Goal: Task Accomplishment & Management: Manage account settings

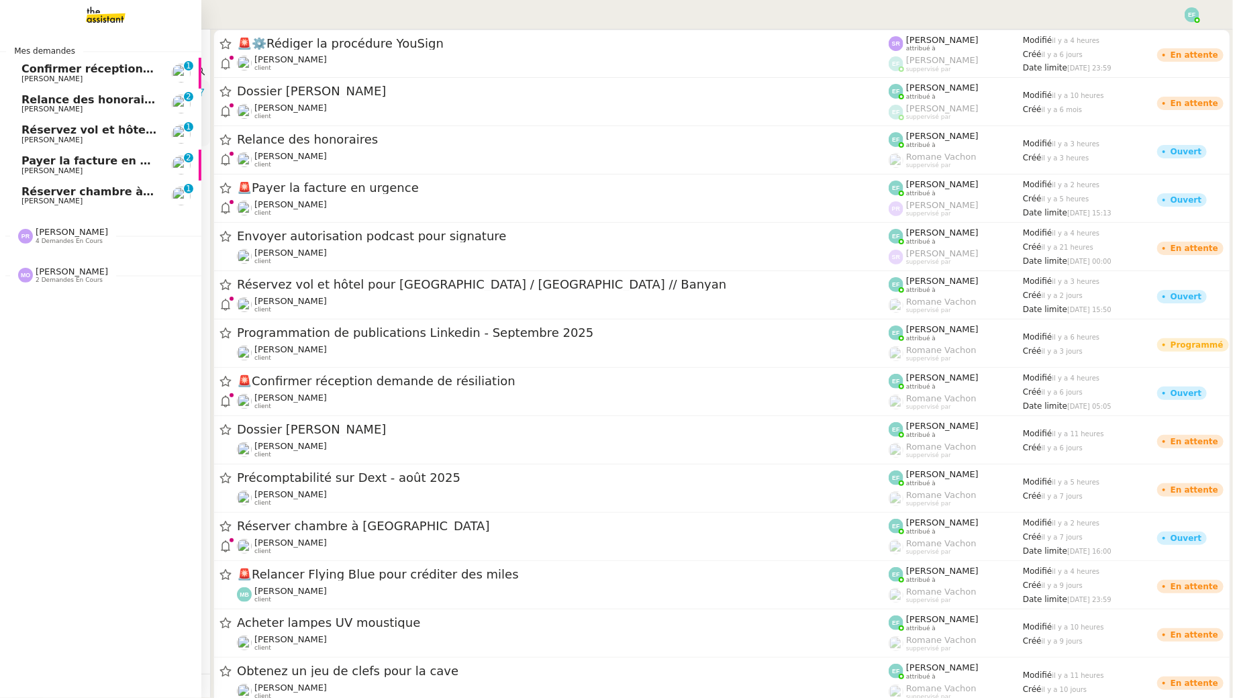
click at [100, 202] on span "[PERSON_NAME]" at bounding box center [89, 201] width 136 height 8
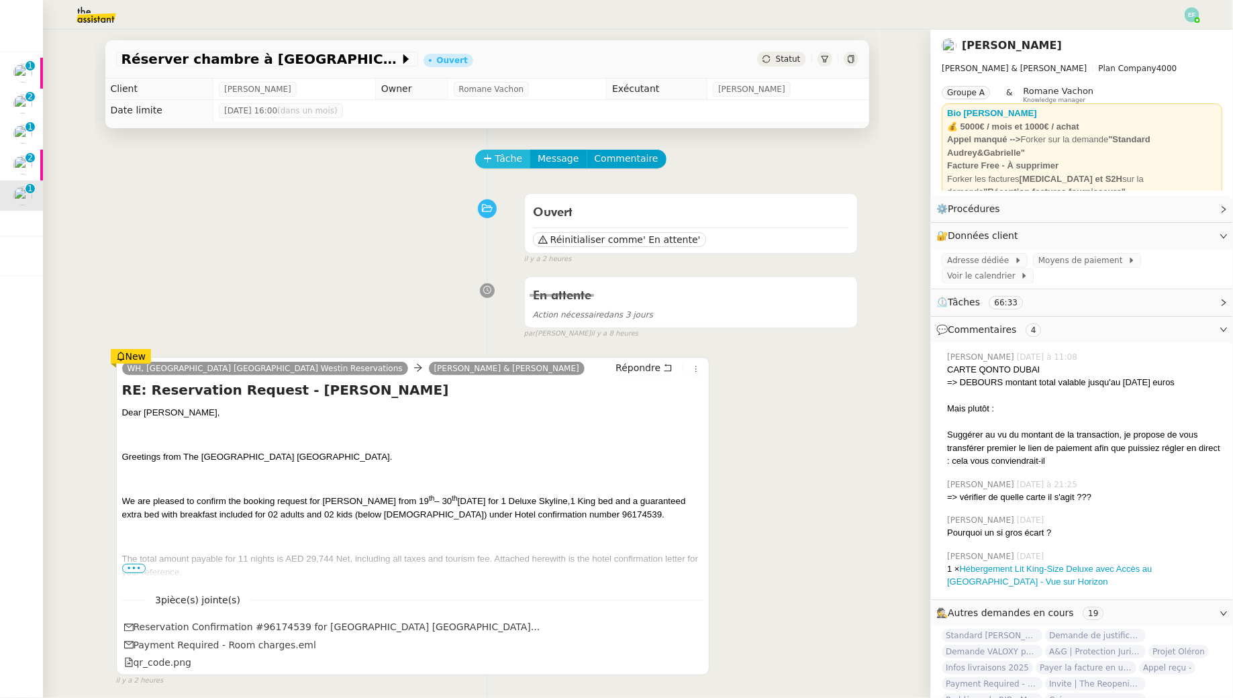
click at [495, 160] on span "Tâche" at bounding box center [509, 158] width 28 height 15
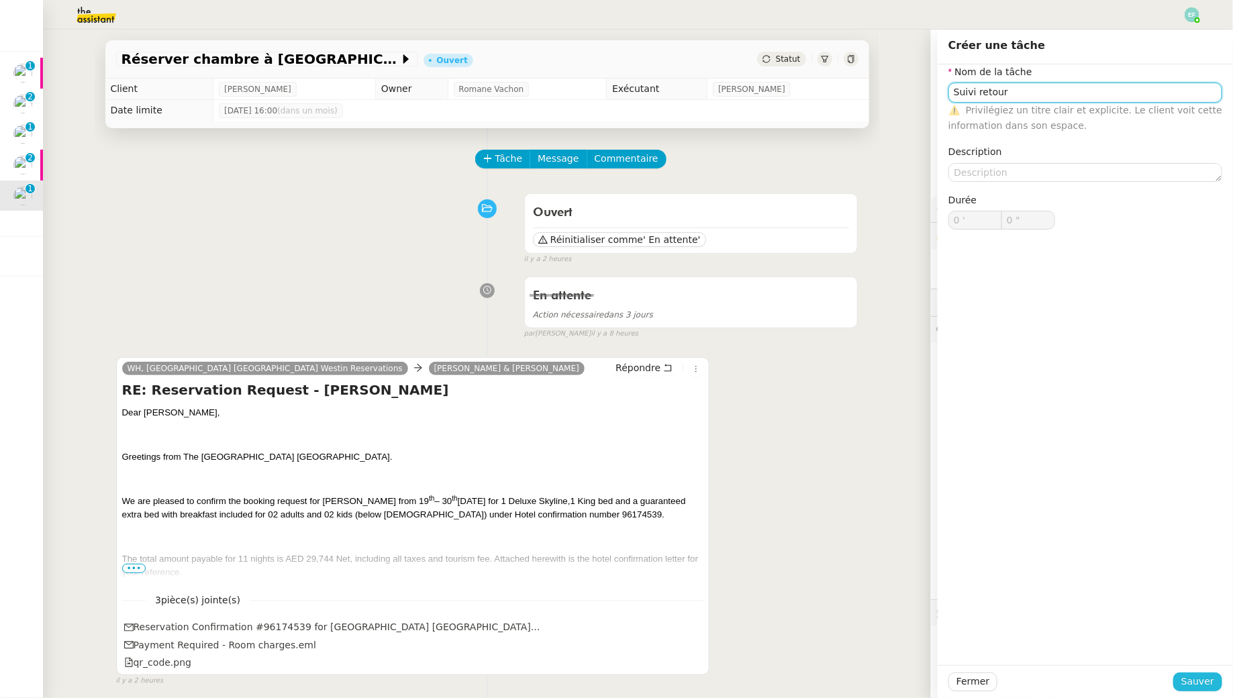
type input "Suivi retour"
click at [1200, 680] on span "Sauver" at bounding box center [1197, 681] width 33 height 15
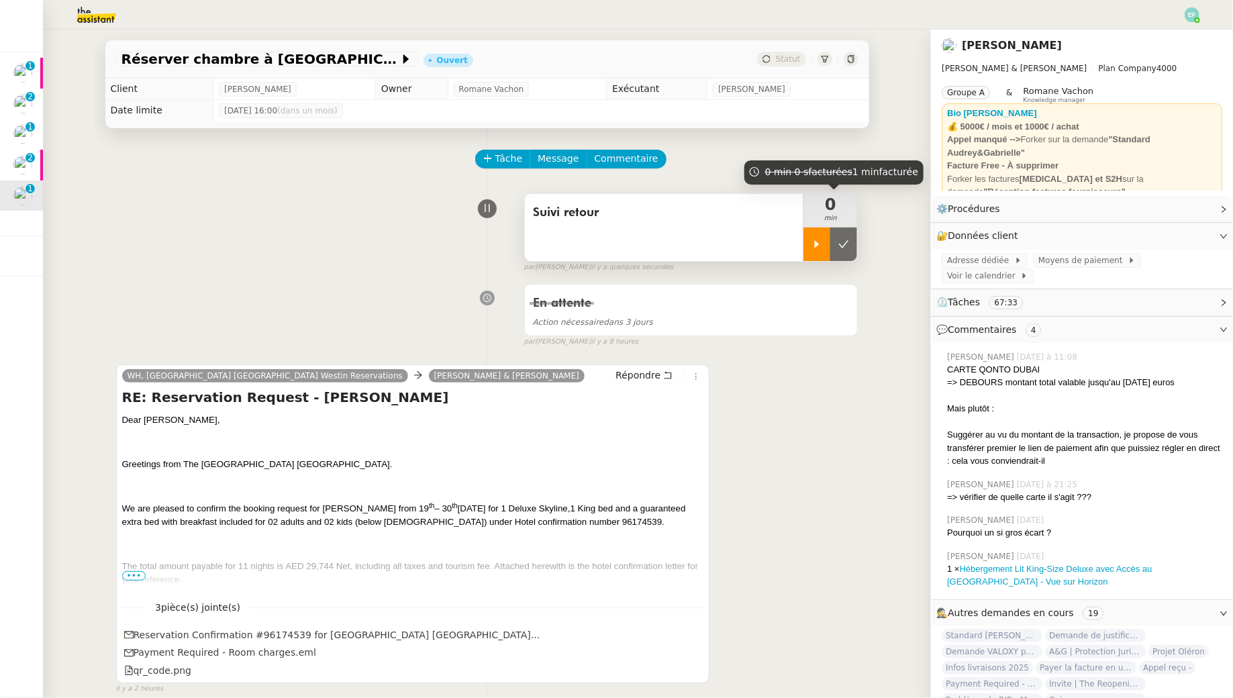
click at [812, 234] on div at bounding box center [816, 244] width 27 height 34
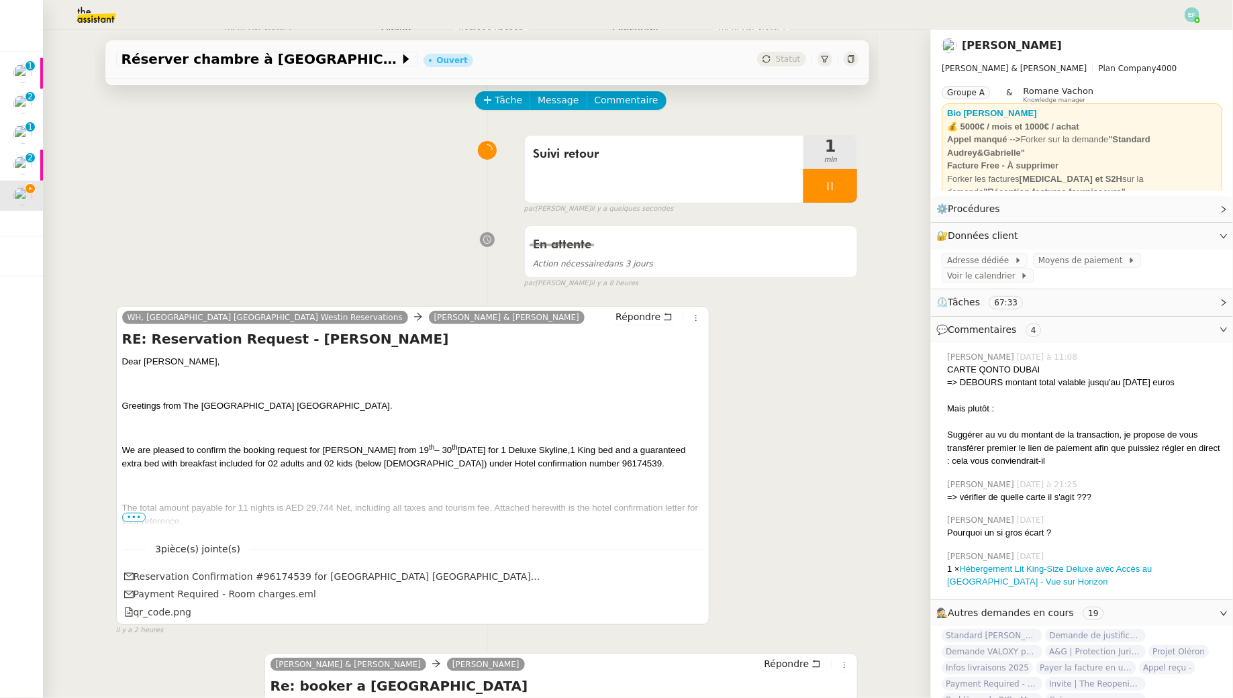
scroll to position [71, 0]
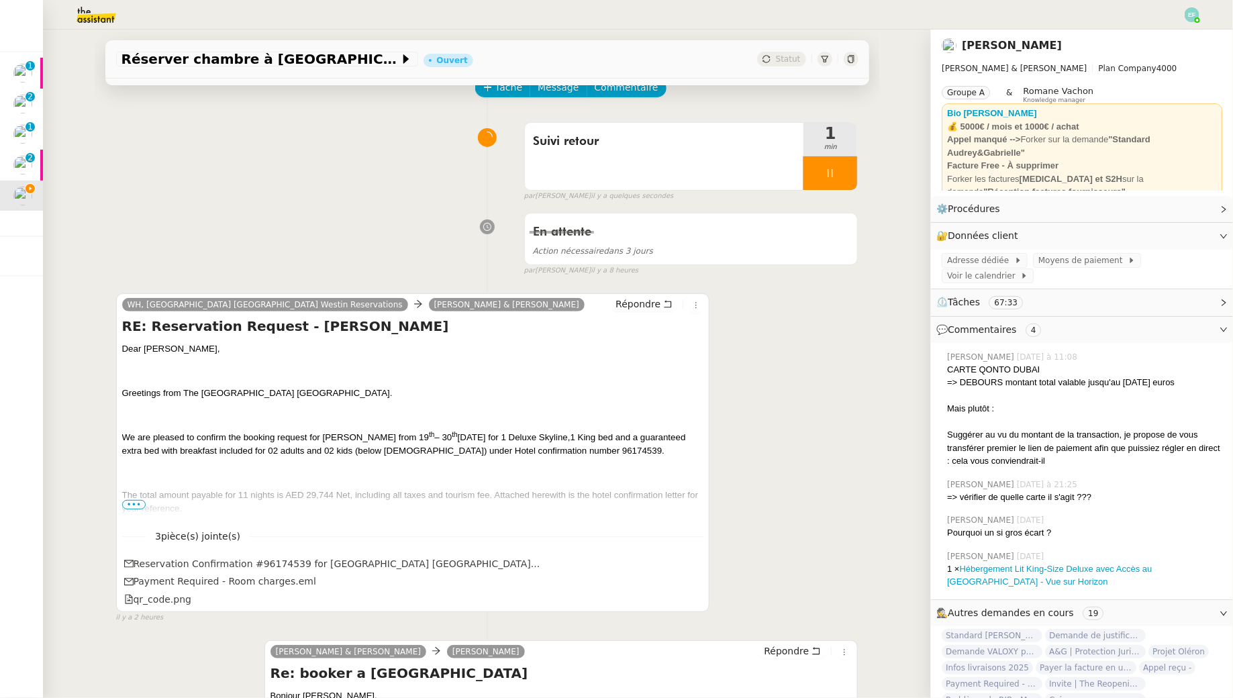
click at [136, 503] on span "•••" at bounding box center [134, 504] width 24 height 9
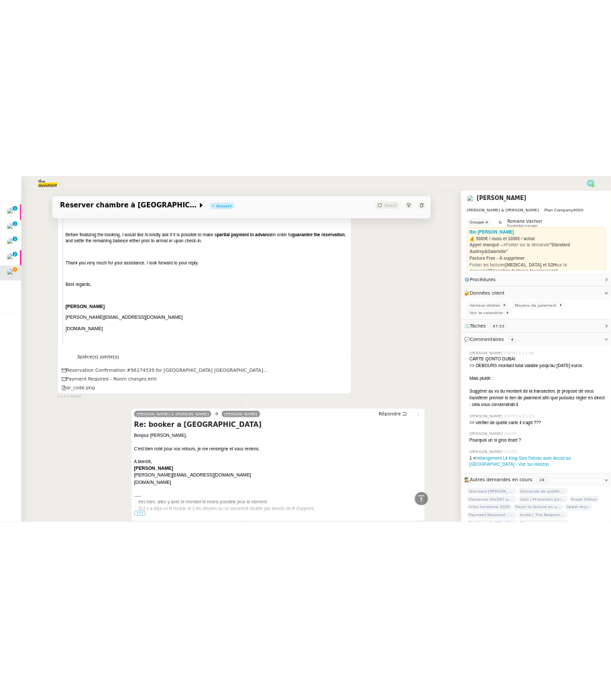
scroll to position [2853, 0]
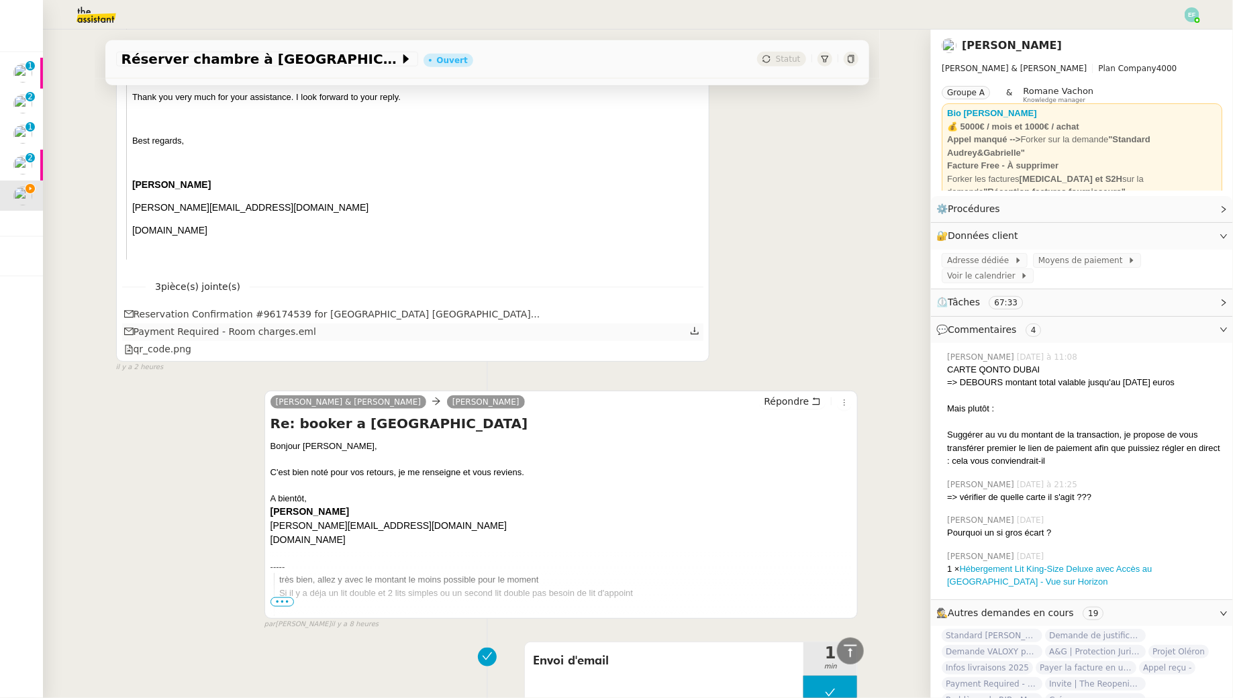
click at [696, 336] on icon at bounding box center [694, 330] width 9 height 9
click at [699, 353] on icon at bounding box center [694, 348] width 9 height 9
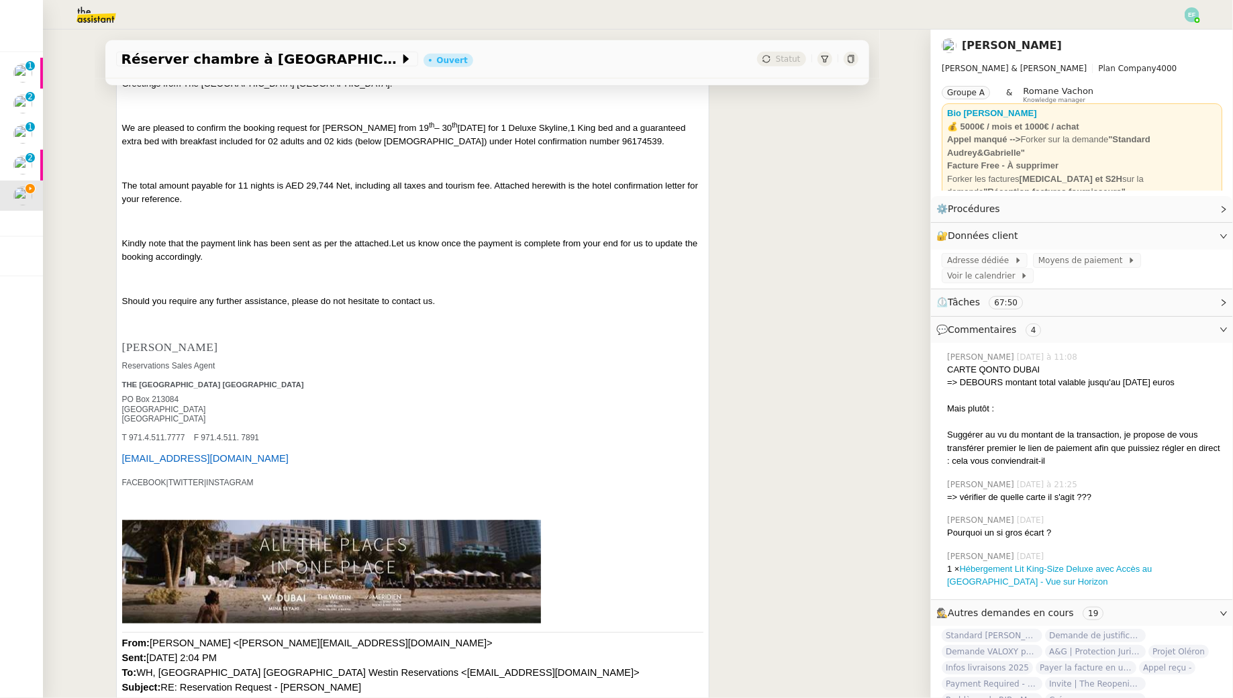
scroll to position [0, 0]
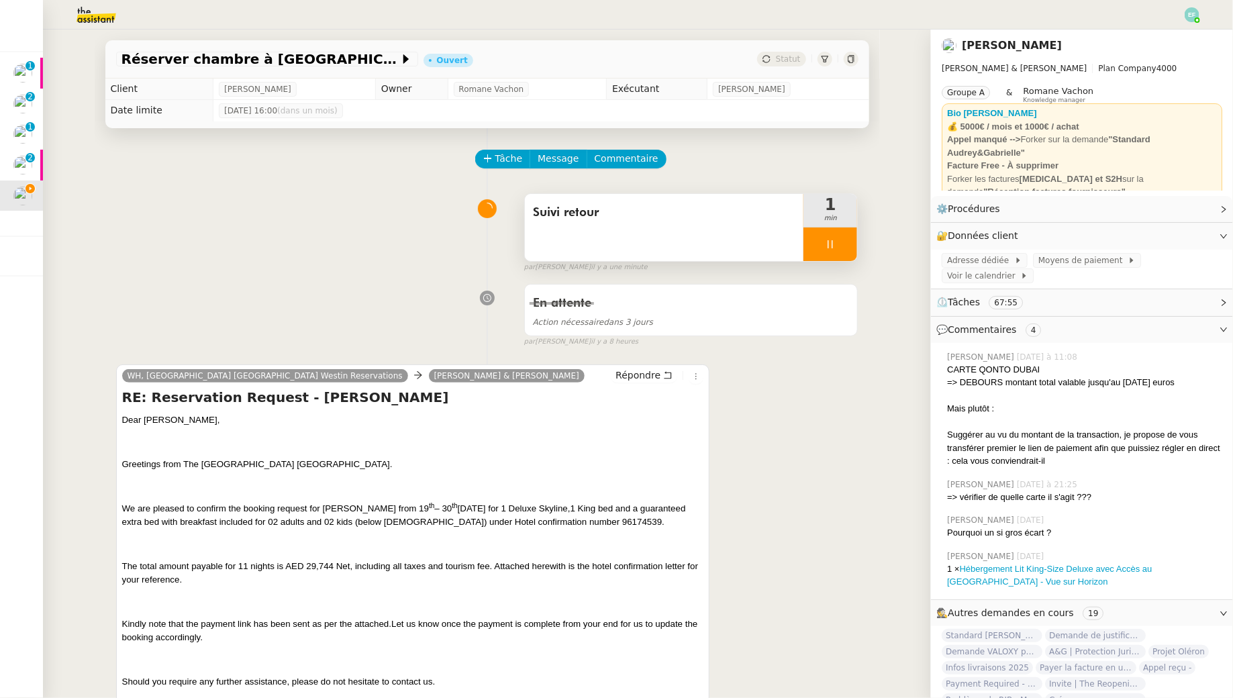
click at [854, 227] on div at bounding box center [830, 244] width 54 height 34
click at [851, 246] on button at bounding box center [843, 244] width 27 height 34
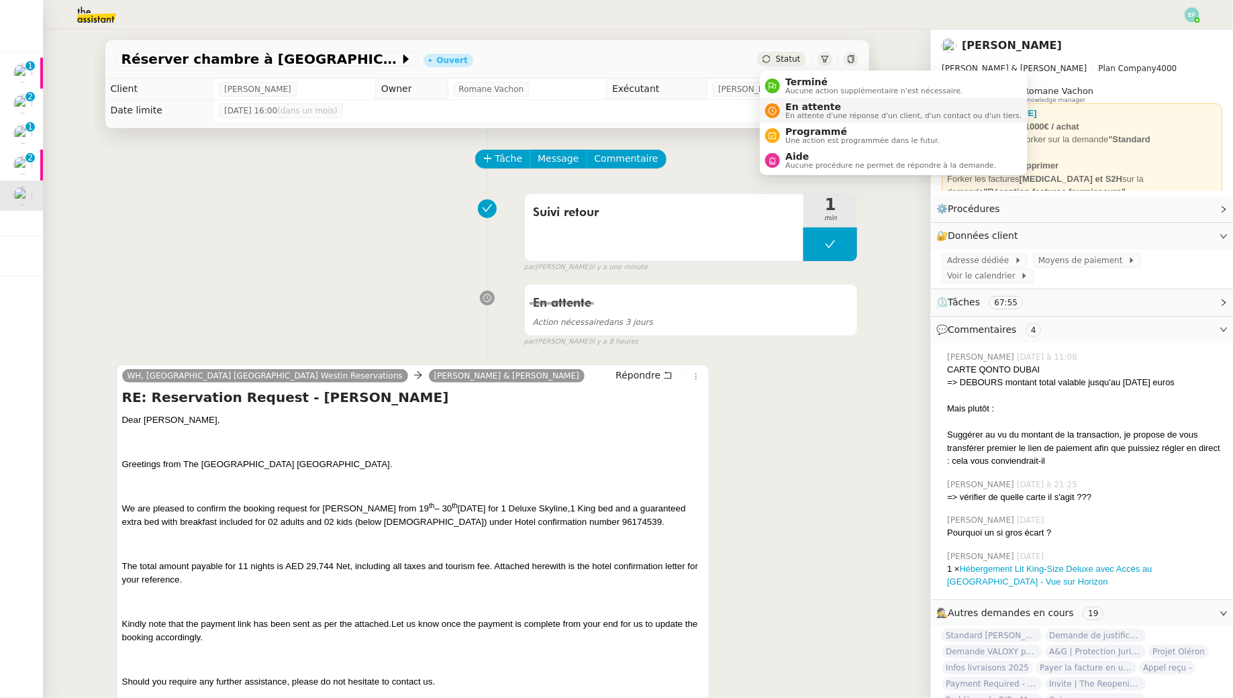
click at [793, 110] on span "En attente" at bounding box center [903, 106] width 236 height 11
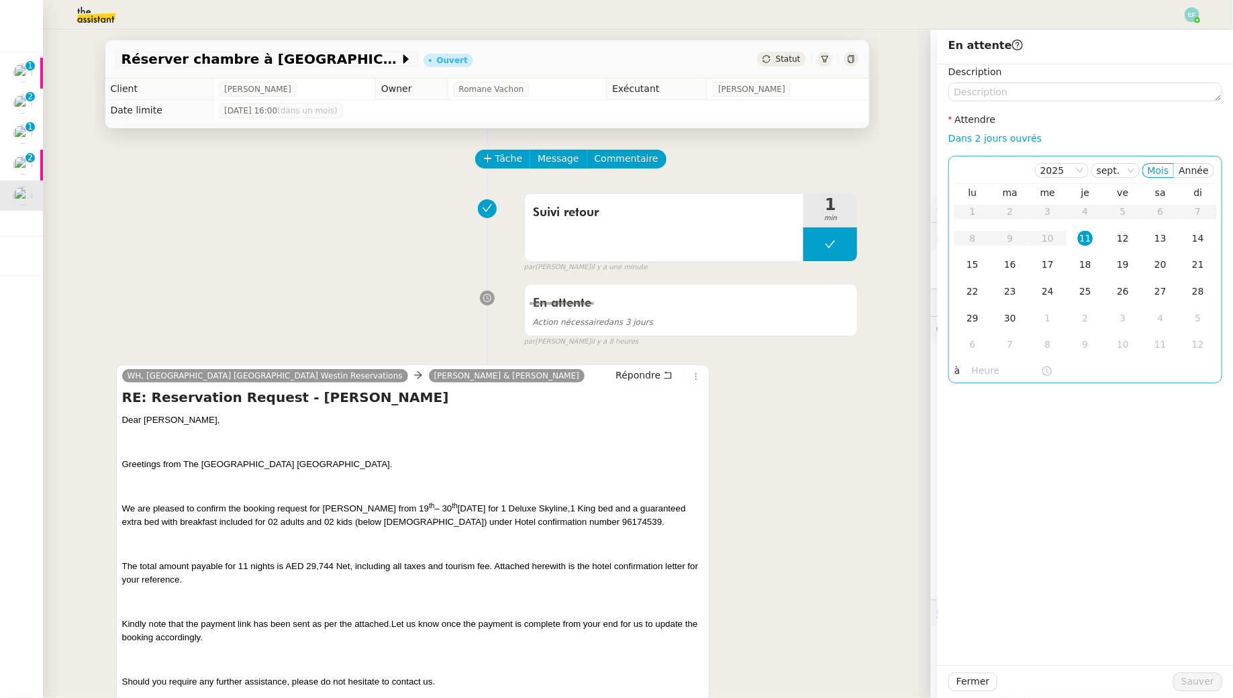
click at [1127, 234] on div "12" at bounding box center [1122, 238] width 15 height 15
click at [1201, 687] on span "Sauver" at bounding box center [1197, 681] width 33 height 15
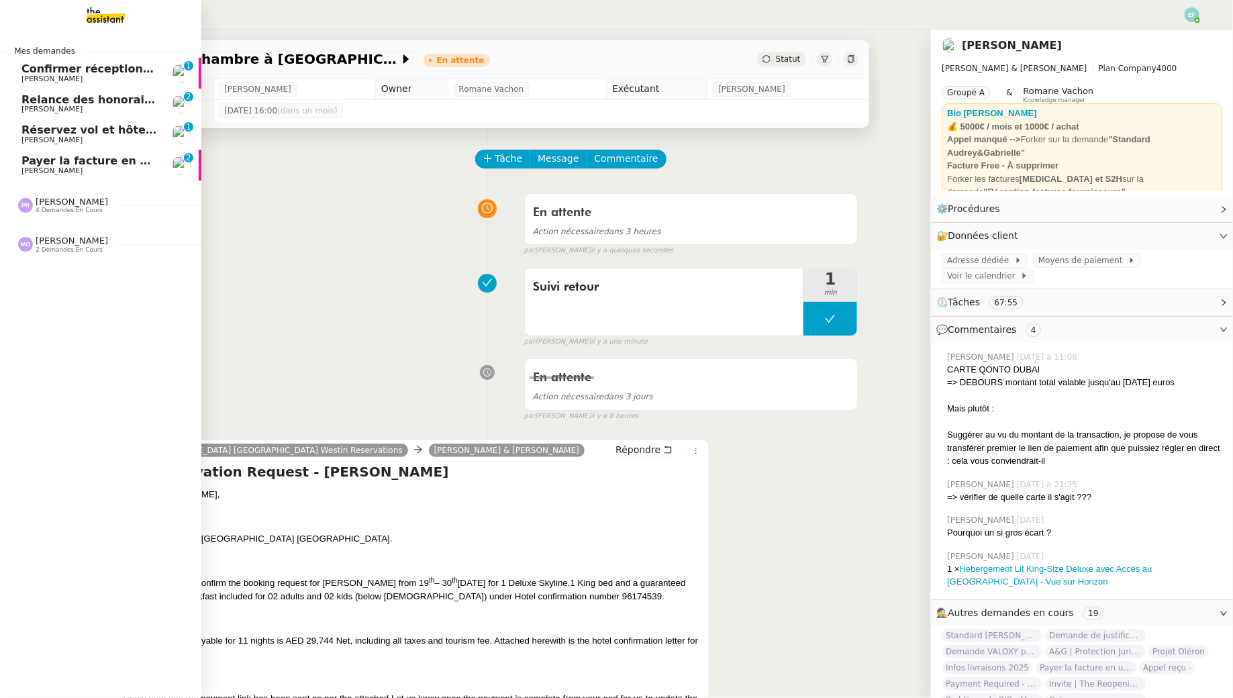
click at [48, 174] on span "[PERSON_NAME]" at bounding box center [51, 170] width 61 height 9
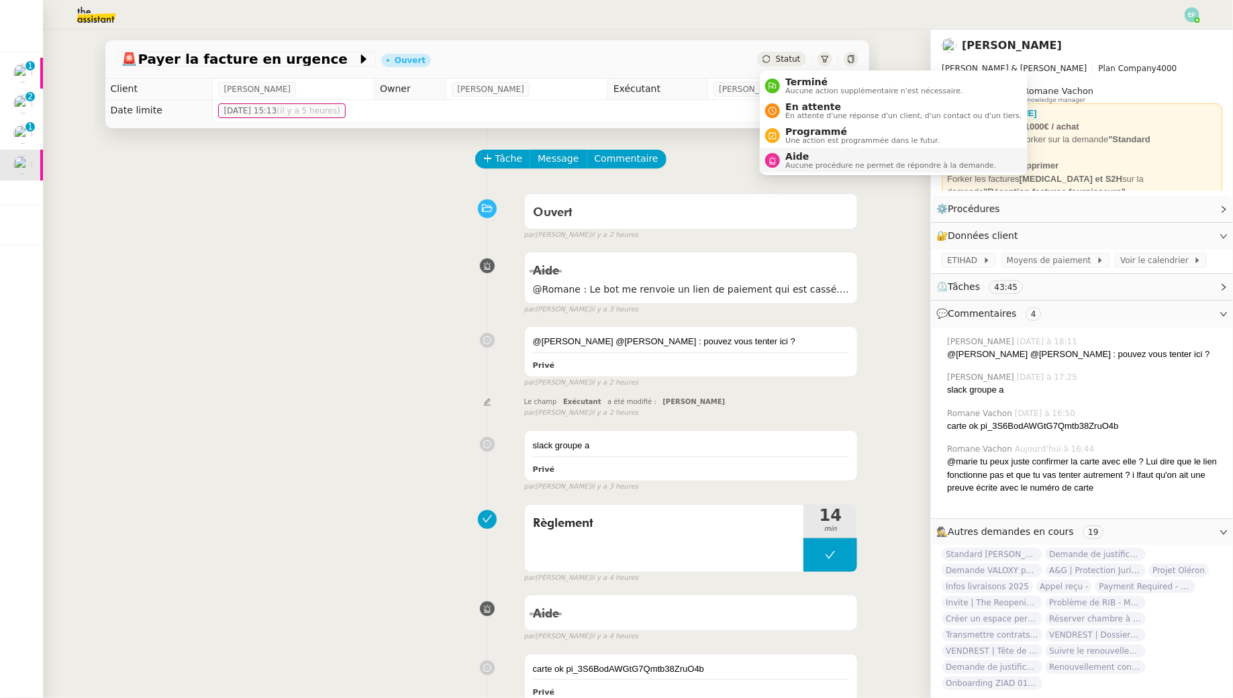
click at [799, 165] on span "Aucune procédure ne permet de répondre à la demande." at bounding box center [890, 165] width 211 height 7
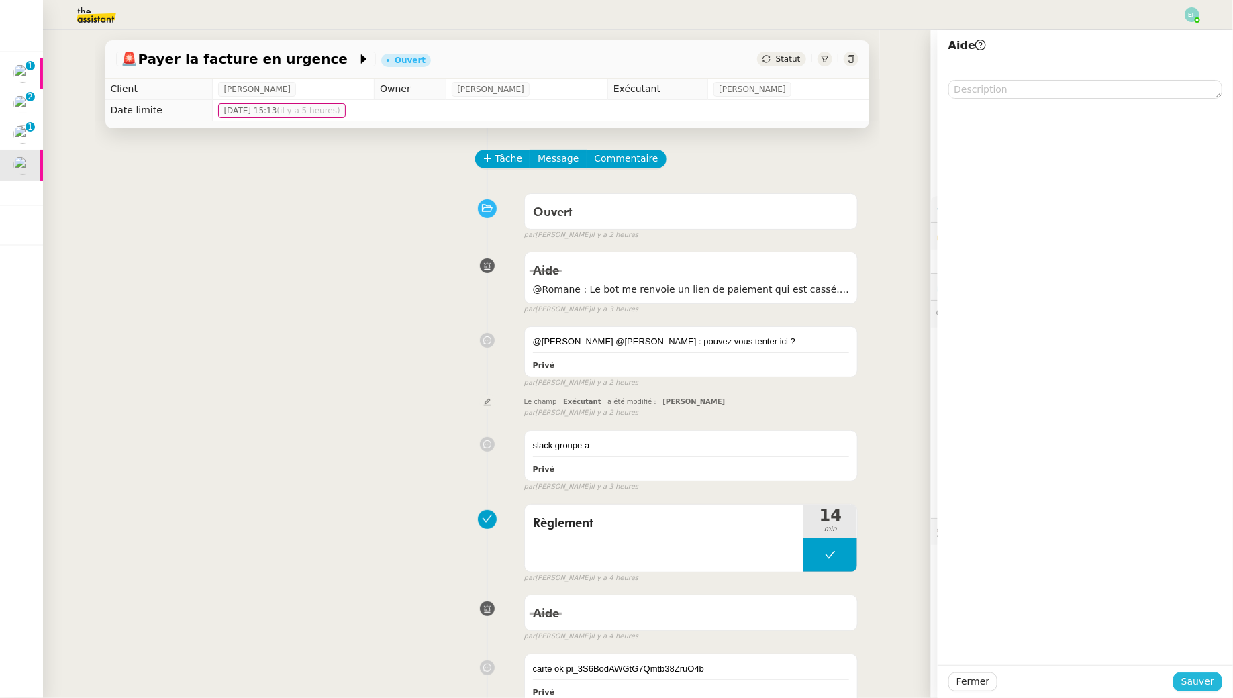
click at [1187, 686] on span "Sauver" at bounding box center [1197, 681] width 33 height 15
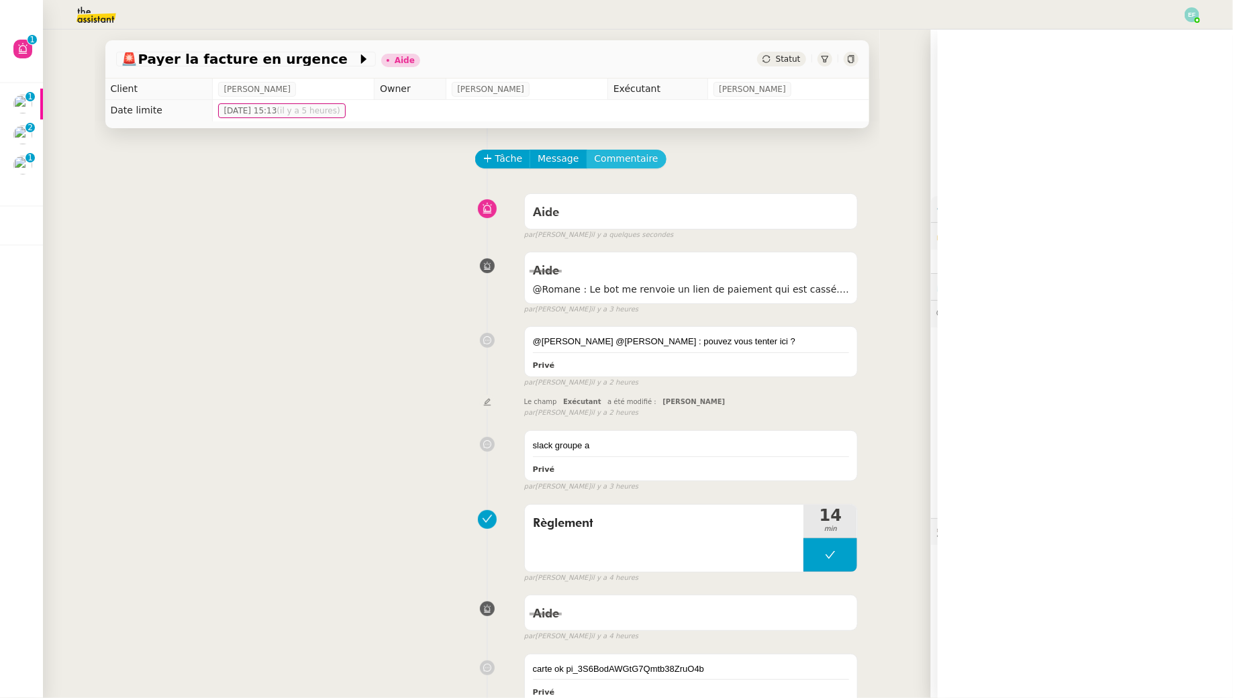
click at [638, 156] on span "Commentaire" at bounding box center [627, 158] width 64 height 15
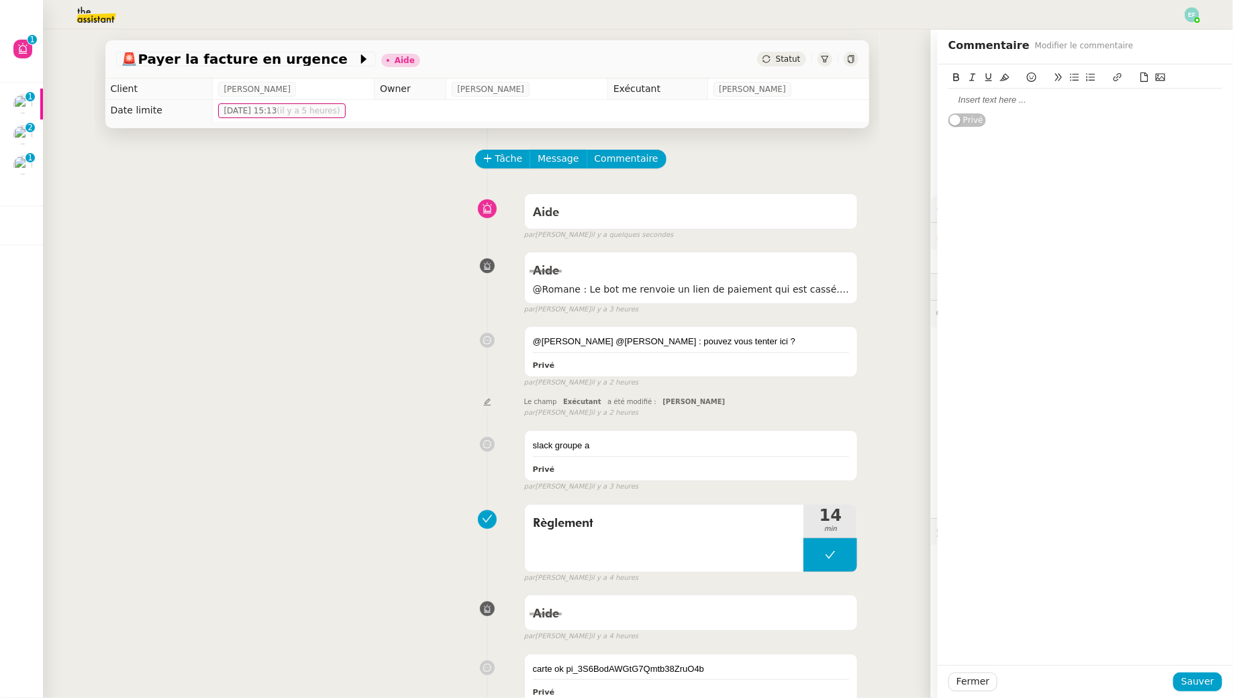
click at [1009, 103] on div at bounding box center [1085, 100] width 274 height 12
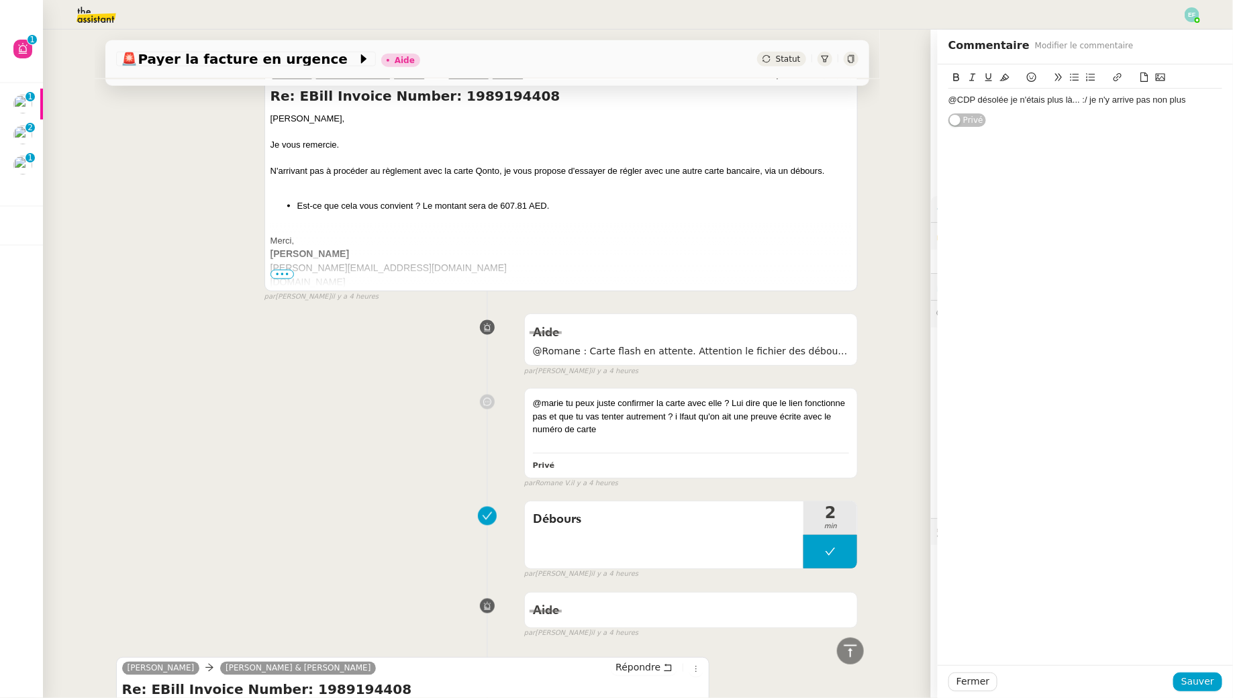
scroll to position [804, 0]
drag, startPoint x: 1089, startPoint y: 94, endPoint x: 1197, endPoint y: 96, distance: 108.1
click at [1197, 96] on div "@CDP désolée je n'étais plus là... :/ je n'y arrive pas non plus" at bounding box center [1085, 100] width 274 height 12
click at [1072, 97] on div "@CDP désolée je n'étais plus là... mais je n'ai pas la carte en question ??" at bounding box center [1085, 106] width 274 height 25
click at [1083, 123] on div "@CDP désolée je n'étais plus là... mais je n'ai pas la carte en question ??" at bounding box center [1085, 107] width 274 height 36
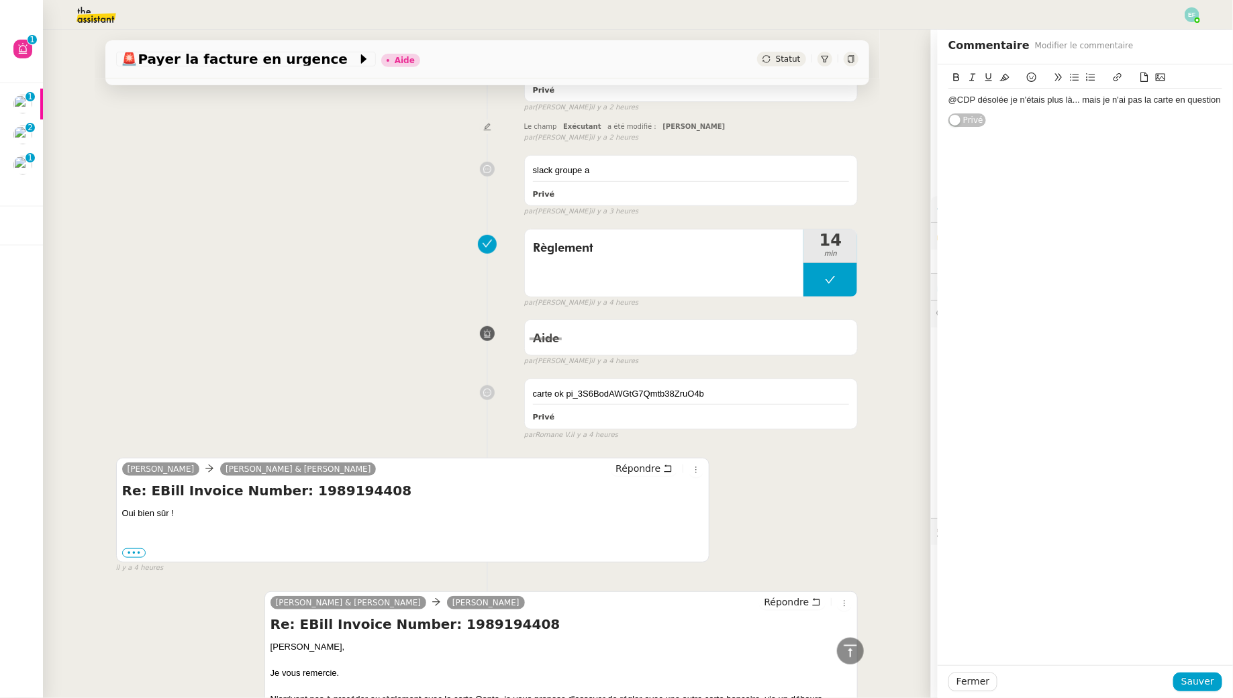
scroll to position [0, 0]
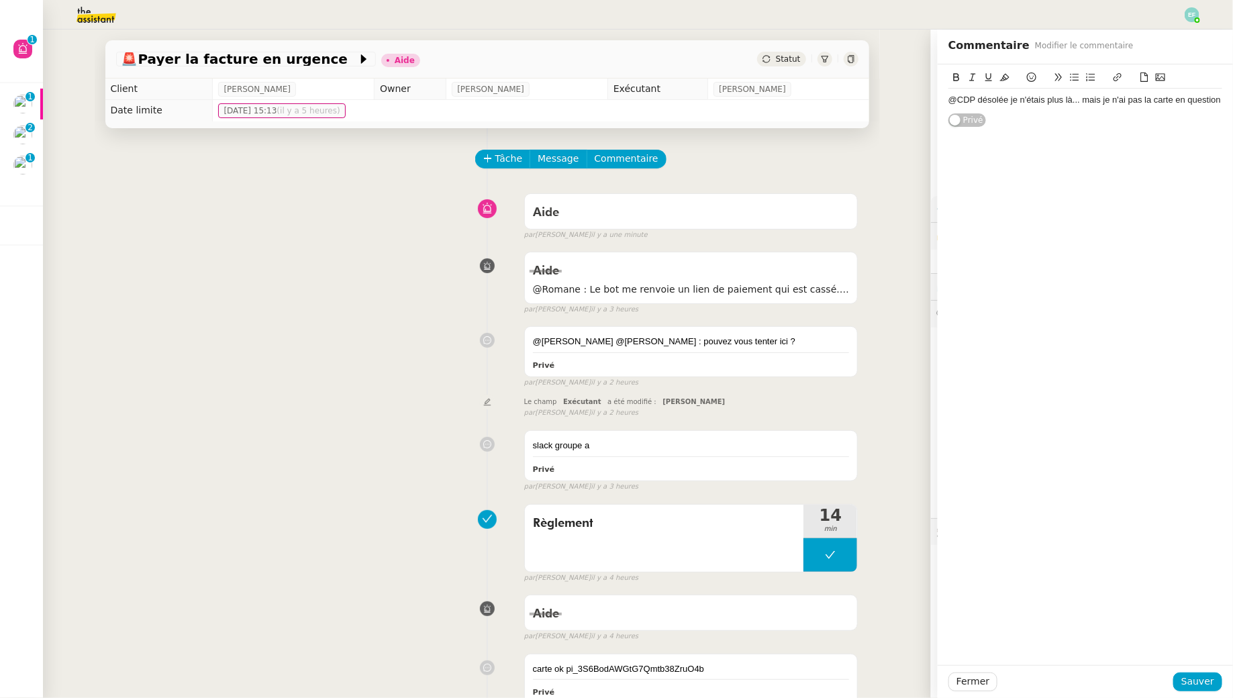
drag, startPoint x: 1080, startPoint y: 98, endPoint x: 1227, endPoint y: 97, distance: 147.0
click at [1227, 97] on div "@CDP désolée je n'étais plus là... mais je n'ai pas la carte en question Privé" at bounding box center [1084, 95] width 295 height 63
click at [1194, 677] on span "Sauver" at bounding box center [1197, 681] width 33 height 15
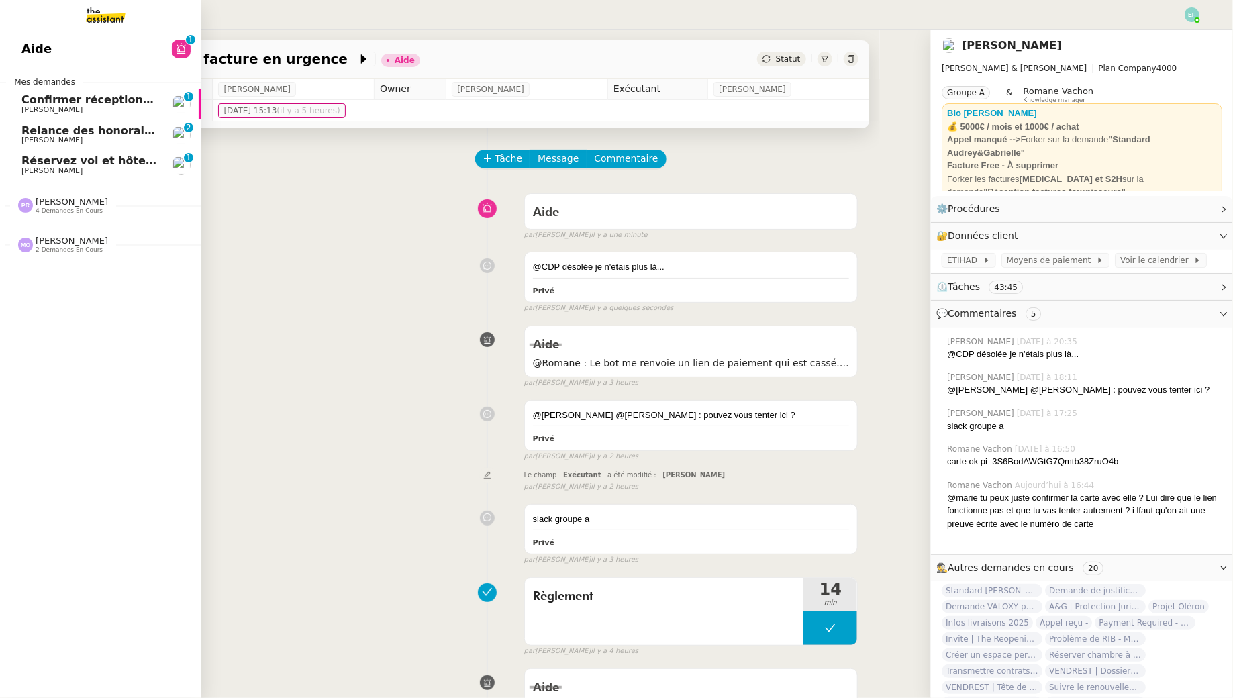
click at [46, 171] on span "[PERSON_NAME]" at bounding box center [51, 170] width 61 height 9
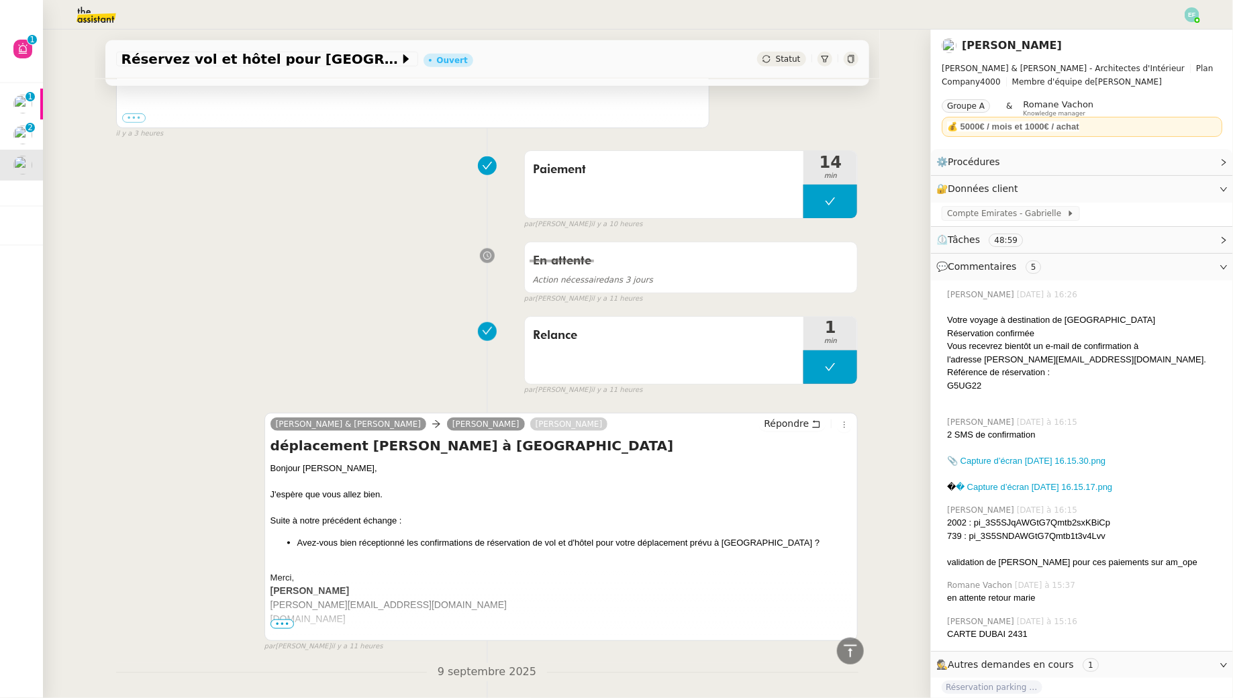
scroll to position [198, 0]
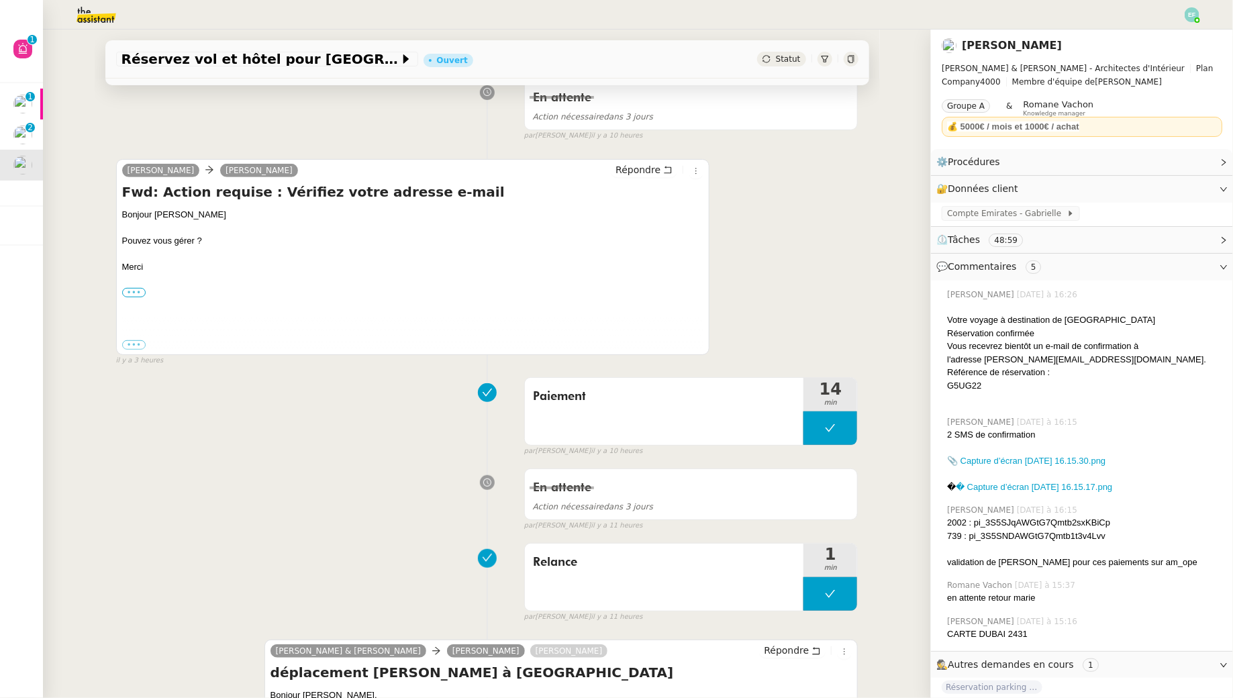
click at [138, 293] on label "•••" at bounding box center [134, 292] width 24 height 9
click at [0, 0] on input "•••" at bounding box center [0, 0] width 0 height 0
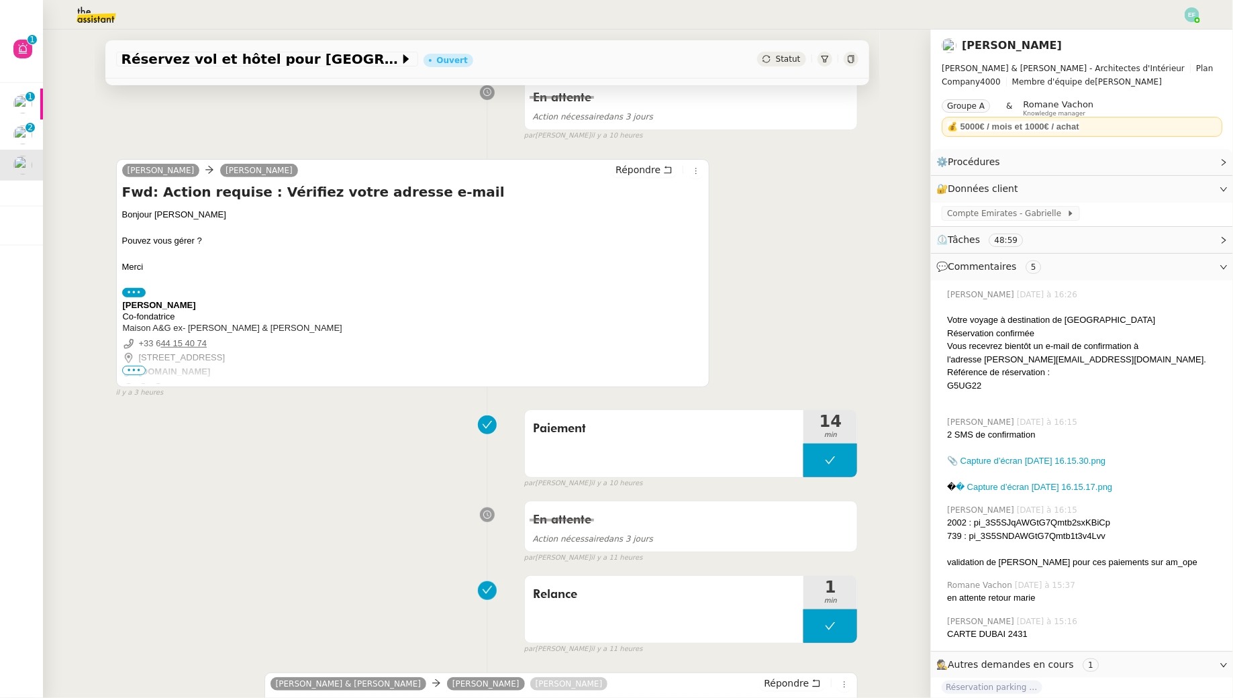
click at [135, 366] on span "•••" at bounding box center [134, 370] width 24 height 9
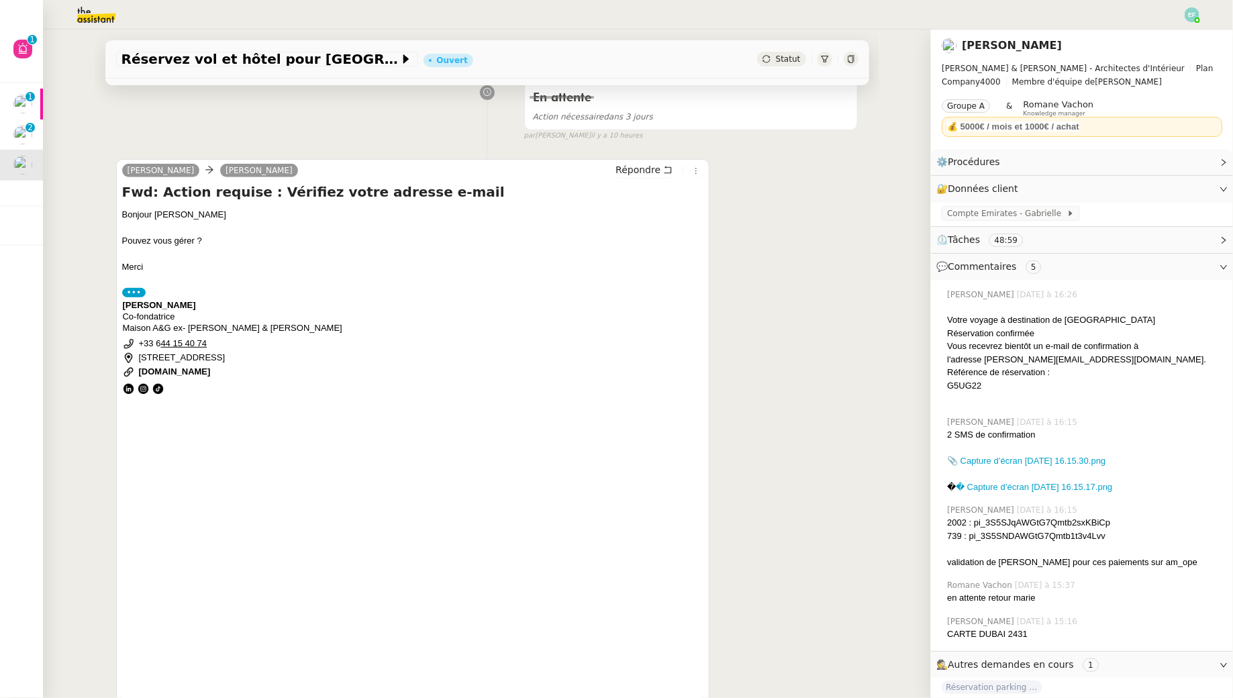
scroll to position [744, 0]
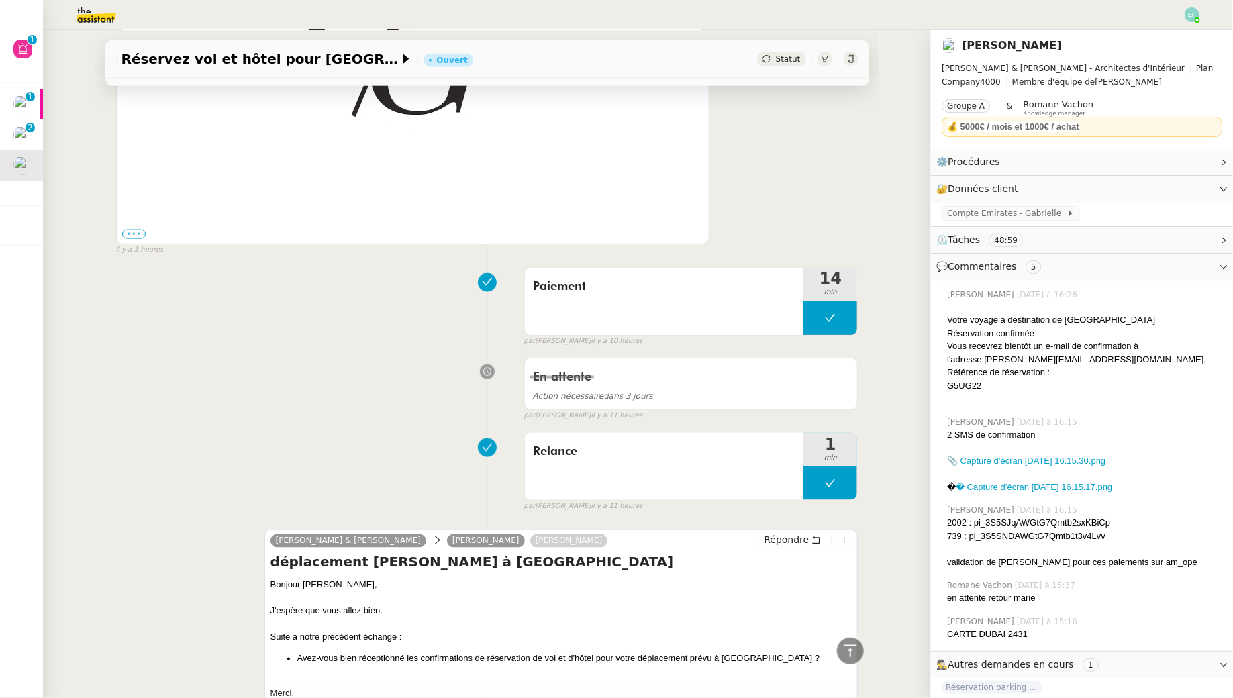
click at [136, 236] on label "•••" at bounding box center [134, 233] width 24 height 9
click at [0, 0] on input "•••" at bounding box center [0, 0] width 0 height 0
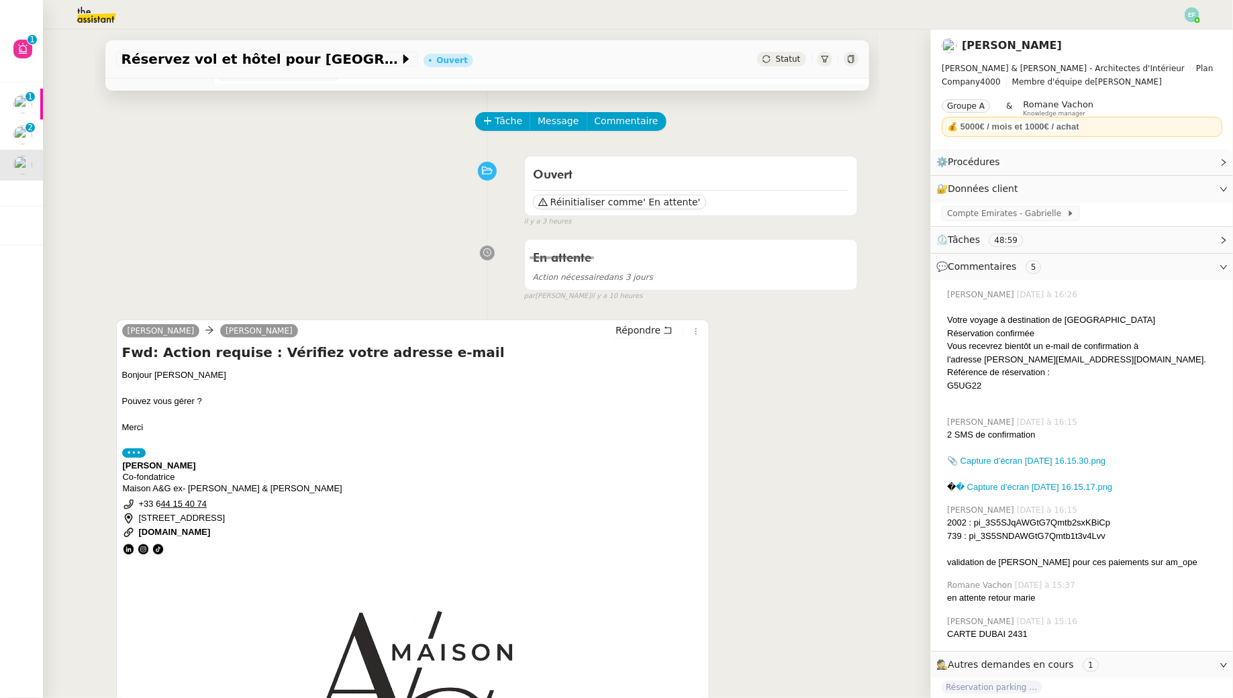
scroll to position [0, 0]
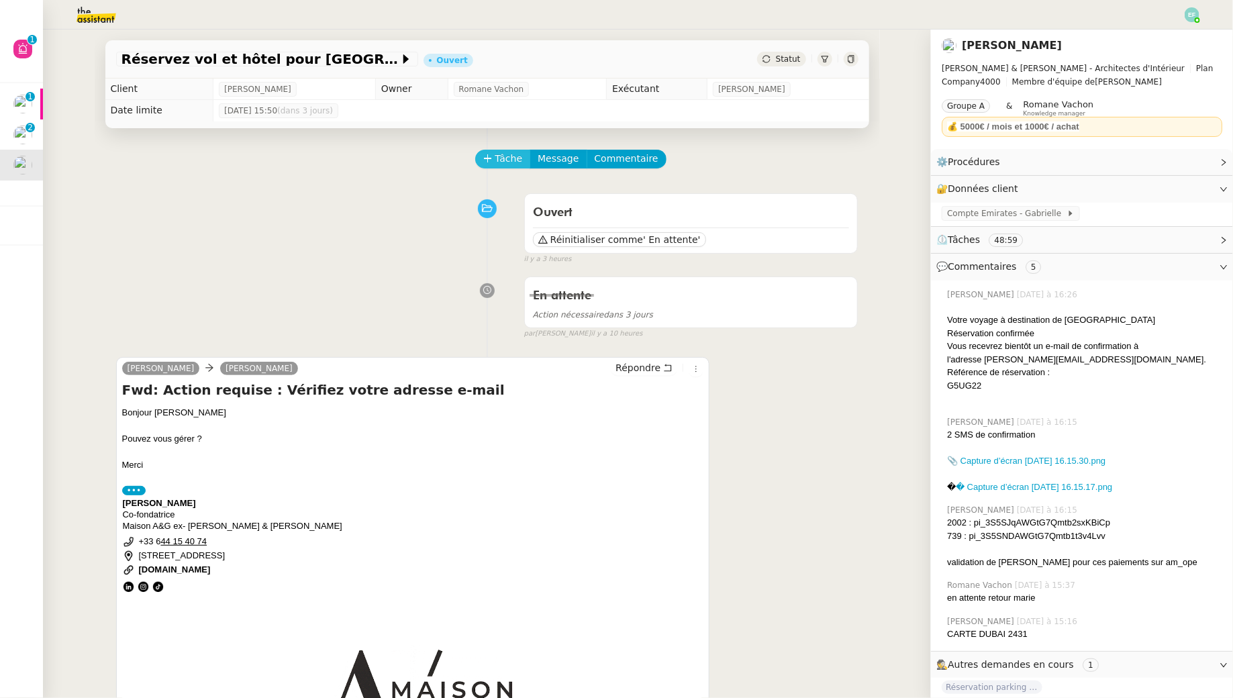
click at [499, 165] on span "Tâche" at bounding box center [509, 158] width 28 height 15
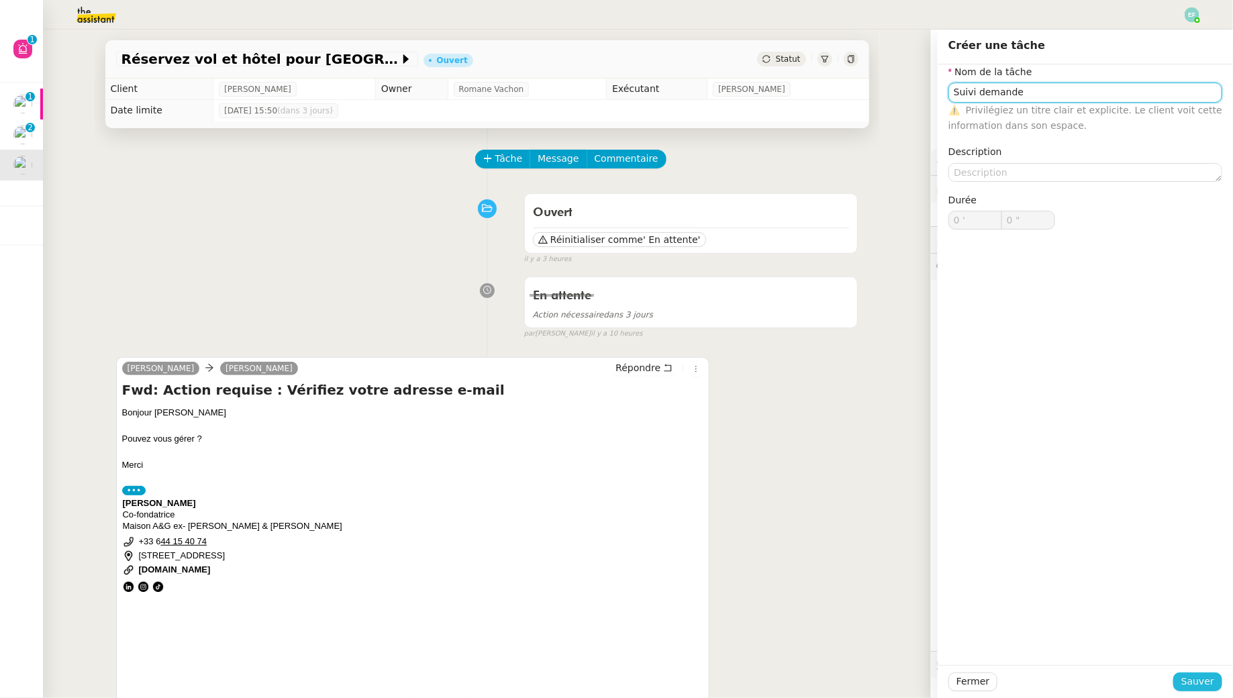
type input "Suivi demande"
click at [1209, 677] on span "Sauver" at bounding box center [1197, 681] width 33 height 15
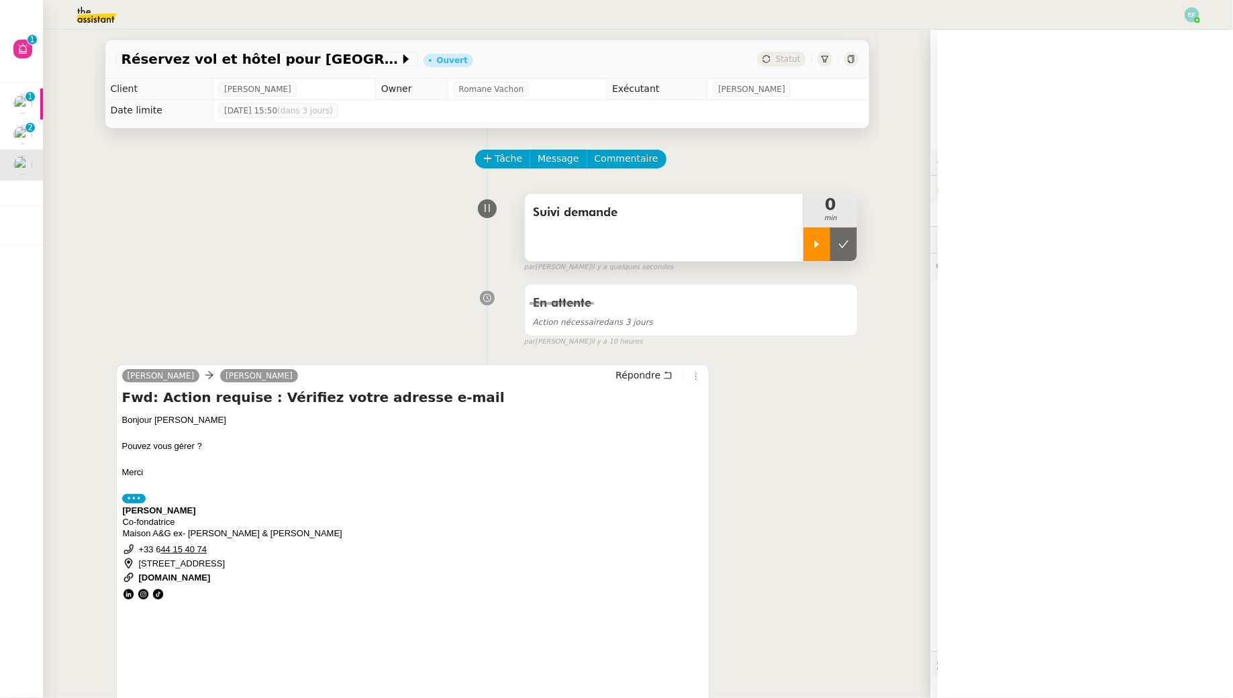
click at [807, 238] on div at bounding box center [816, 244] width 27 height 34
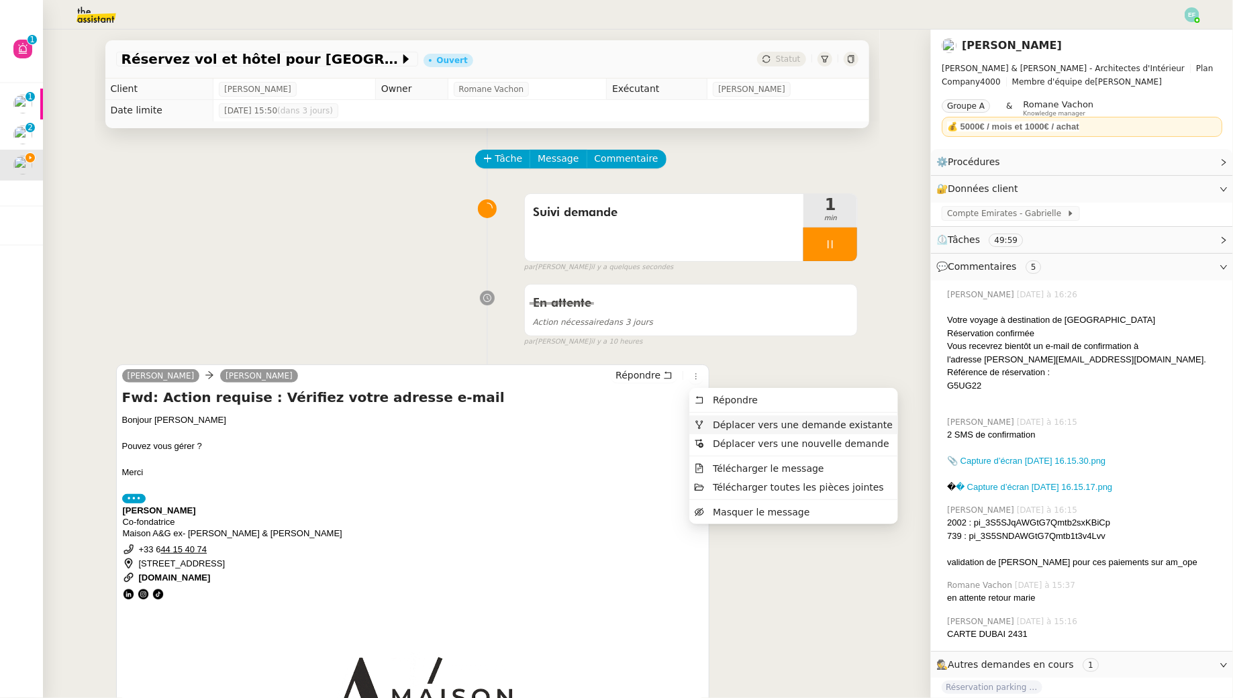
click at [728, 419] on span "Déplacer vers une demande existante" at bounding box center [803, 424] width 180 height 11
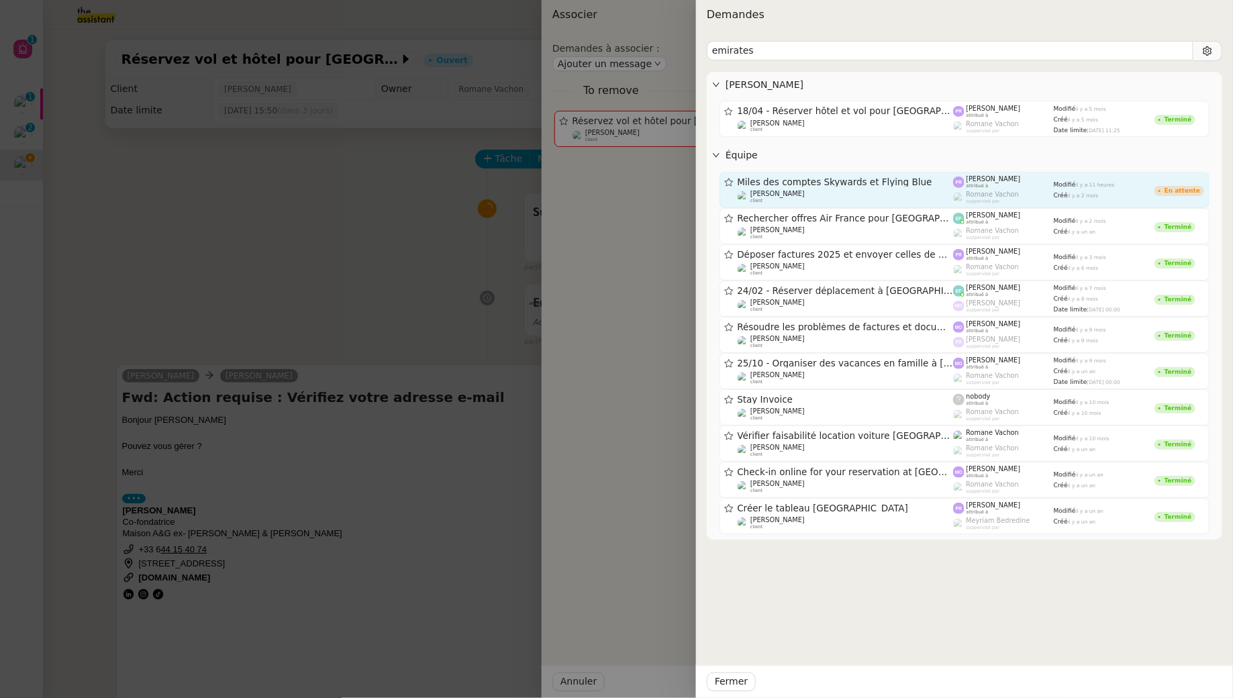
type input "emirates"
click at [833, 176] on div "Miles des comptes Skywards et Flying Blue" at bounding box center [845, 181] width 216 height 11
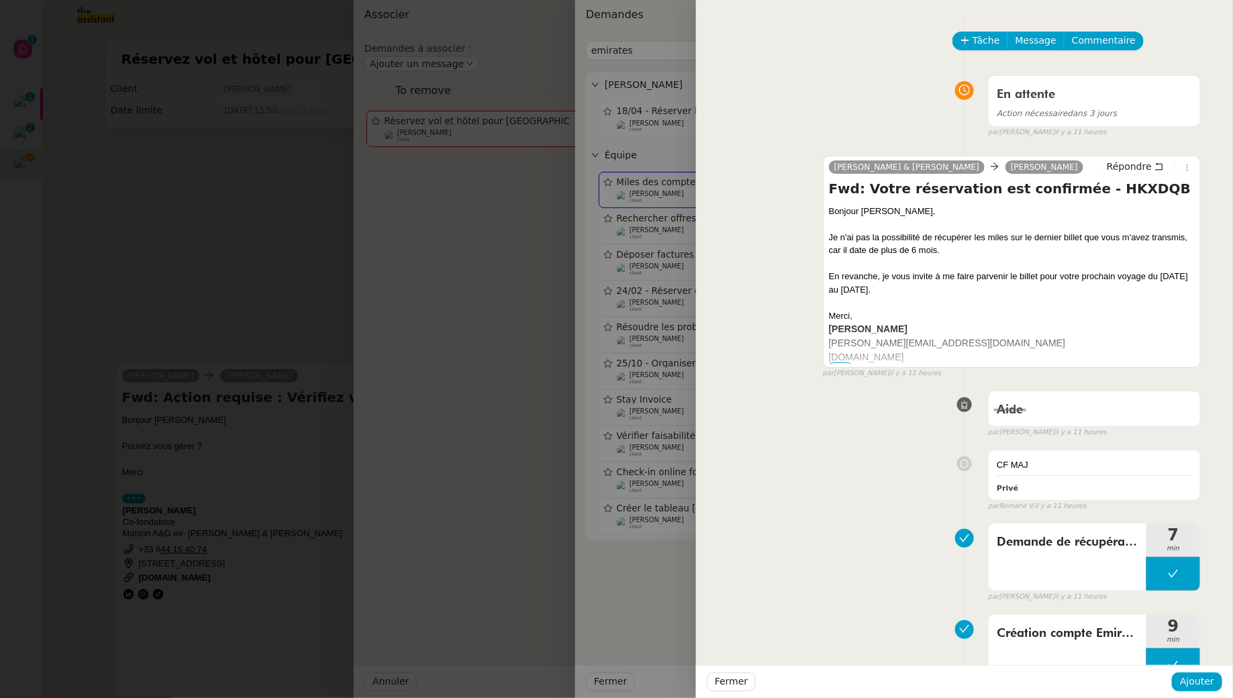
click at [208, 309] on div at bounding box center [616, 349] width 1233 height 698
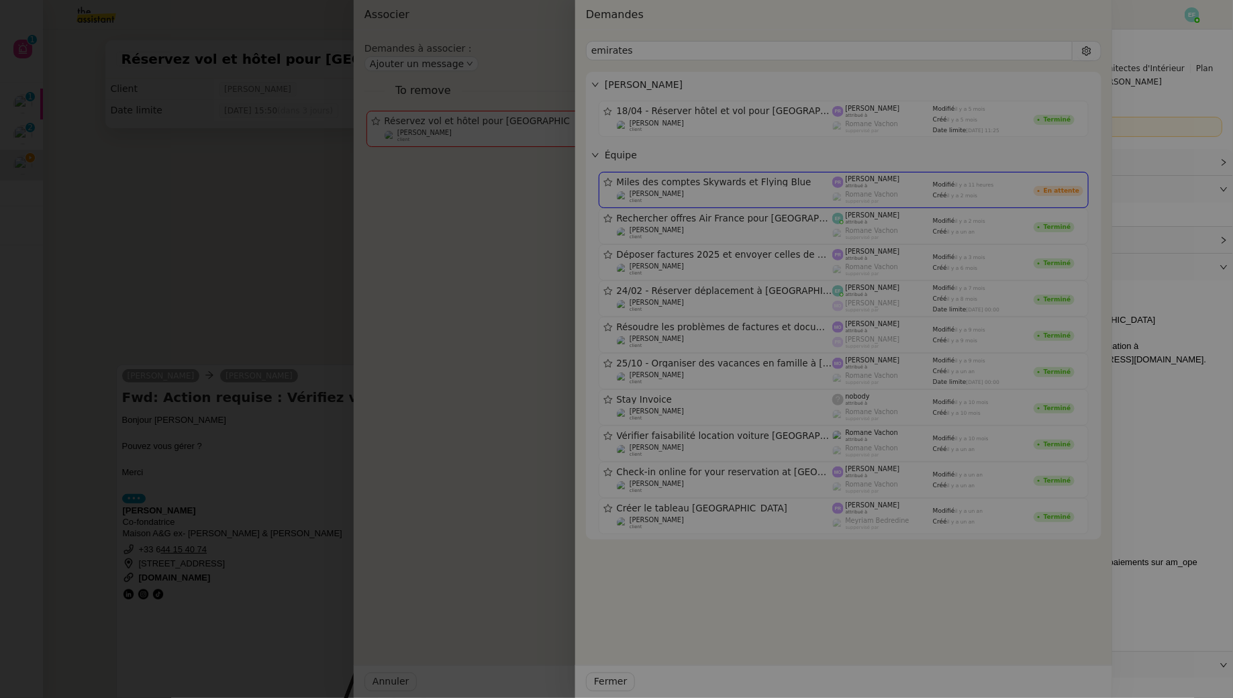
click at [208, 309] on div at bounding box center [495, 349] width 1233 height 698
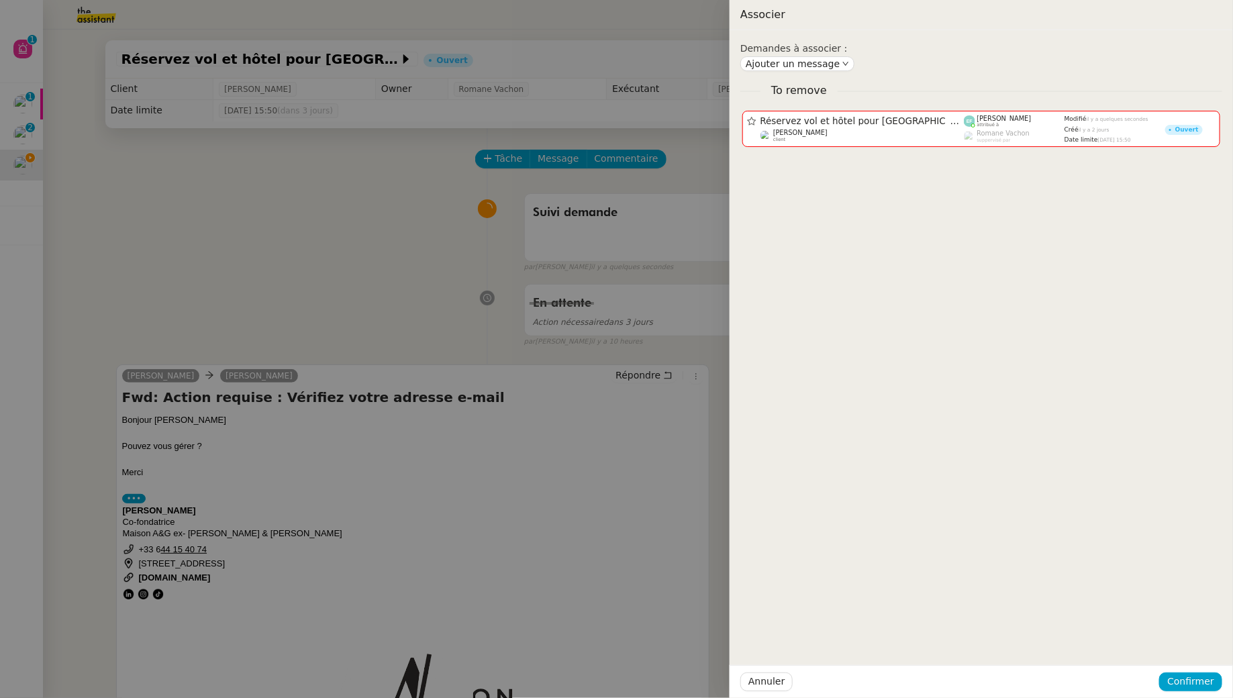
click at [208, 309] on div at bounding box center [616, 349] width 1233 height 698
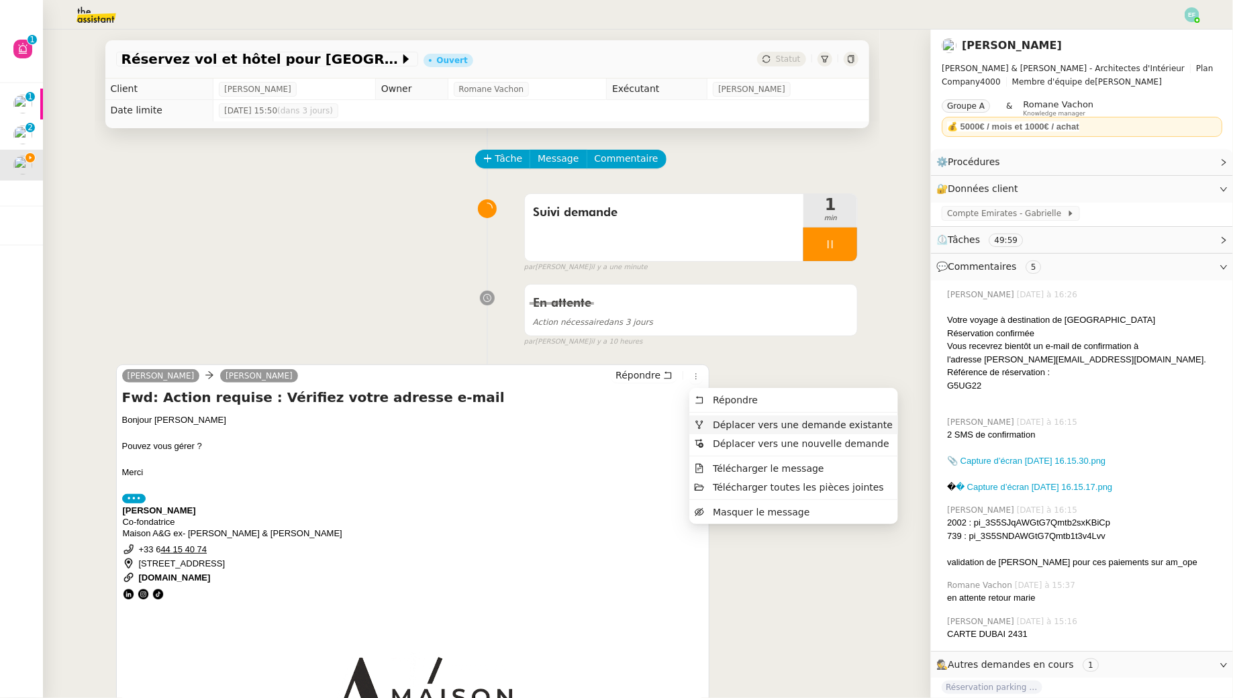
click at [707, 425] on span "Déplacer vers une demande existante" at bounding box center [794, 425] width 198 height 12
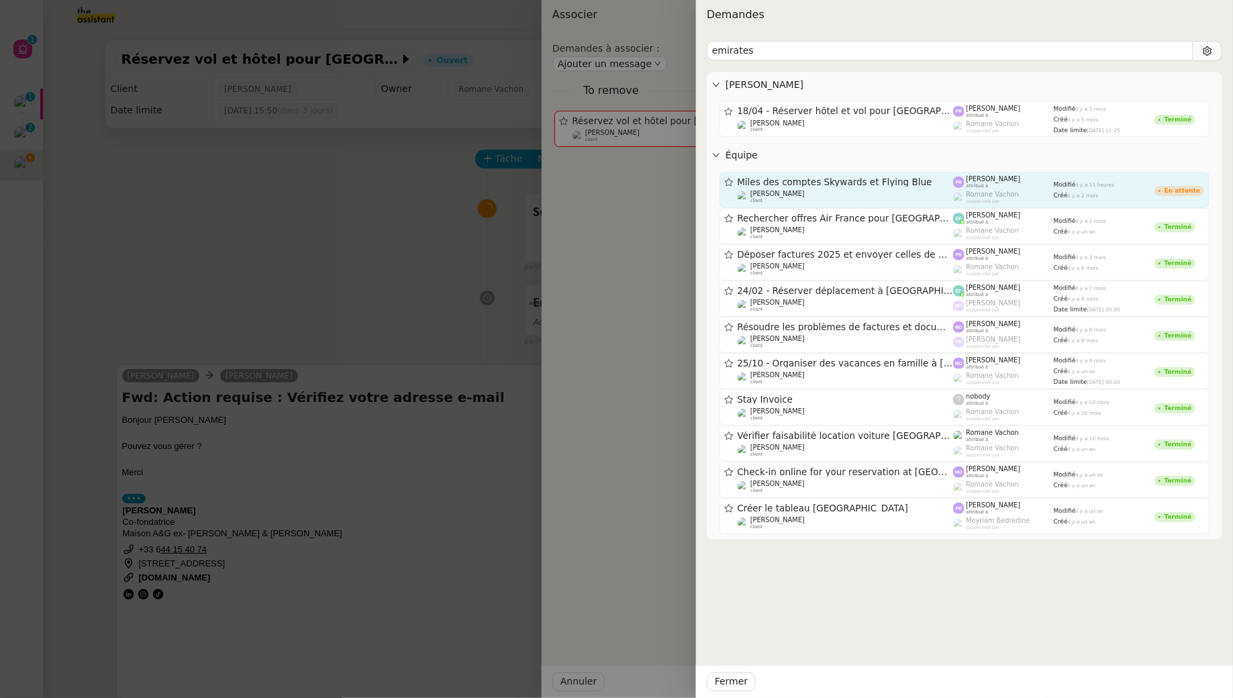
type input "emirates"
click at [908, 191] on div "[PERSON_NAME] client" at bounding box center [845, 196] width 216 height 13
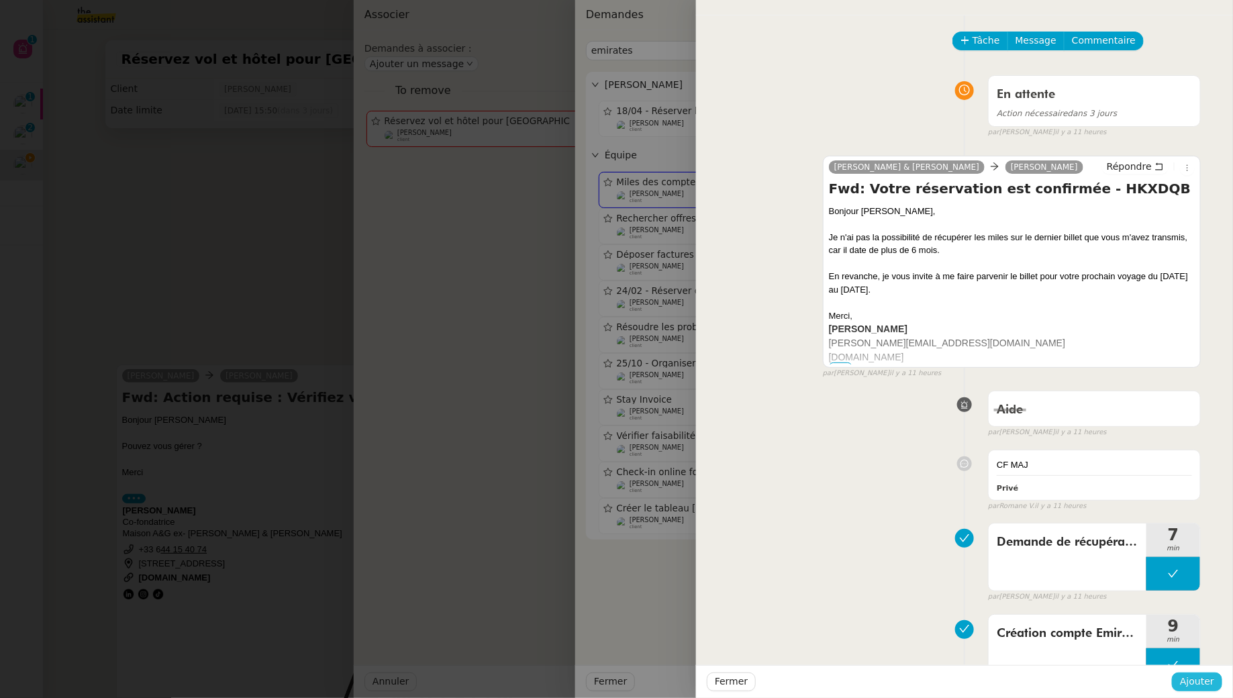
click at [1199, 680] on span "Ajouter" at bounding box center [1197, 681] width 34 height 15
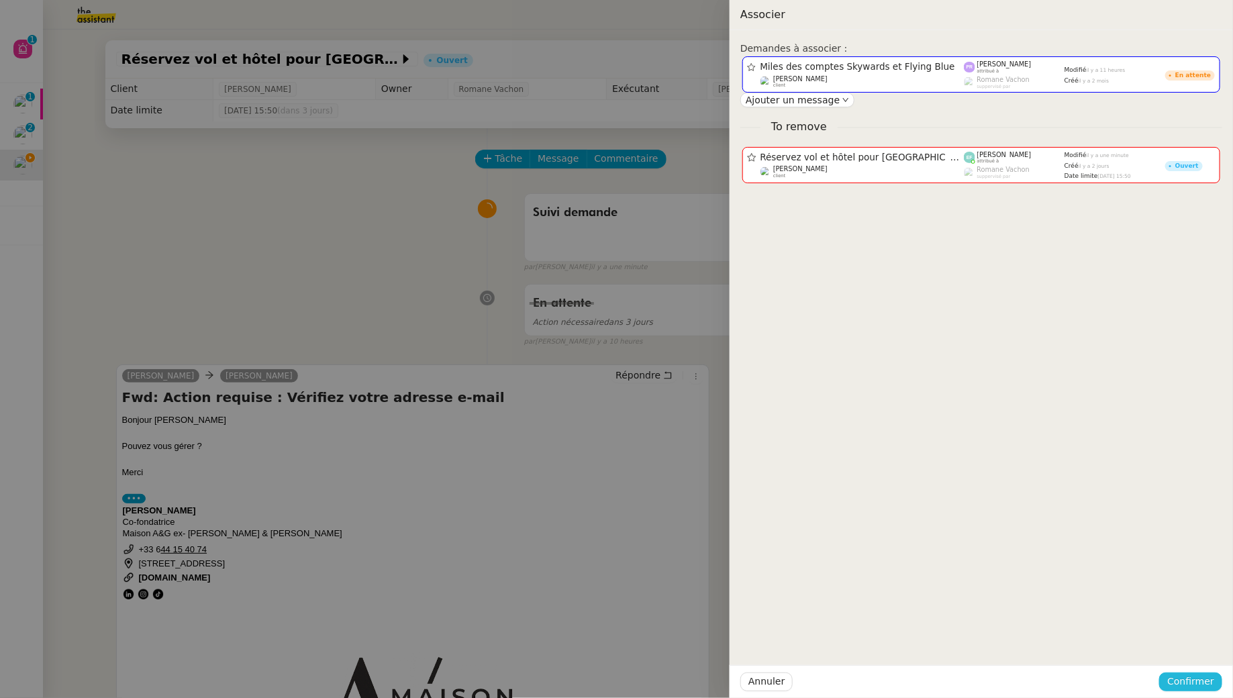
click at [1207, 682] on span "Confirmer" at bounding box center [1190, 681] width 47 height 15
click at [1207, 643] on span "Ajouter" at bounding box center [1192, 645] width 34 height 13
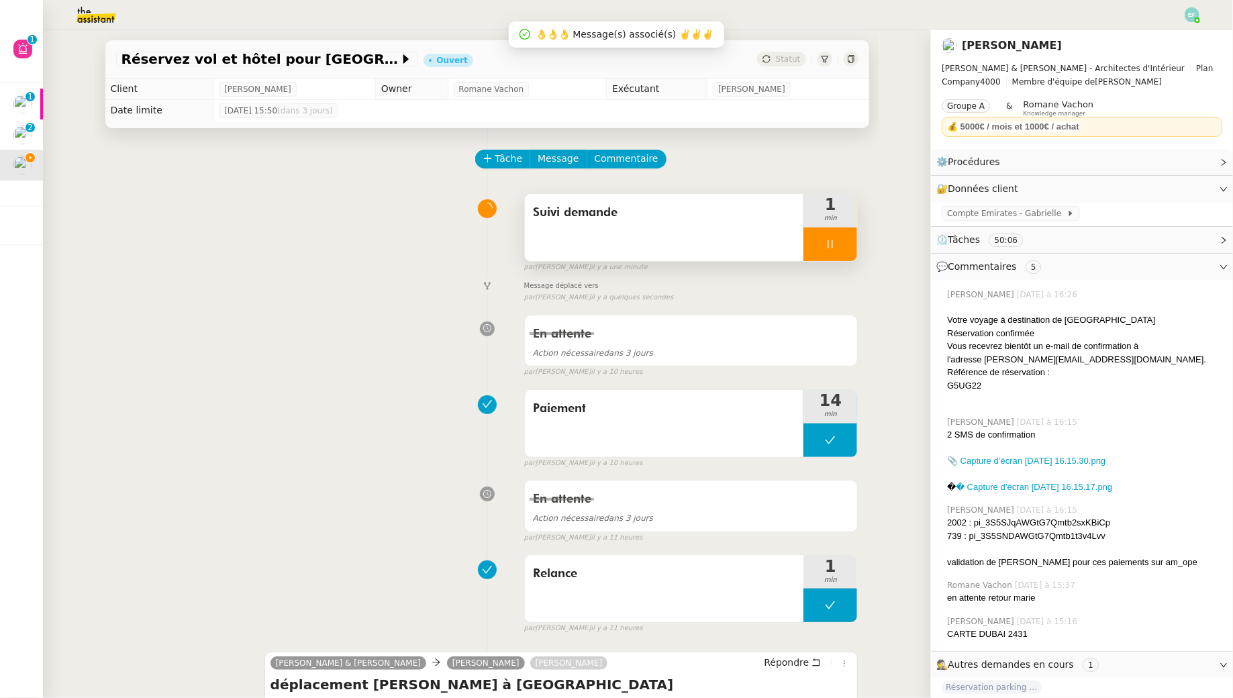
click at [835, 232] on div at bounding box center [830, 244] width 54 height 34
click at [848, 248] on icon at bounding box center [843, 244] width 11 height 11
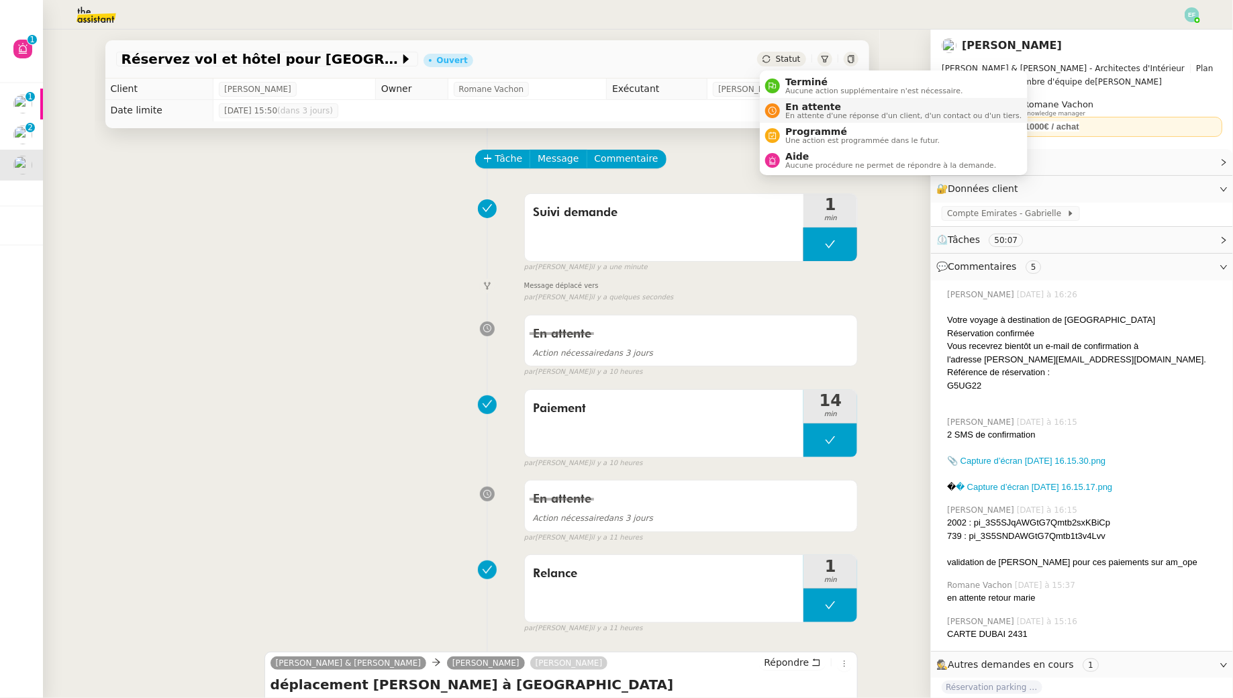
click at [801, 112] on span "En attente d'une réponse d'un client, d'un contact ou d'un tiers." at bounding box center [903, 115] width 236 height 7
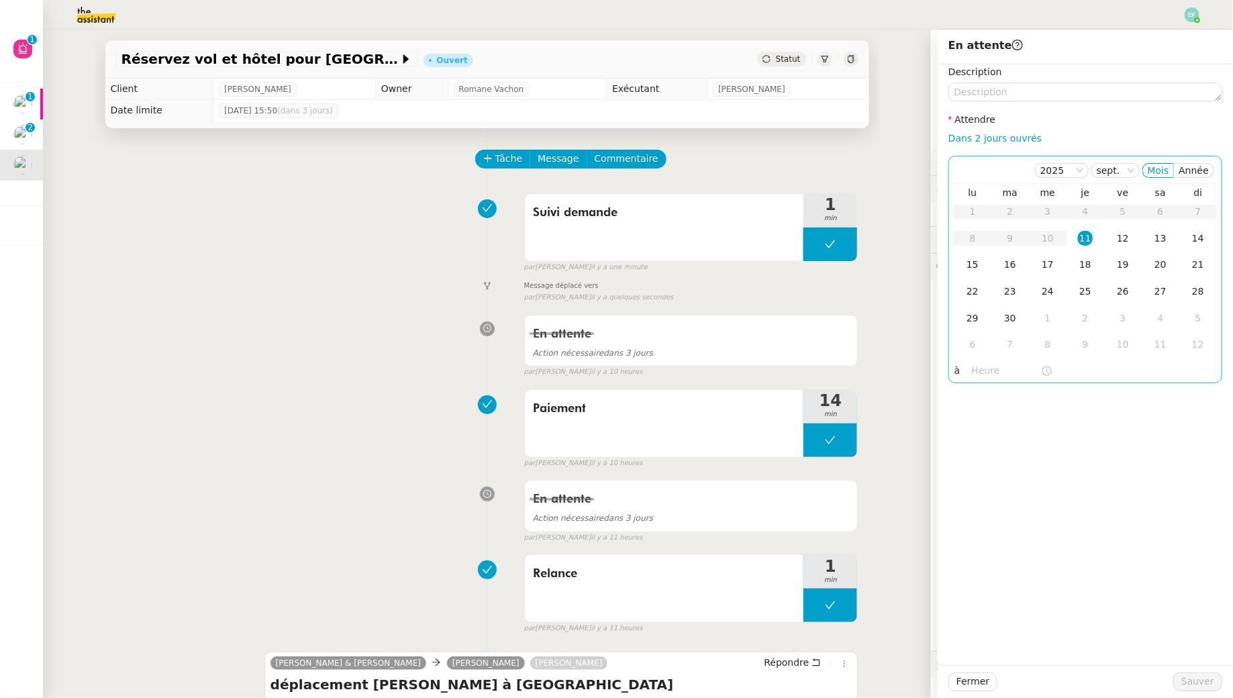
click at [970, 266] on div "15" at bounding box center [972, 264] width 15 height 15
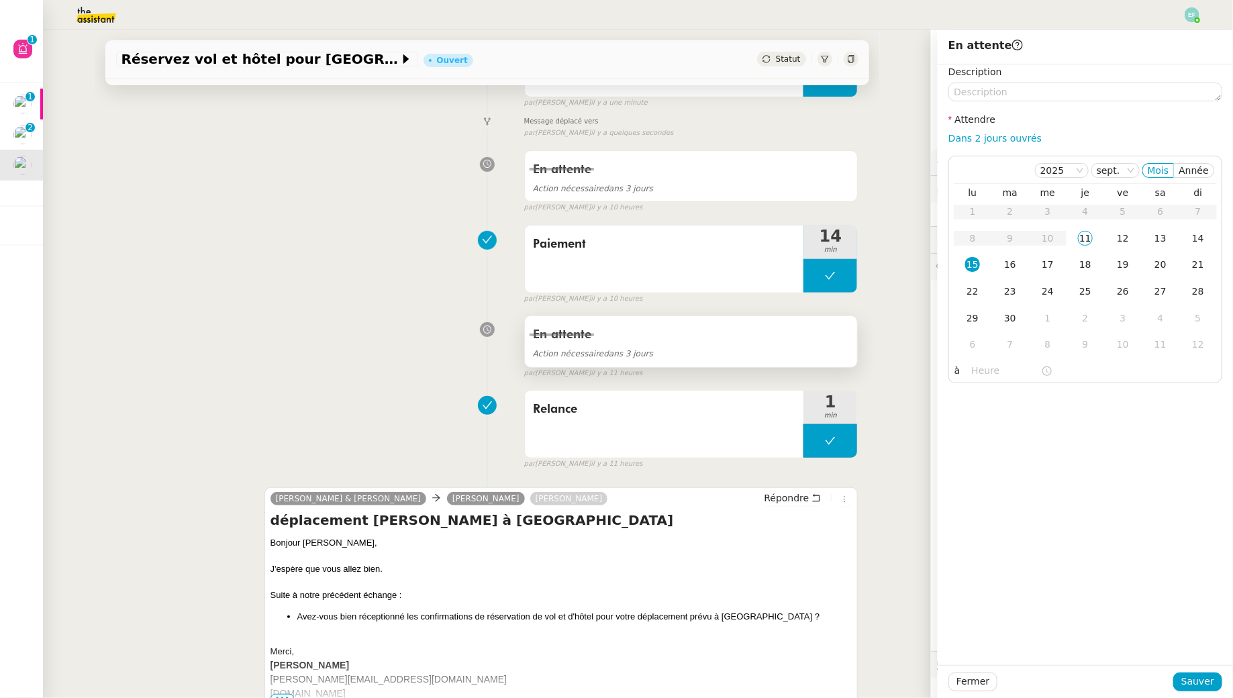
scroll to position [166, 0]
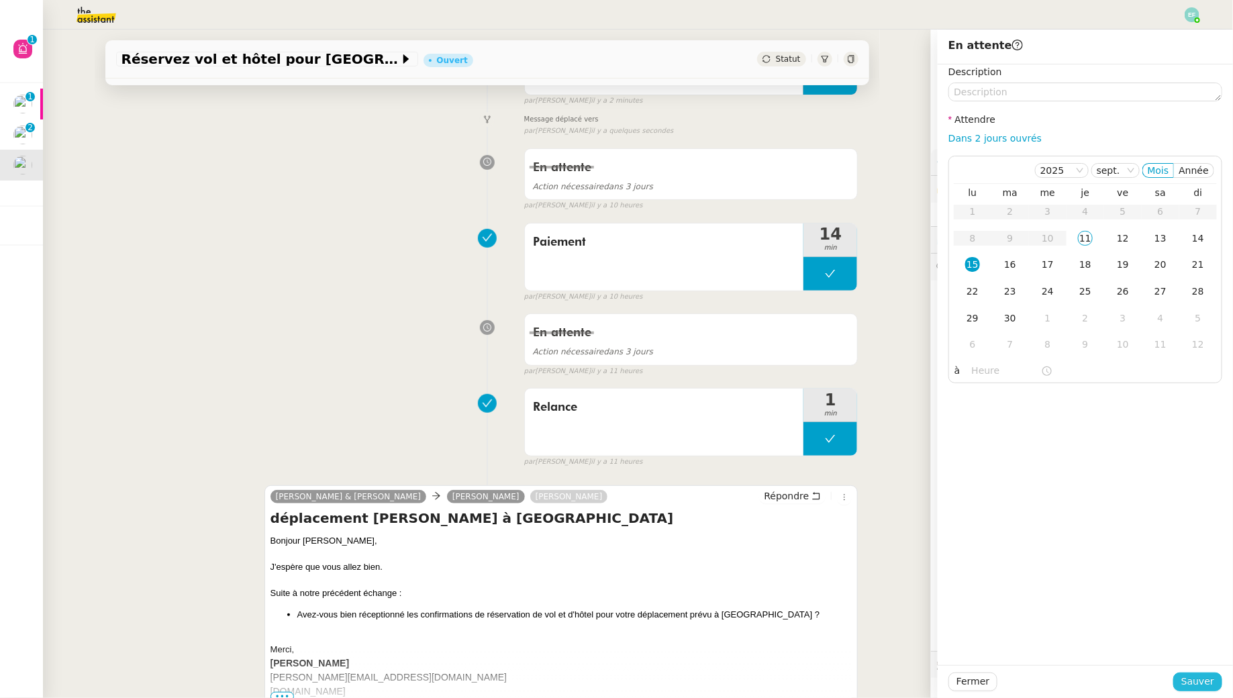
click at [1190, 680] on span "Sauver" at bounding box center [1197, 681] width 33 height 15
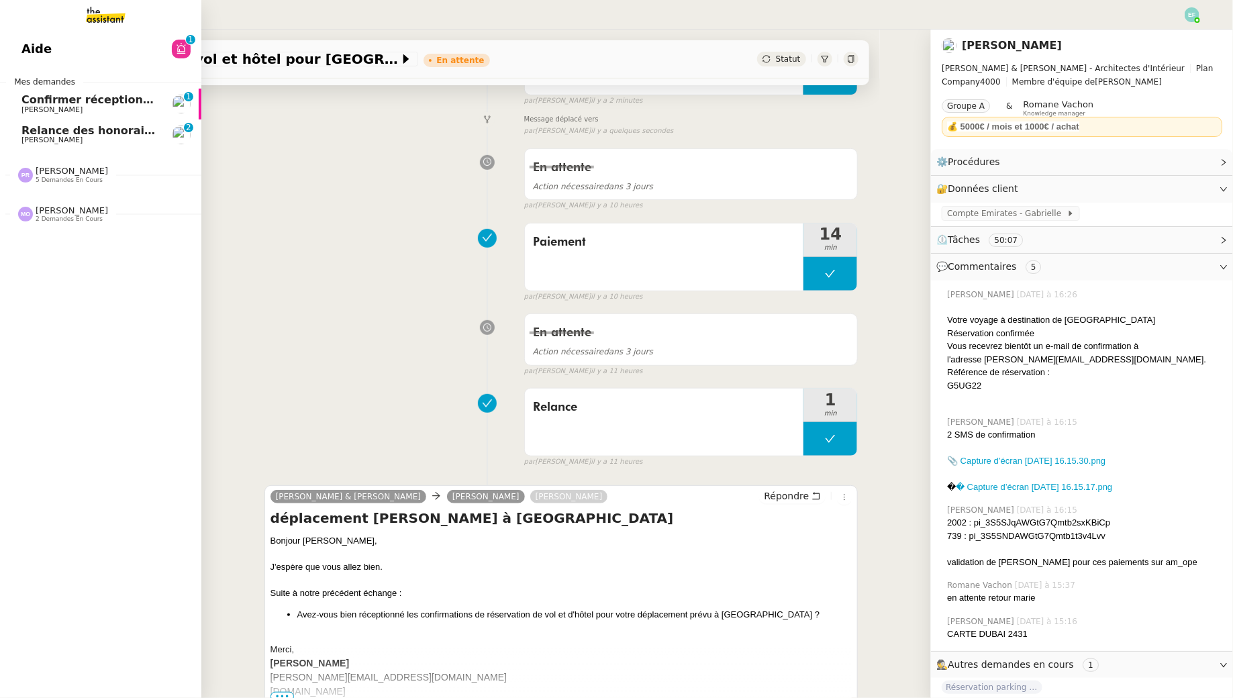
click at [53, 133] on span "Relance des honoraires" at bounding box center [92, 130] width 142 height 13
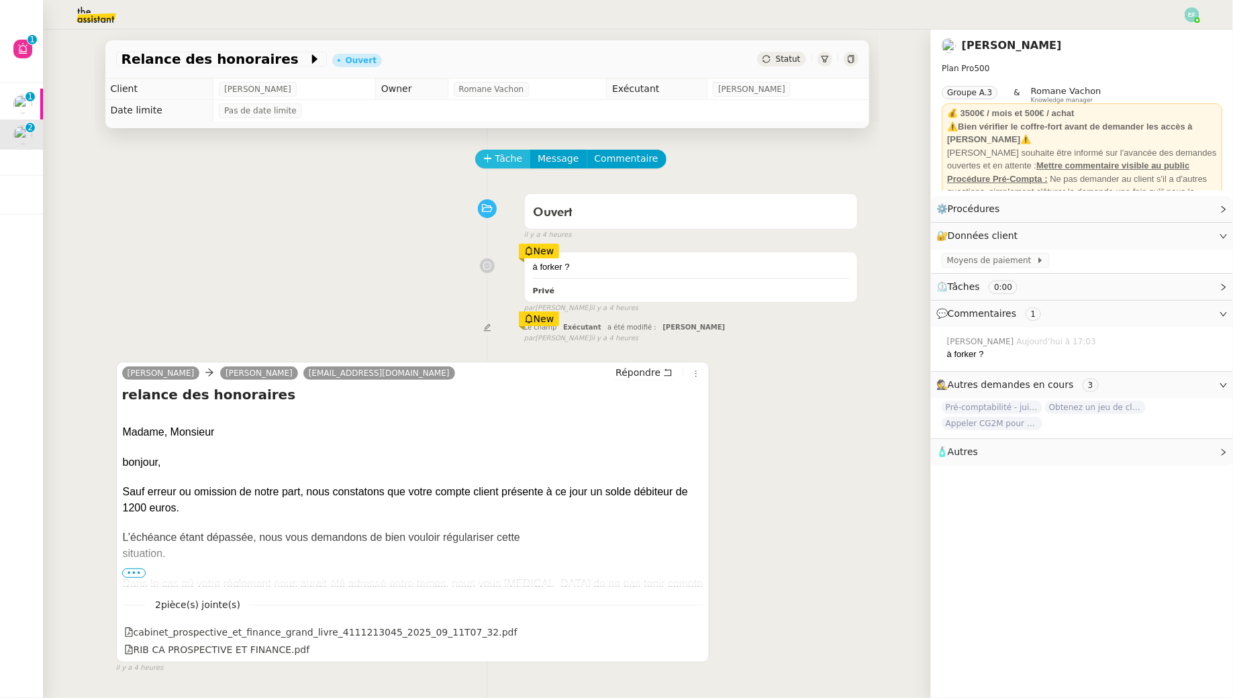
click at [499, 157] on span "Tâche" at bounding box center [509, 158] width 28 height 15
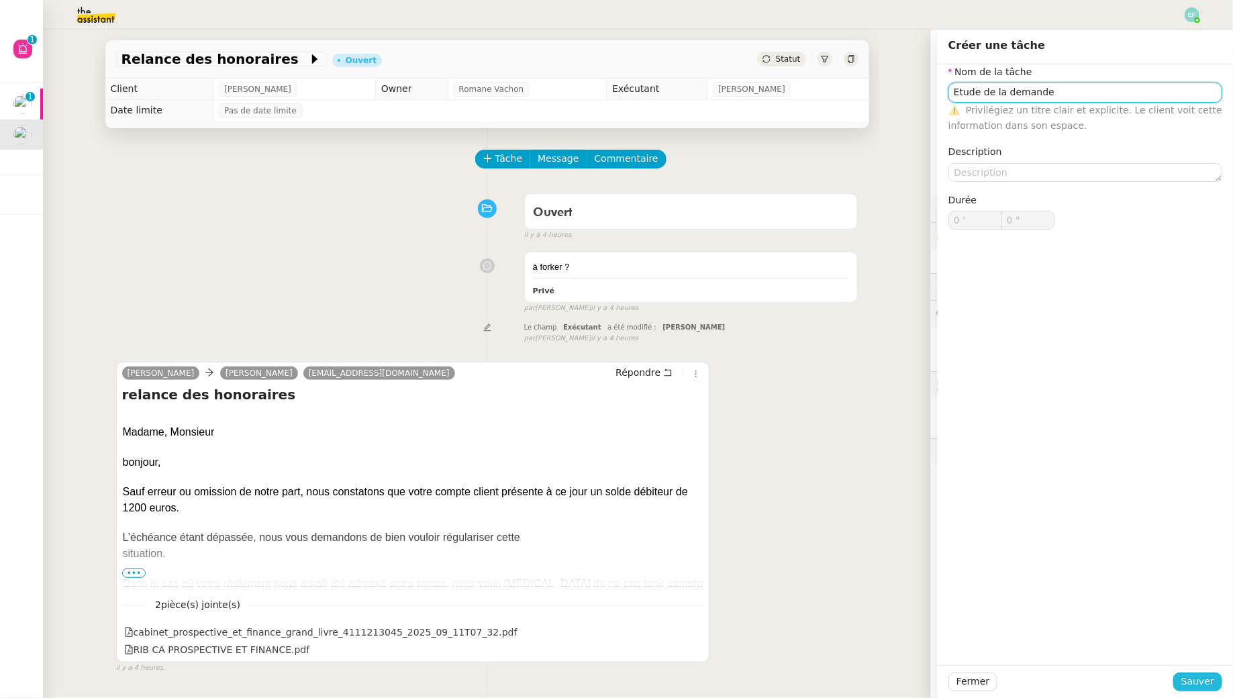
type input "Etude de la demande"
click at [1199, 680] on span "Sauver" at bounding box center [1197, 681] width 33 height 15
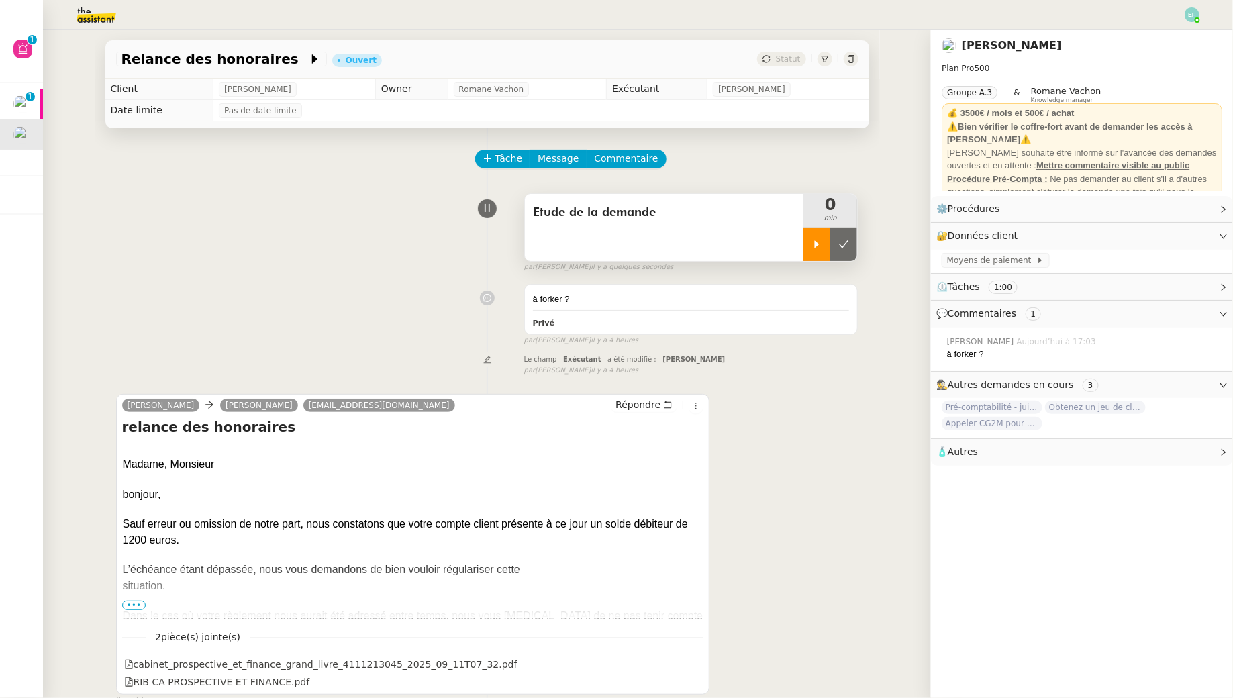
click at [826, 241] on div at bounding box center [816, 244] width 27 height 34
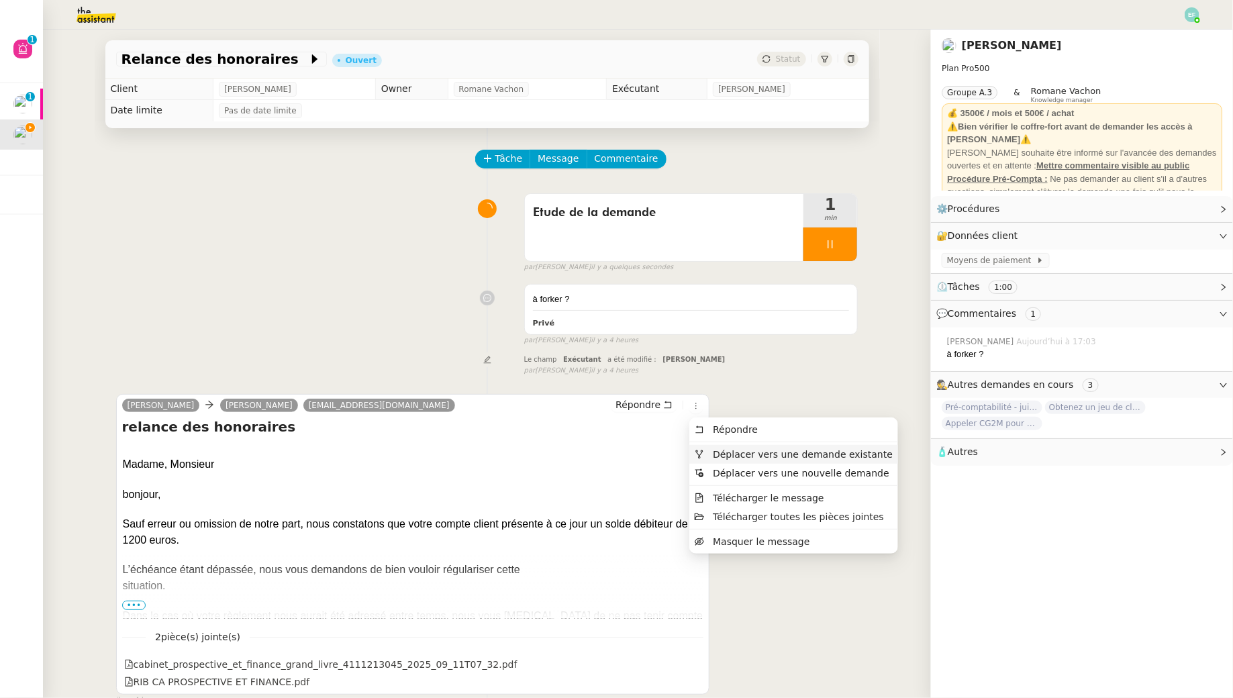
click at [709, 451] on span "Déplacer vers une demande existante" at bounding box center [794, 454] width 198 height 12
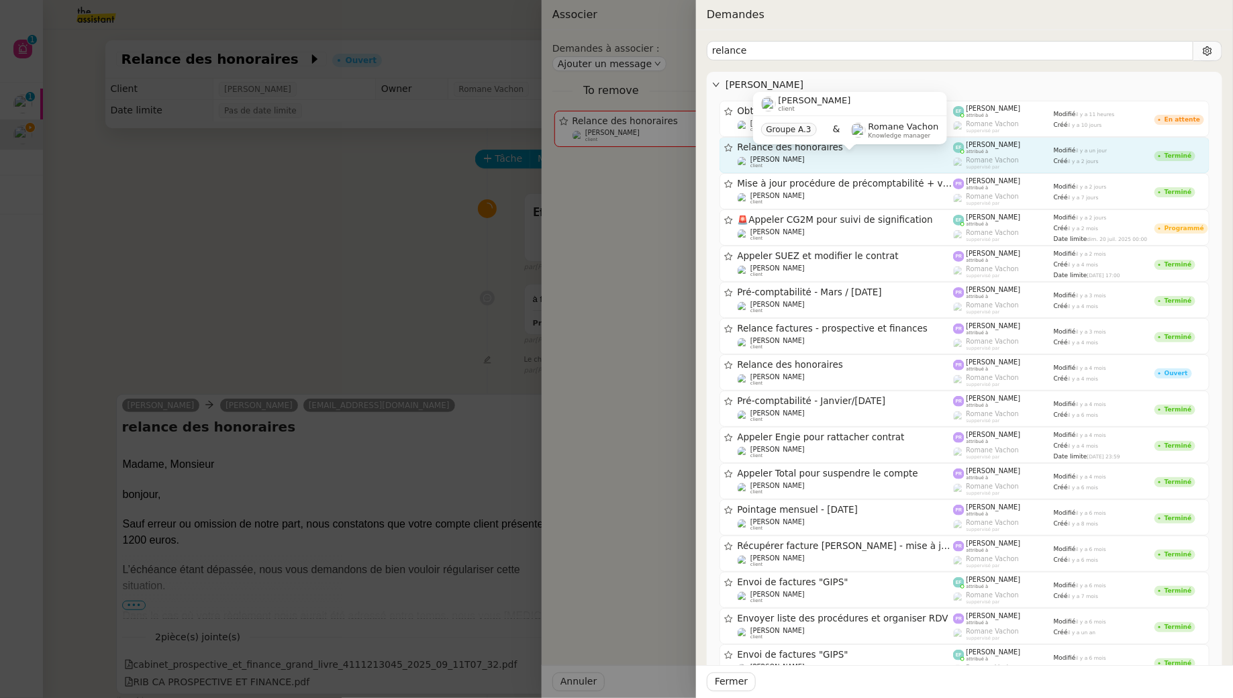
type input "relance"
click at [920, 159] on div "[PERSON_NAME] client" at bounding box center [845, 162] width 216 height 13
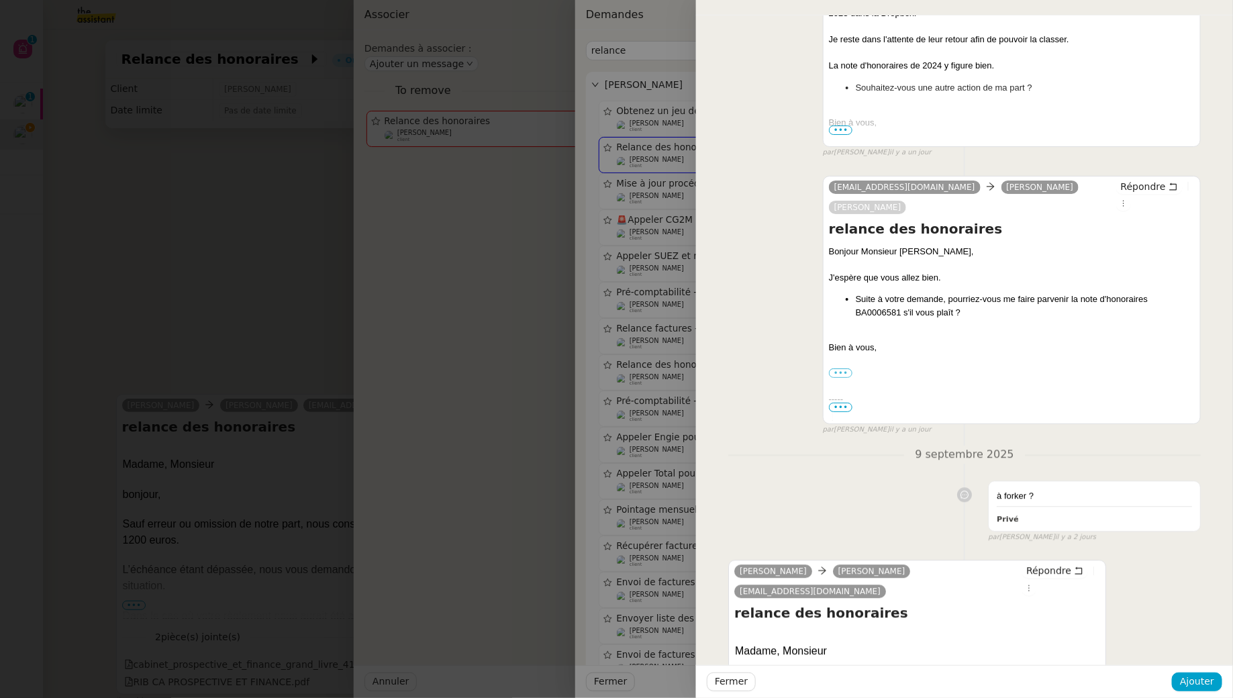
scroll to position [1731, 0]
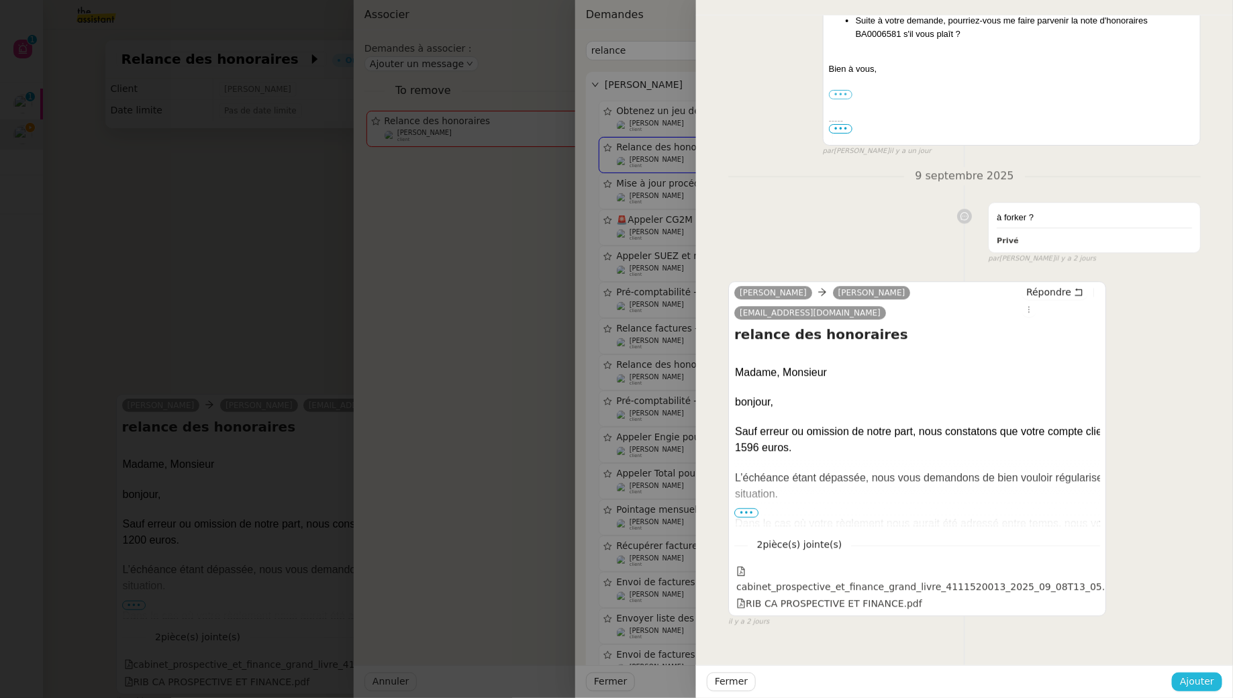
click at [1188, 683] on span "Ajouter" at bounding box center [1197, 681] width 34 height 15
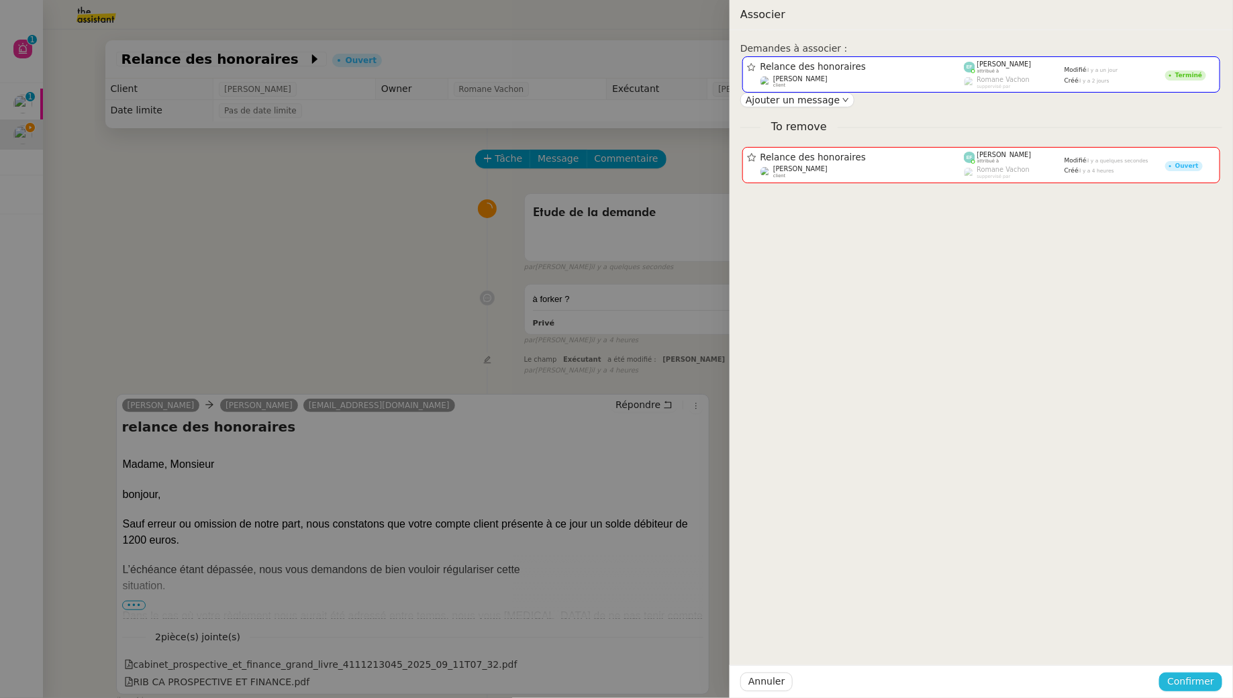
click at [1173, 676] on span "Confirmer" at bounding box center [1190, 681] width 47 height 15
click at [1194, 640] on span "Ajouter" at bounding box center [1192, 645] width 34 height 13
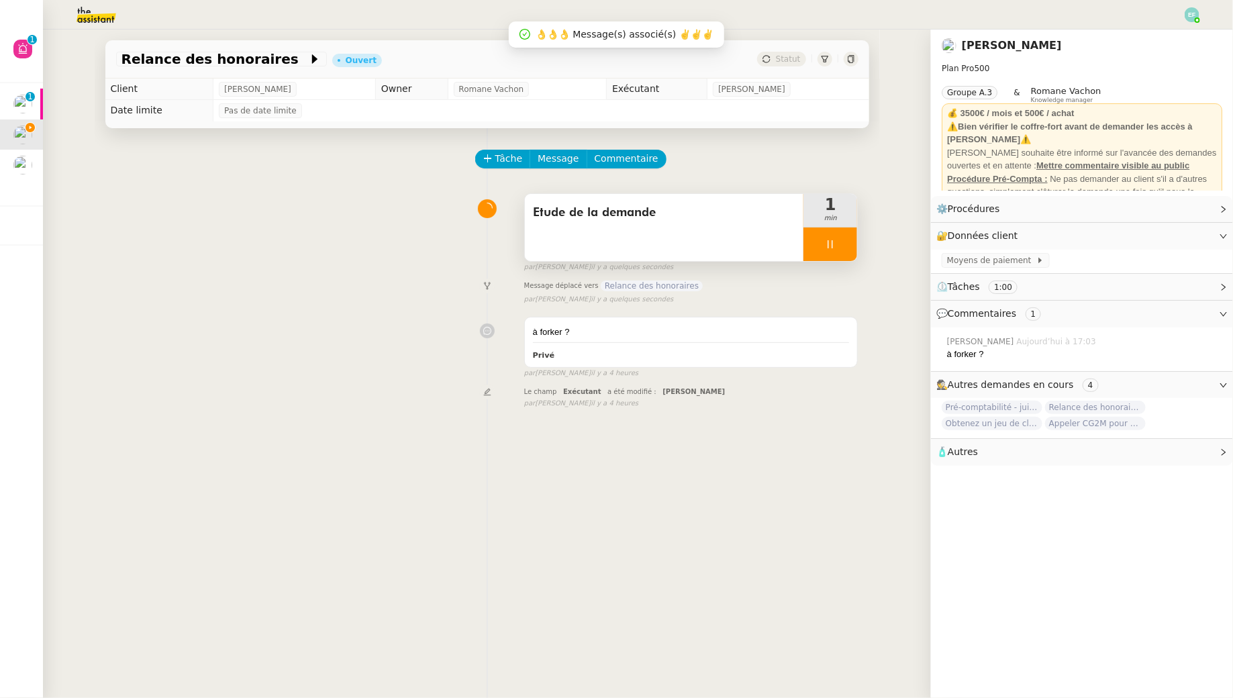
click at [839, 252] on div at bounding box center [830, 244] width 54 height 34
click at [839, 252] on button at bounding box center [843, 244] width 27 height 34
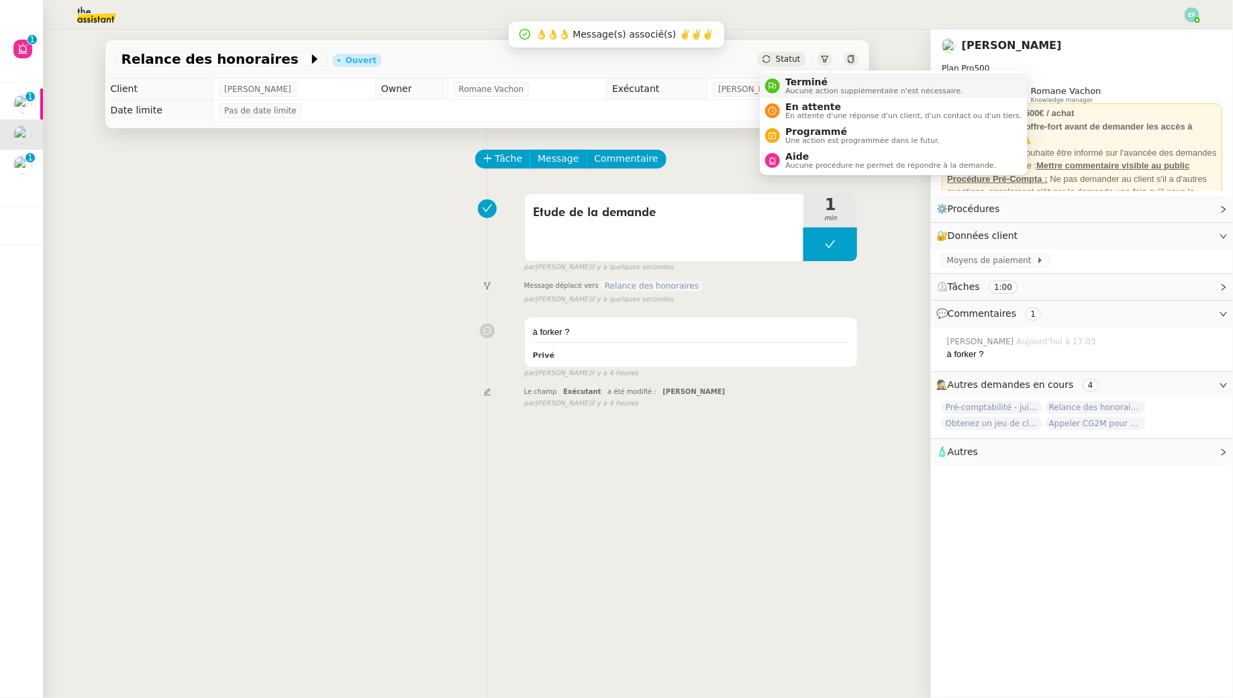
click at [792, 91] on span "Aucune action supplémentaire n'est nécessaire." at bounding box center [873, 90] width 177 height 7
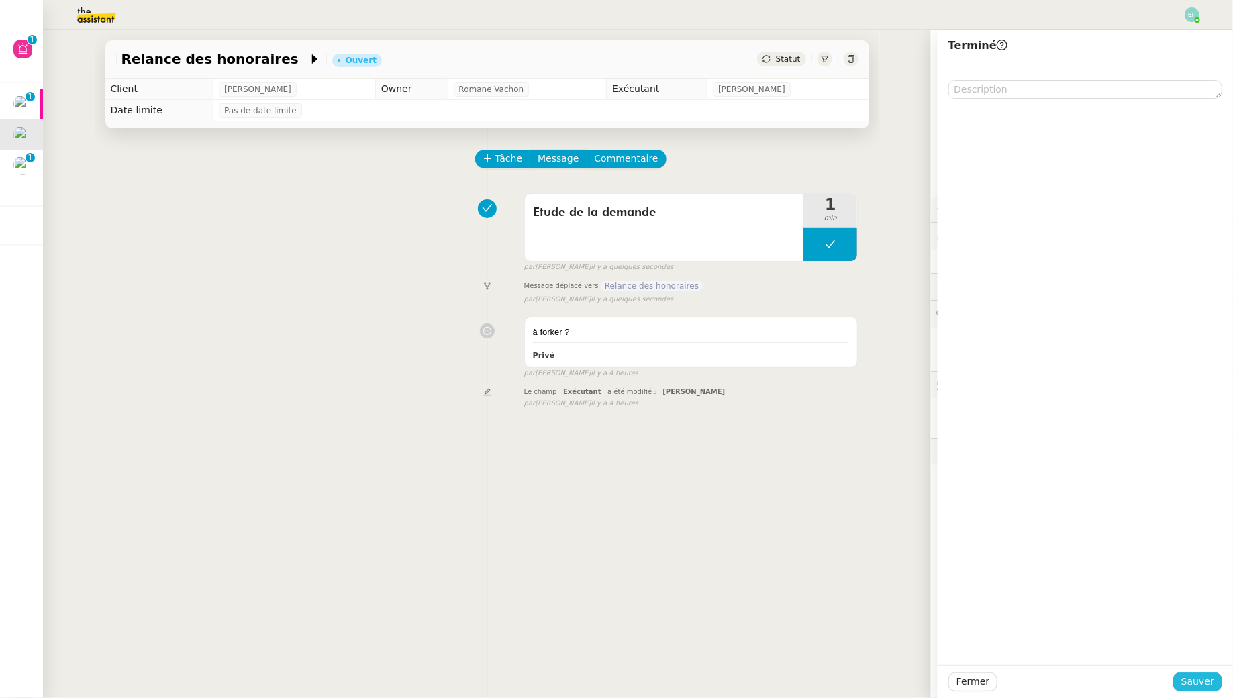
click at [1188, 688] on span "Sauver" at bounding box center [1197, 681] width 33 height 15
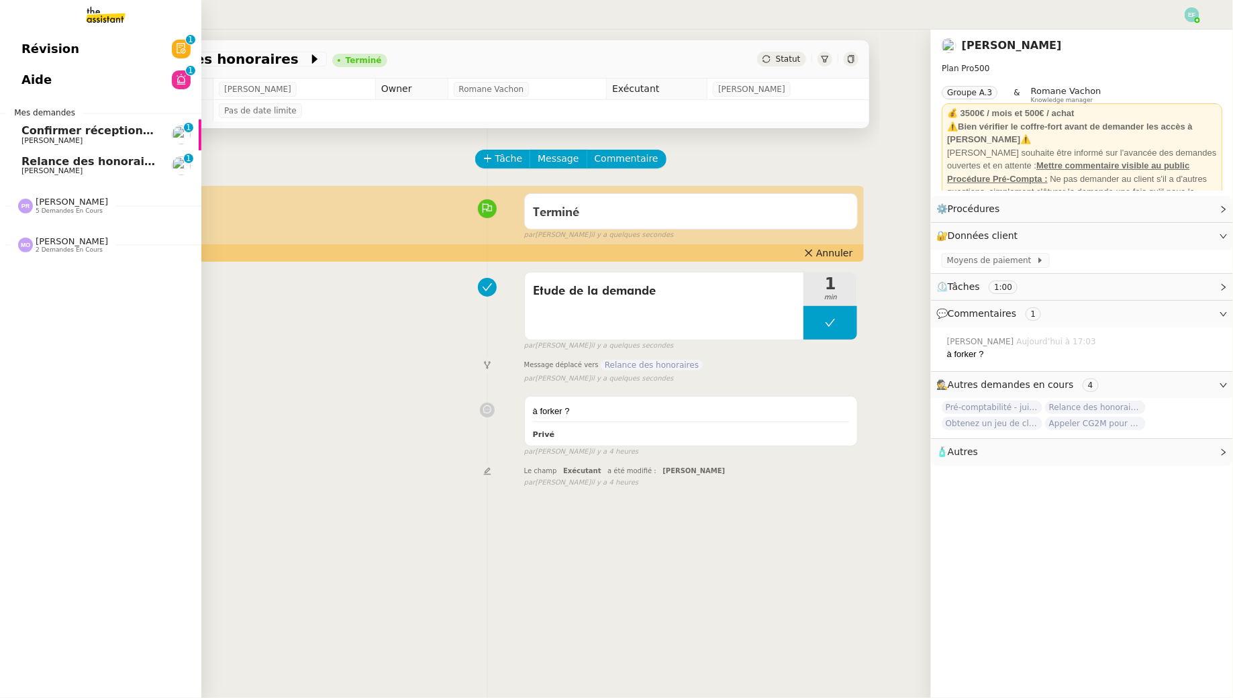
click at [40, 168] on span "[PERSON_NAME]" at bounding box center [51, 170] width 61 height 9
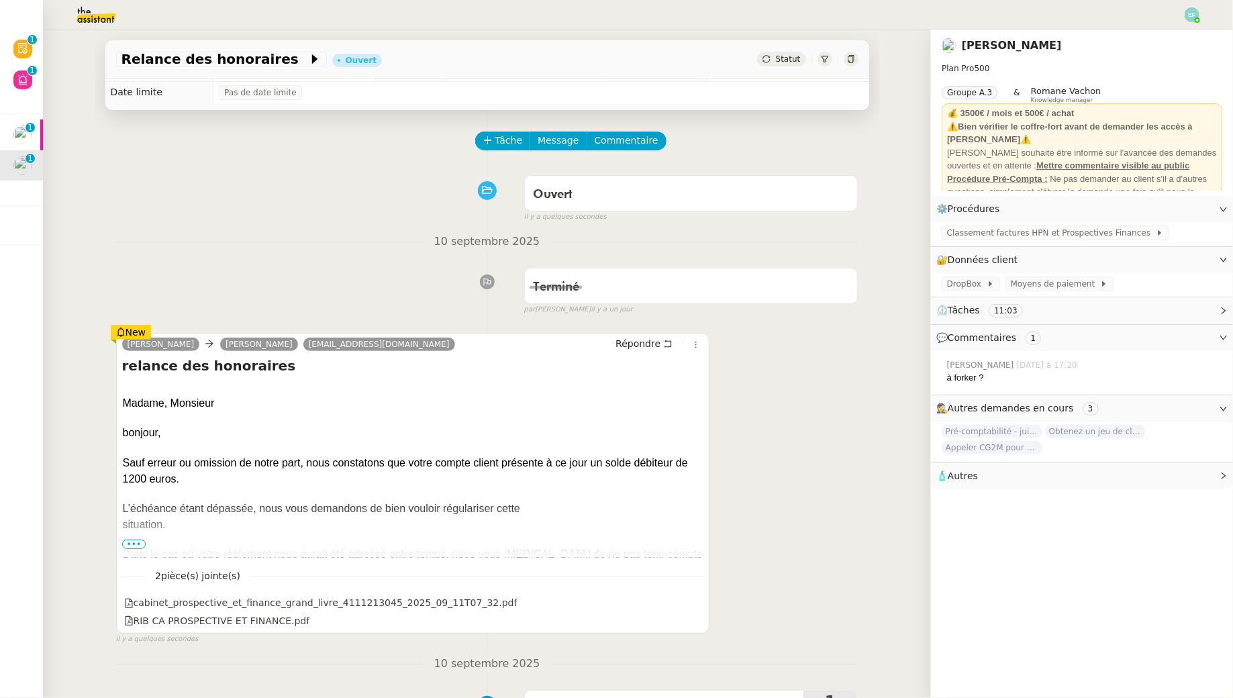
scroll to position [20, 0]
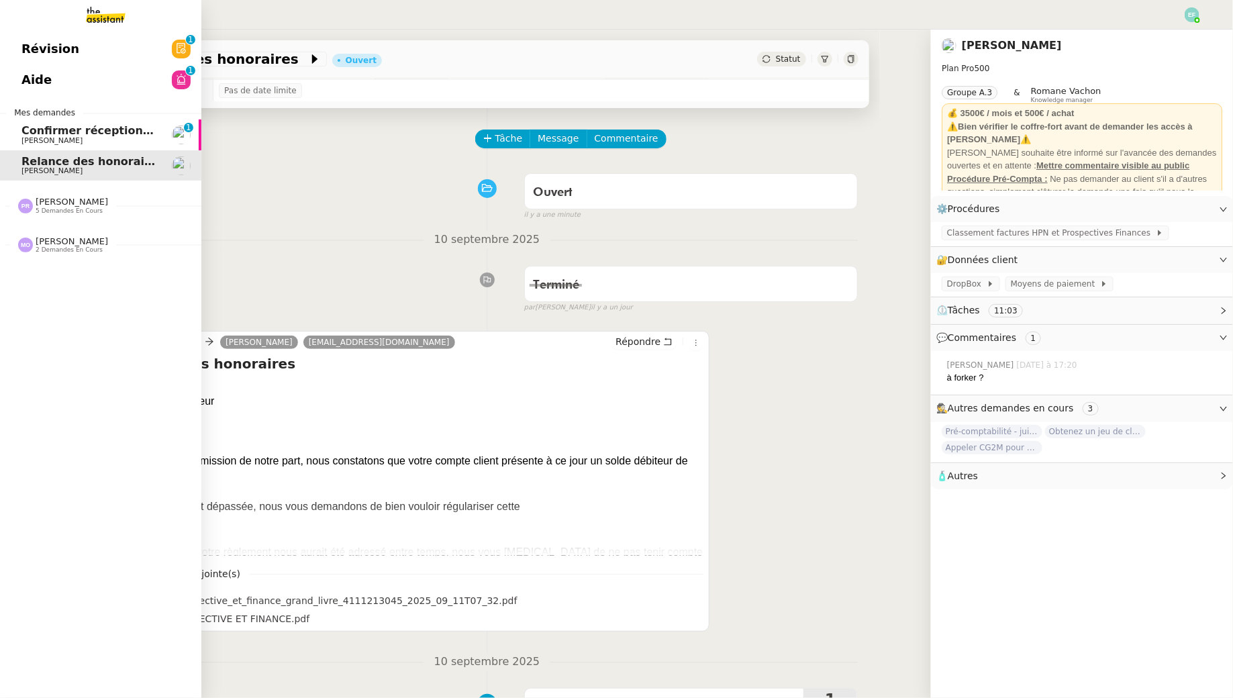
click at [36, 79] on span "Aide" at bounding box center [36, 80] width 30 height 20
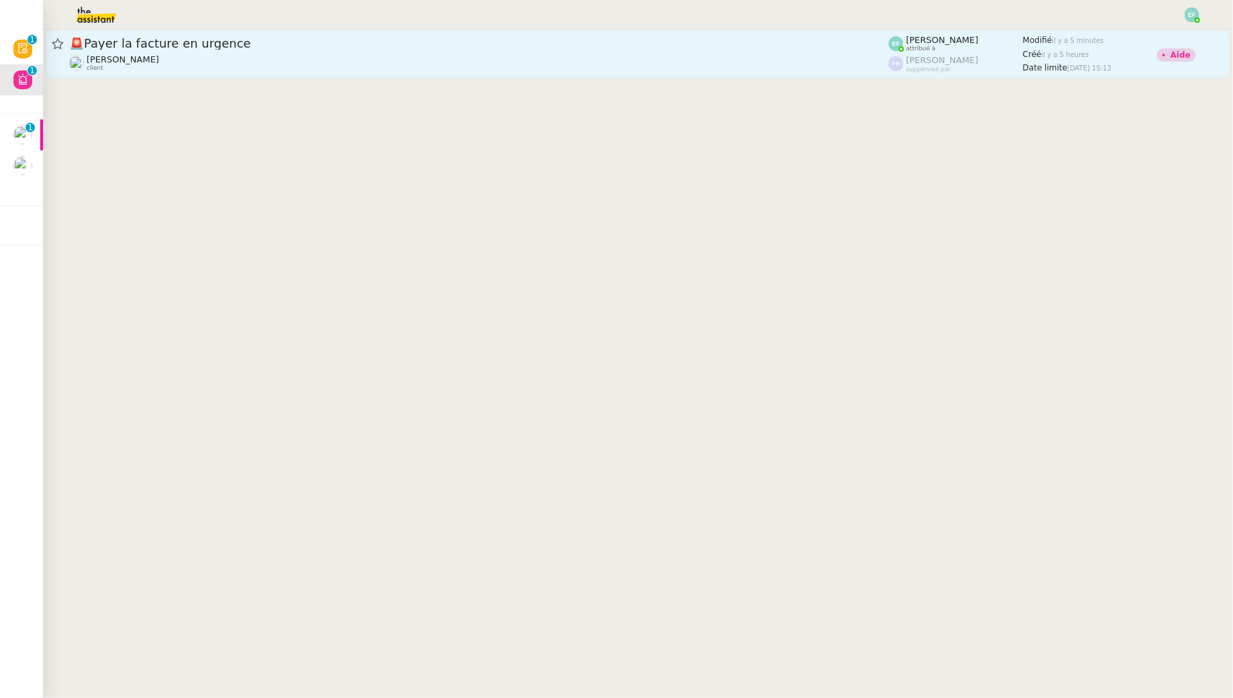
click at [699, 56] on div "[PERSON_NAME] client" at bounding box center [478, 62] width 819 height 17
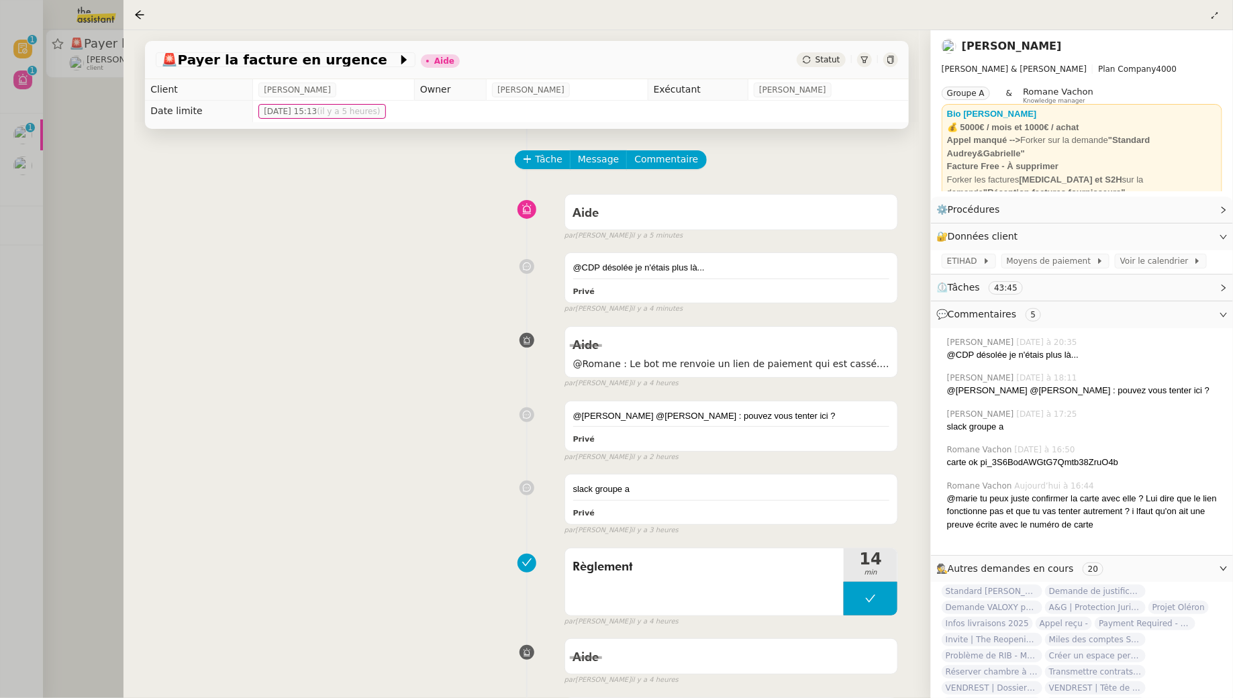
click at [52, 138] on div at bounding box center [616, 349] width 1233 height 698
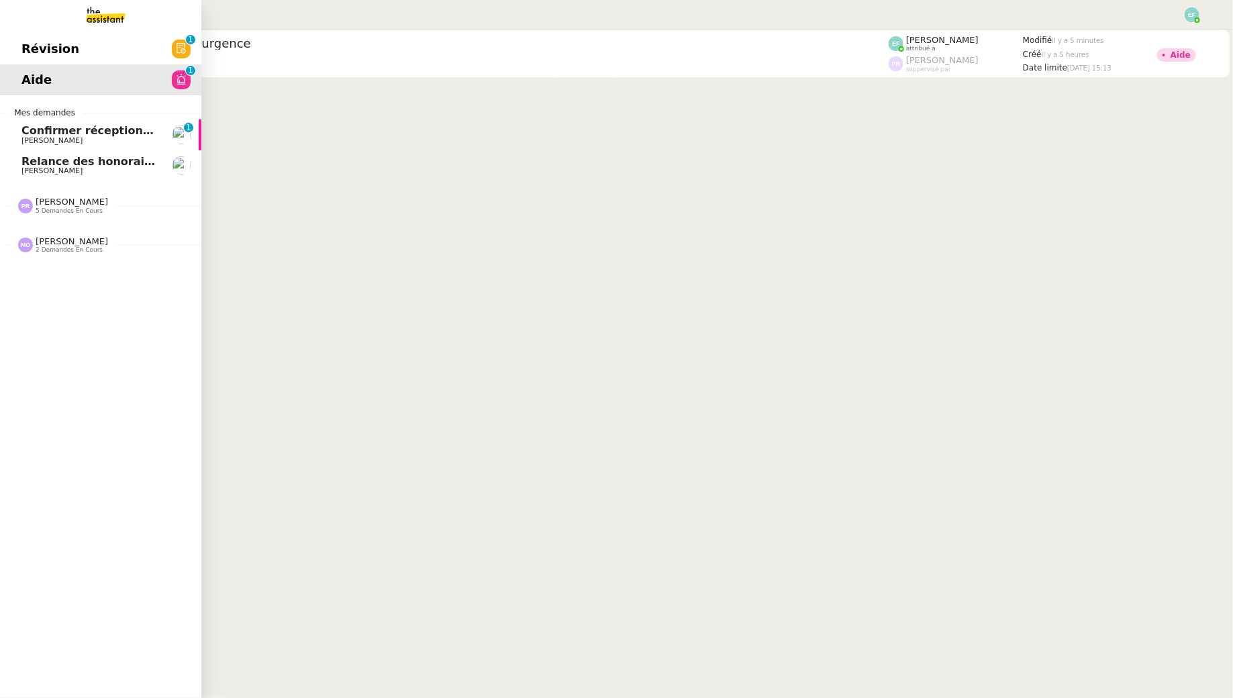
click at [23, 127] on span "Confirmer réception demande de résiliation" at bounding box center [153, 130] width 264 height 13
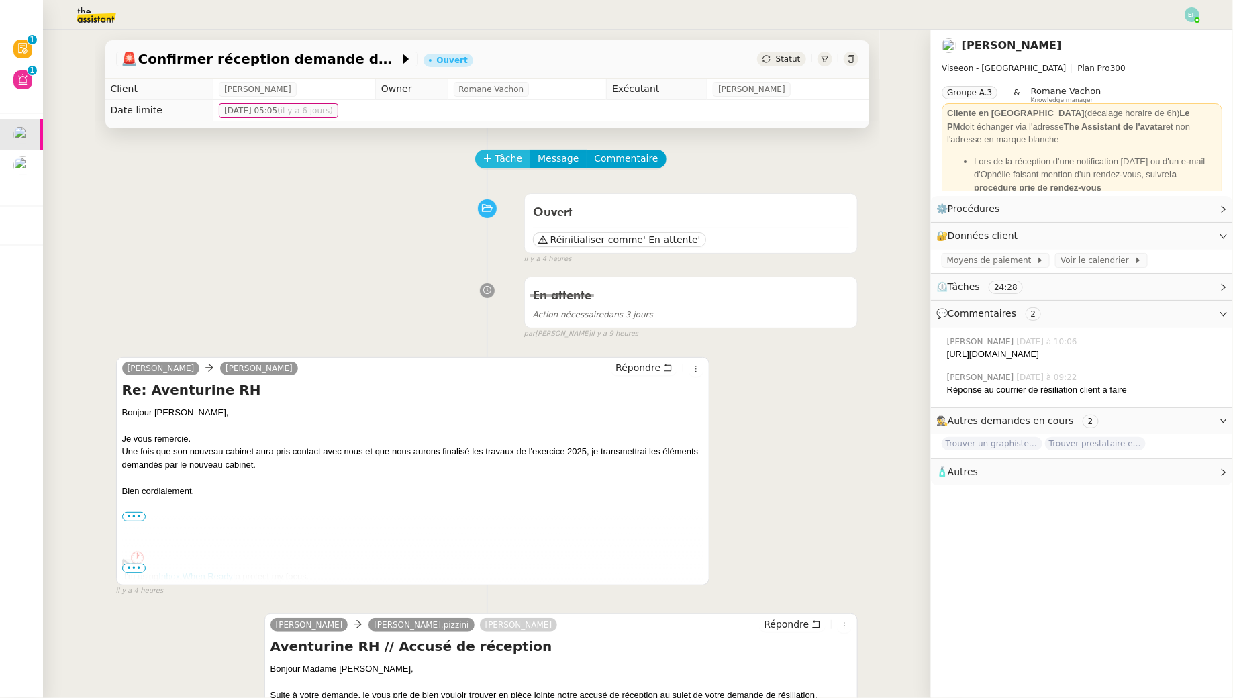
click at [507, 151] on span "Tâche" at bounding box center [509, 158] width 28 height 15
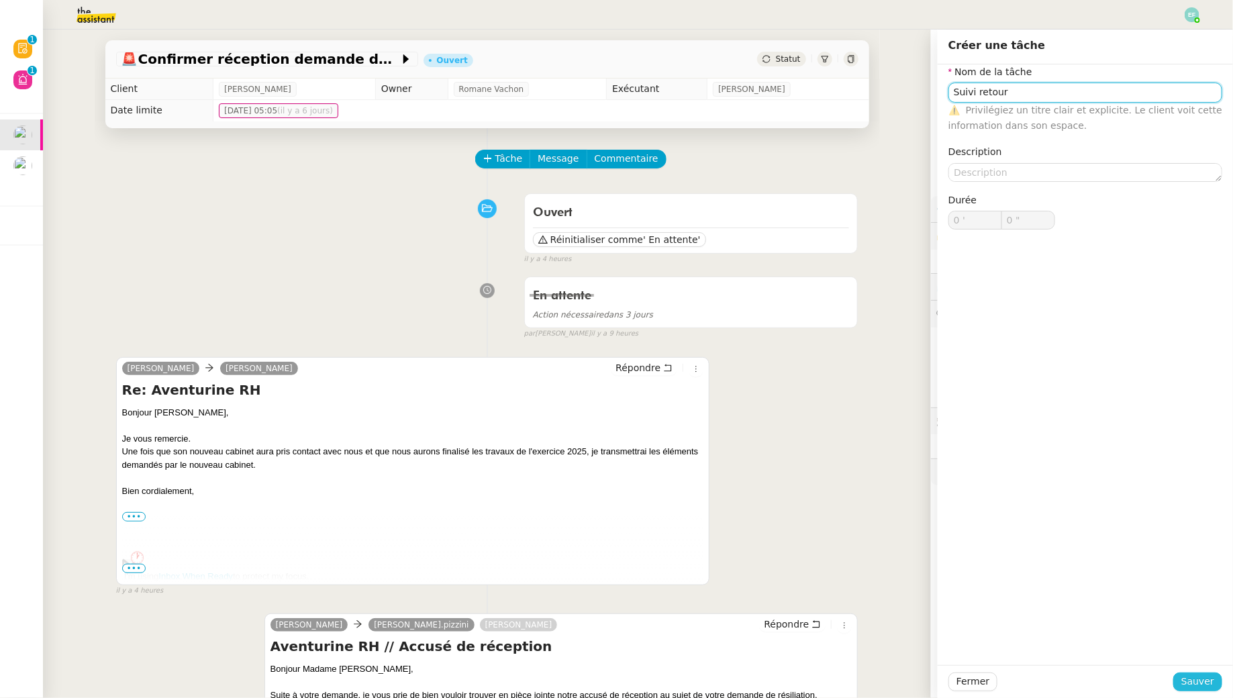
type input "Suivi retour"
click at [1211, 685] on span "Sauver" at bounding box center [1197, 681] width 33 height 15
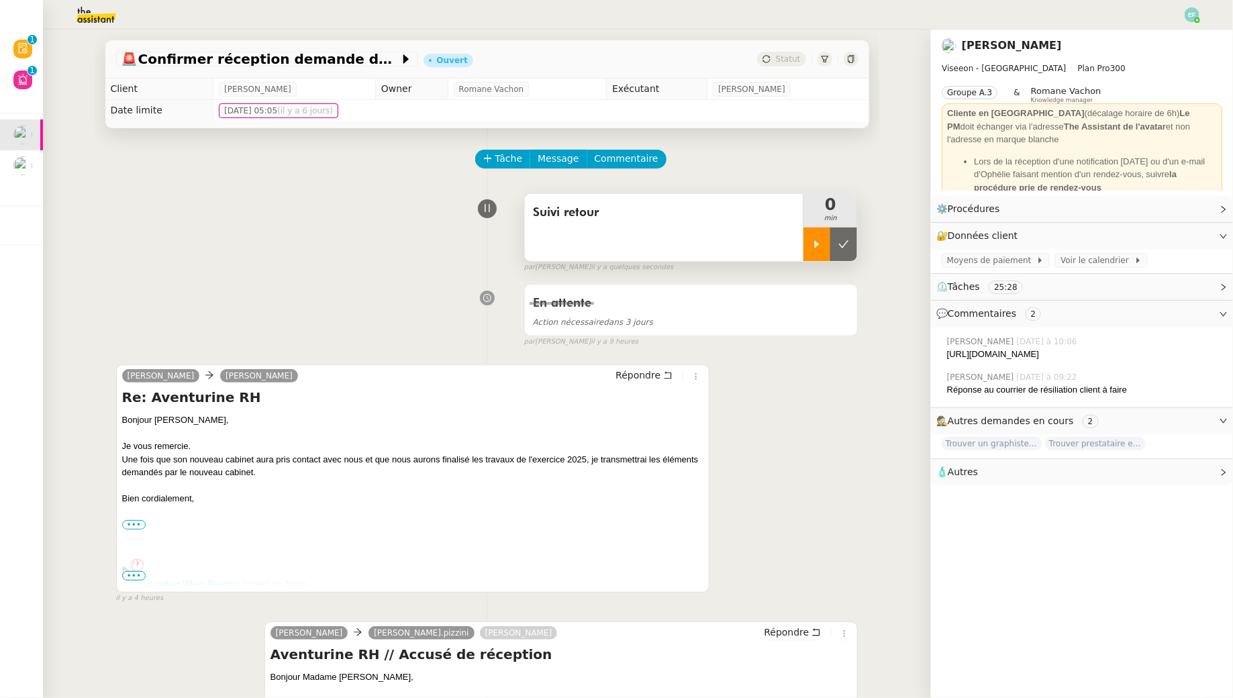
click at [823, 244] on div at bounding box center [816, 244] width 27 height 34
click at [704, 229] on div "Suivi retour" at bounding box center [664, 227] width 279 height 67
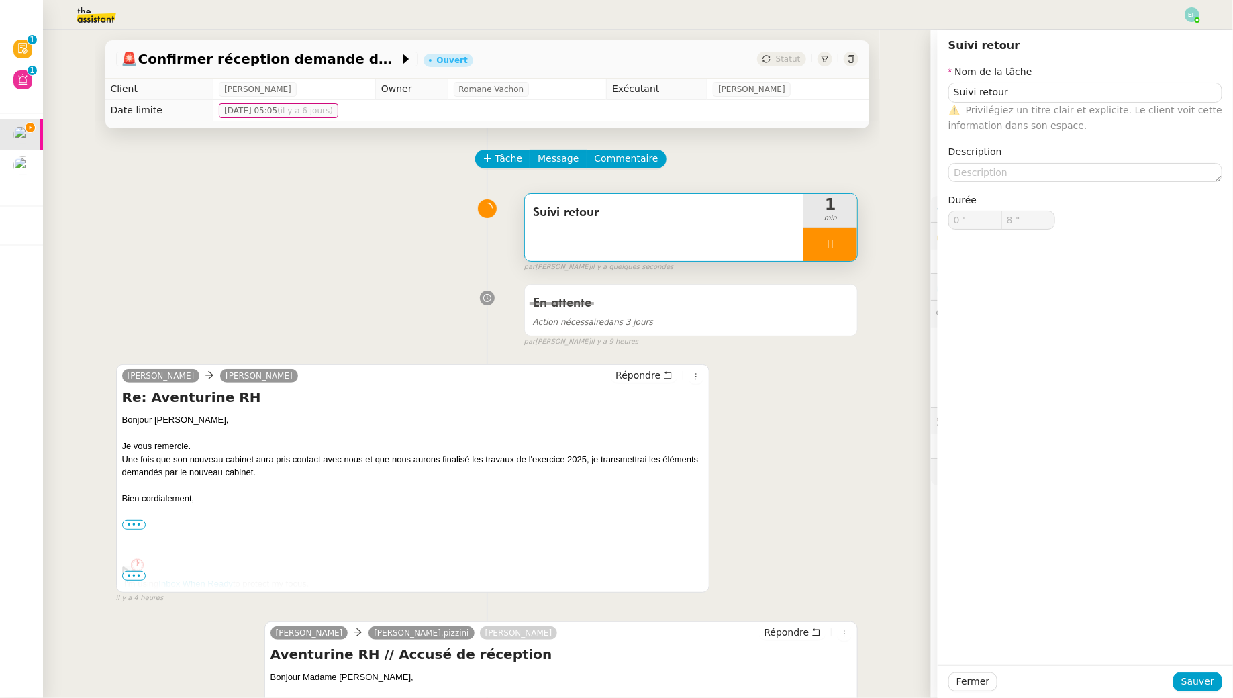
click at [1103, 103] on div "⚠️ Privilégiez un titre clair et explicite. Le client voit cette information da…" at bounding box center [1085, 119] width 274 height 32
click at [1101, 81] on nz-form-item "Nom de la tâche Suivi retour ⚠️ Privilégiez un titre clair et explicite. Le cli…" at bounding box center [1085, 98] width 274 height 69
type input "10 ""
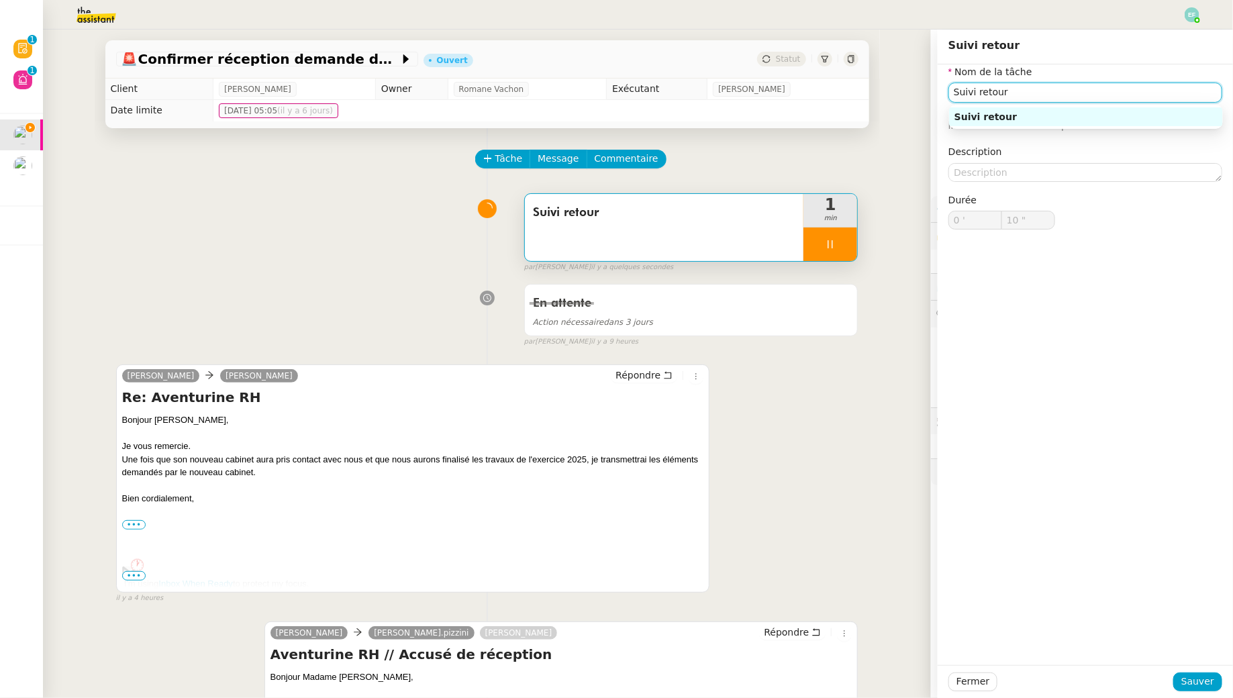
click at [1096, 101] on input "Suivi retour" at bounding box center [1085, 92] width 274 height 19
type input "Suivi retour +"
type input "11 ""
type input "Suivi retour + clôture"
type input "12 ""
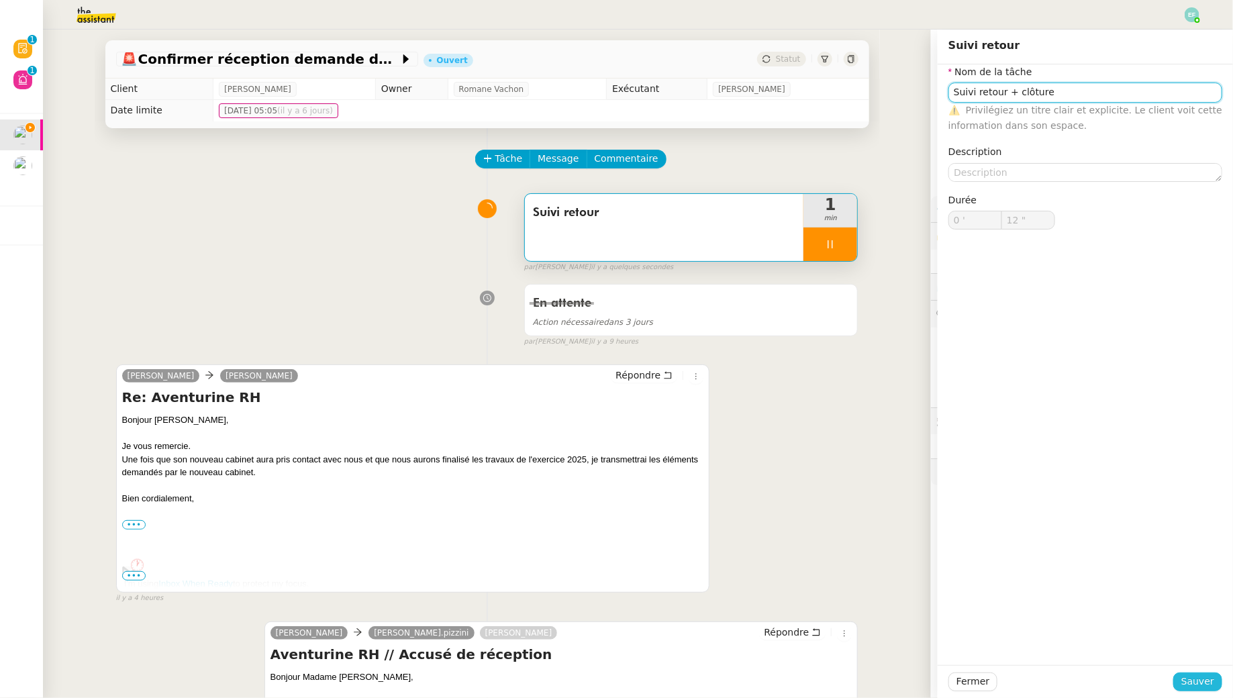
type input "Suivi retour + clôture"
click at [1203, 679] on span "Sauver" at bounding box center [1197, 681] width 33 height 15
type input "13 ""
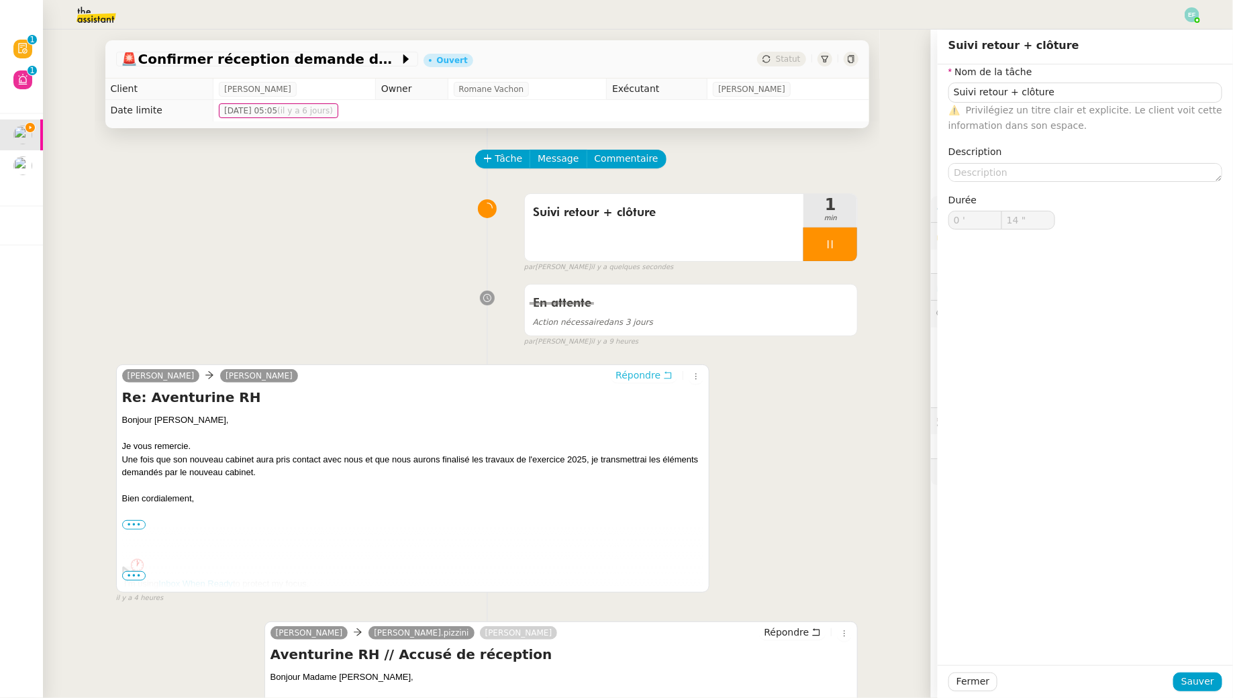
click at [675, 376] on button "Répondre" at bounding box center [644, 375] width 66 height 15
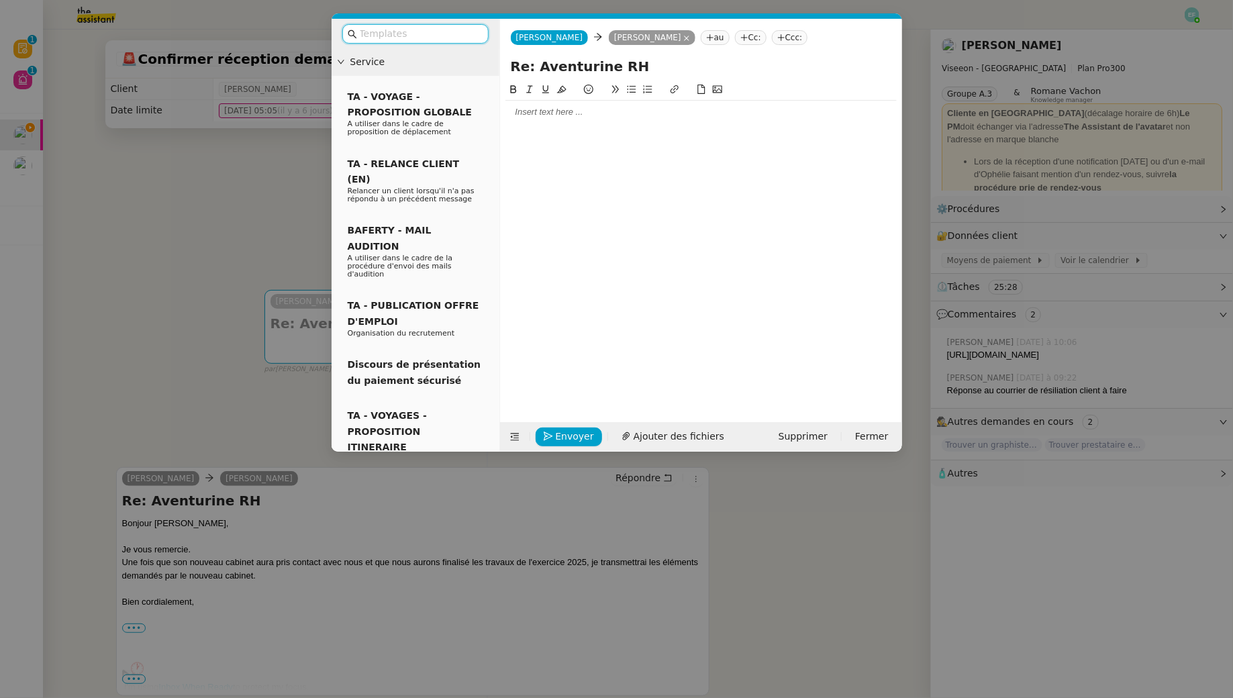
click at [434, 34] on input "text" at bounding box center [420, 33] width 121 height 15
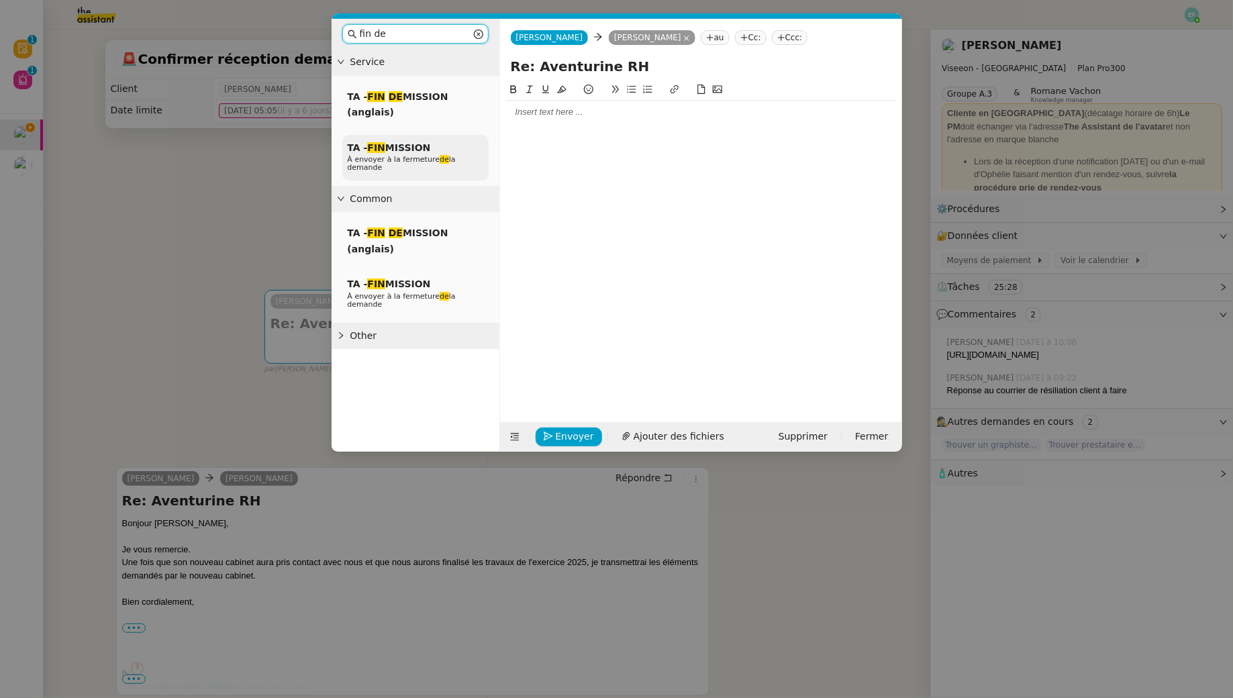
type input "fin de"
click at [413, 142] on span "TA - FIN MISSION" at bounding box center [389, 147] width 83 height 11
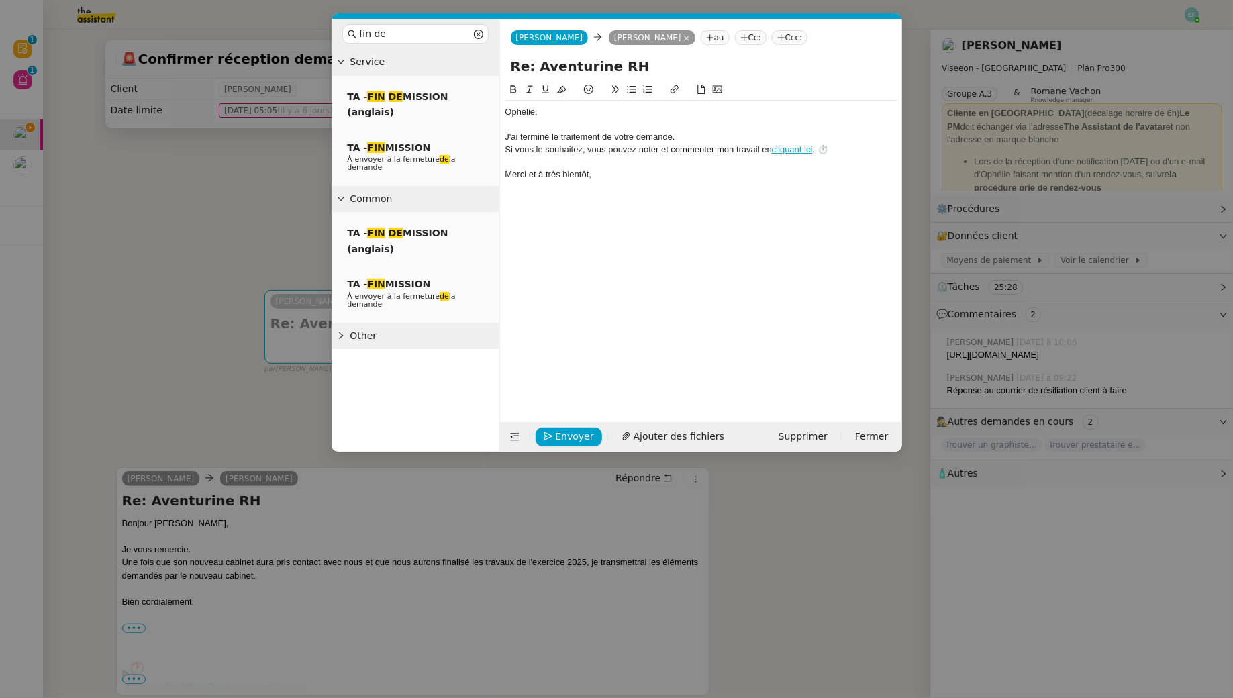
click at [583, 103] on div "﻿Ophélie﻿, J'ai terminé le traitement de votre demande. Si vous le souhaitez, v…" at bounding box center [700, 143] width 391 height 85
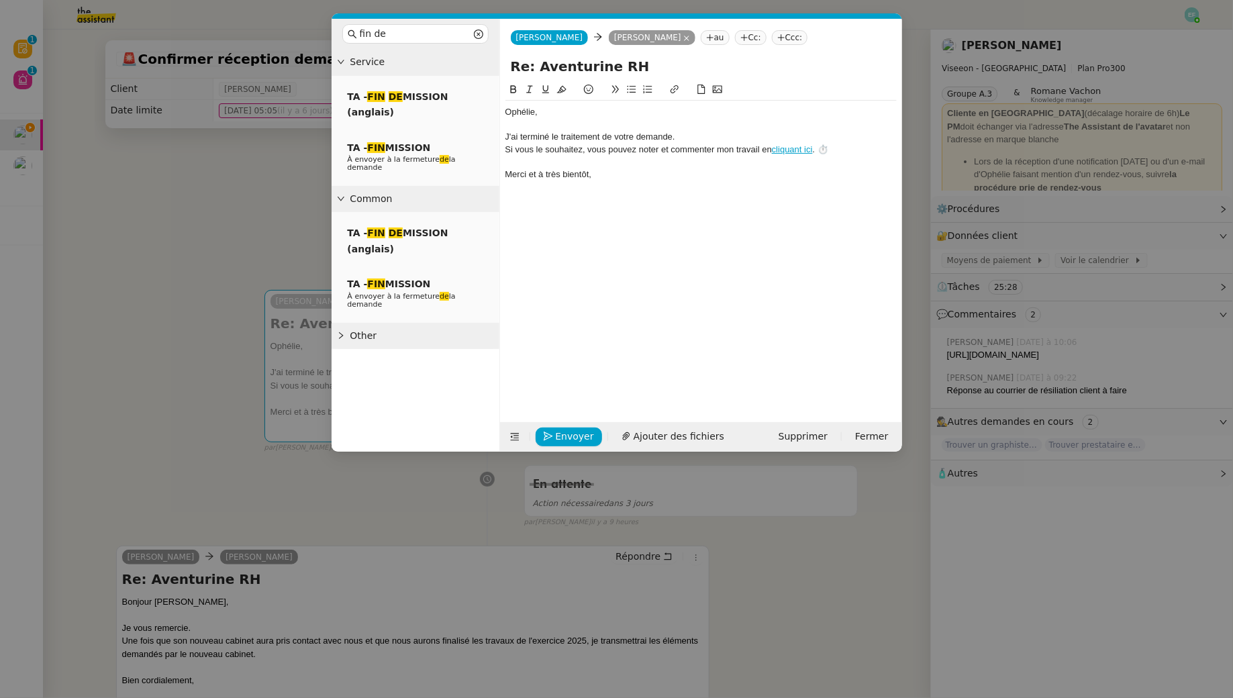
click at [552, 109] on div "﻿Ophélie﻿," at bounding box center [700, 112] width 391 height 12
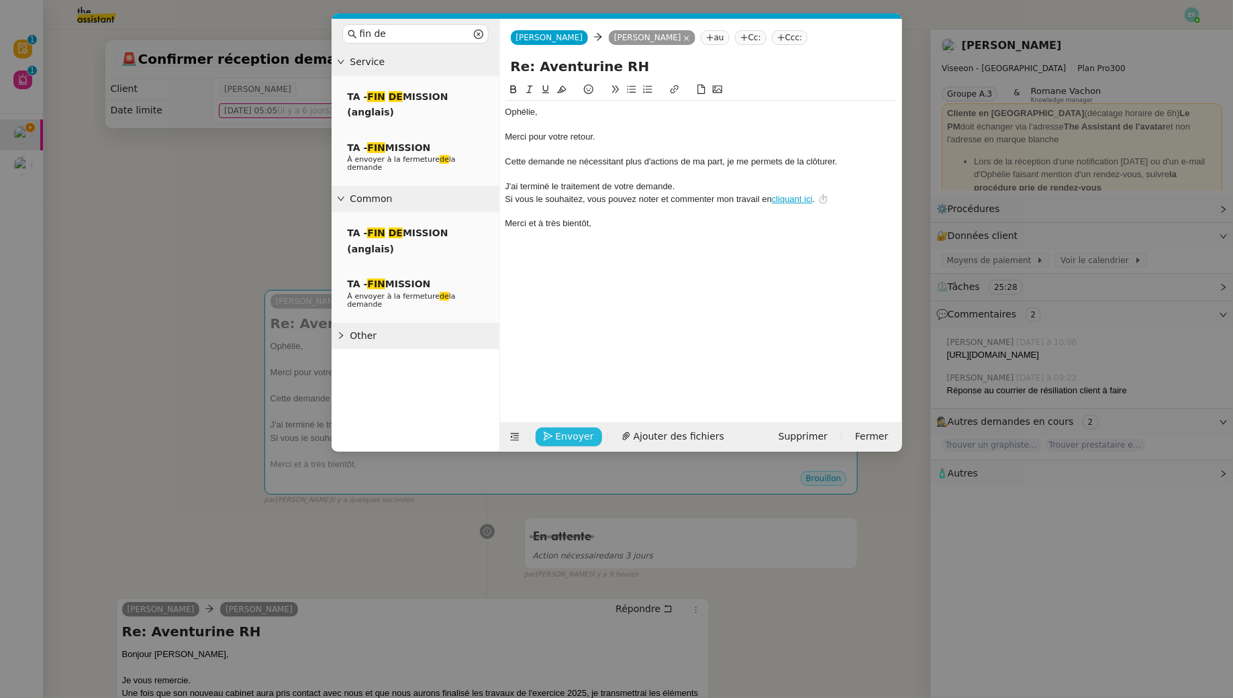
click at [544, 436] on icon "button" at bounding box center [548, 435] width 9 height 9
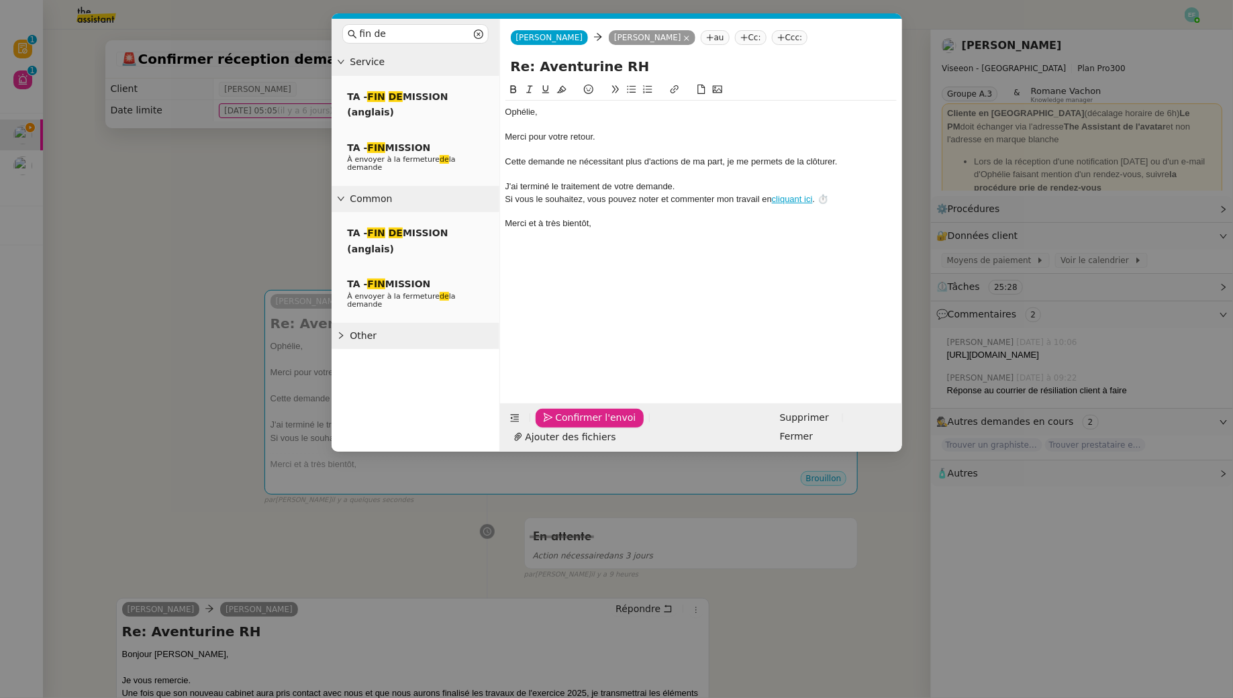
click at [544, 422] on icon "button" at bounding box center [548, 417] width 9 height 9
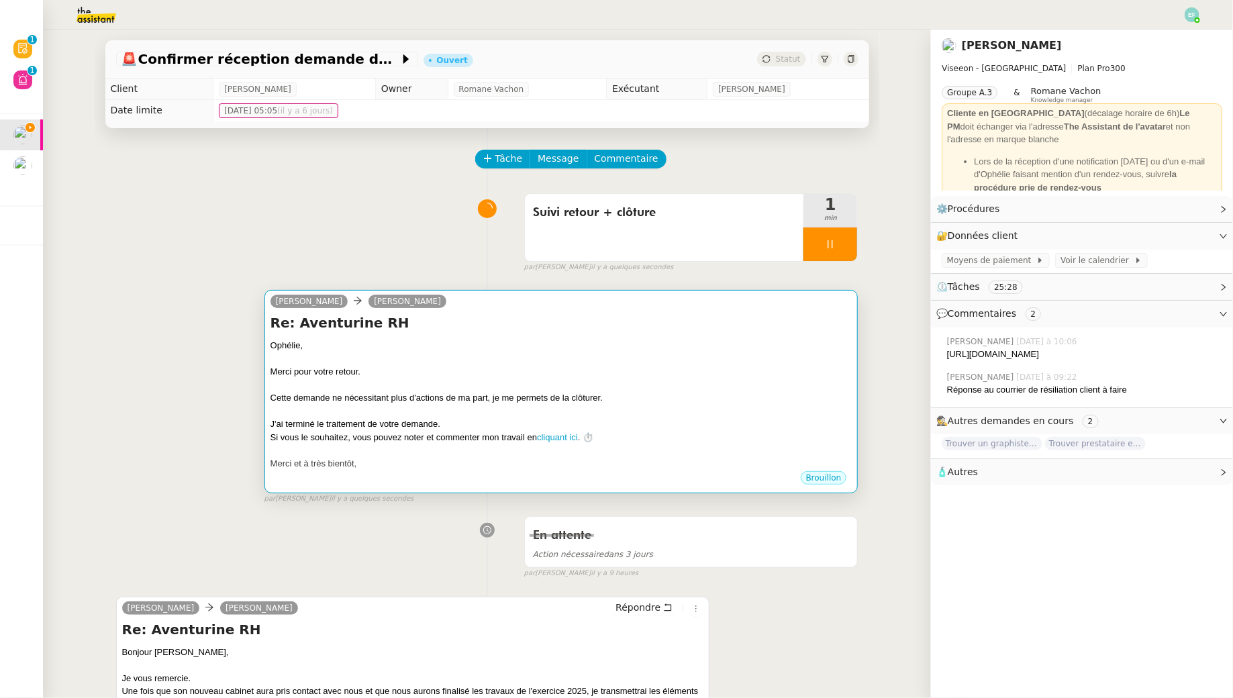
click at [760, 374] on div "Merci pour votre retour." at bounding box center [561, 371] width 582 height 13
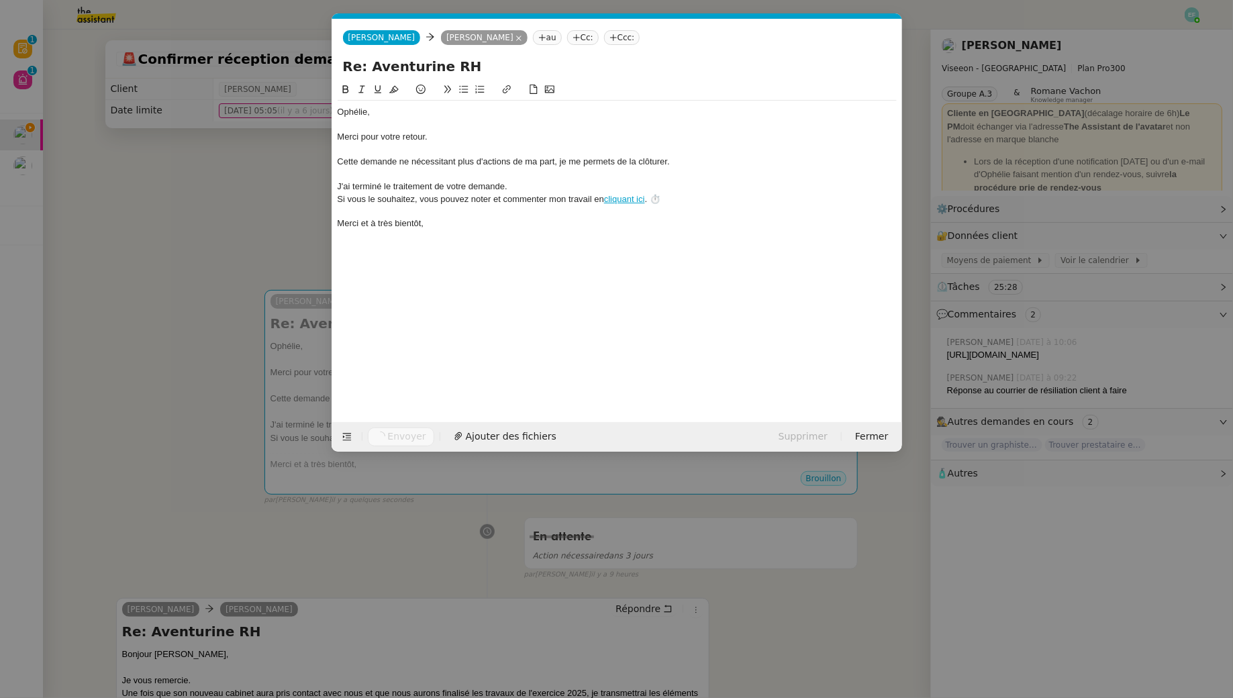
scroll to position [0, 52]
click at [226, 305] on nz-modal-container "fin de Service TA - FIN DE MISSION (anglais) TA - FIN MISSION À envoyer à la fe…" at bounding box center [616, 349] width 1233 height 698
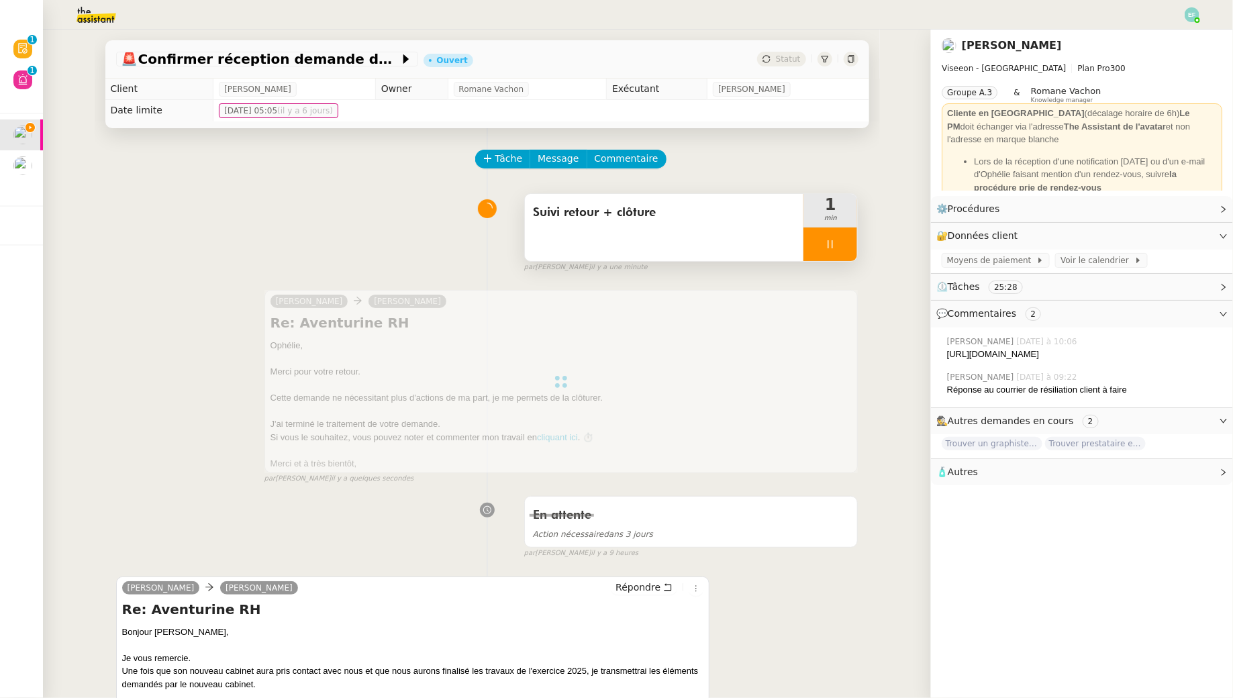
click at [839, 254] on div at bounding box center [830, 244] width 54 height 34
click at [839, 254] on button at bounding box center [843, 244] width 27 height 34
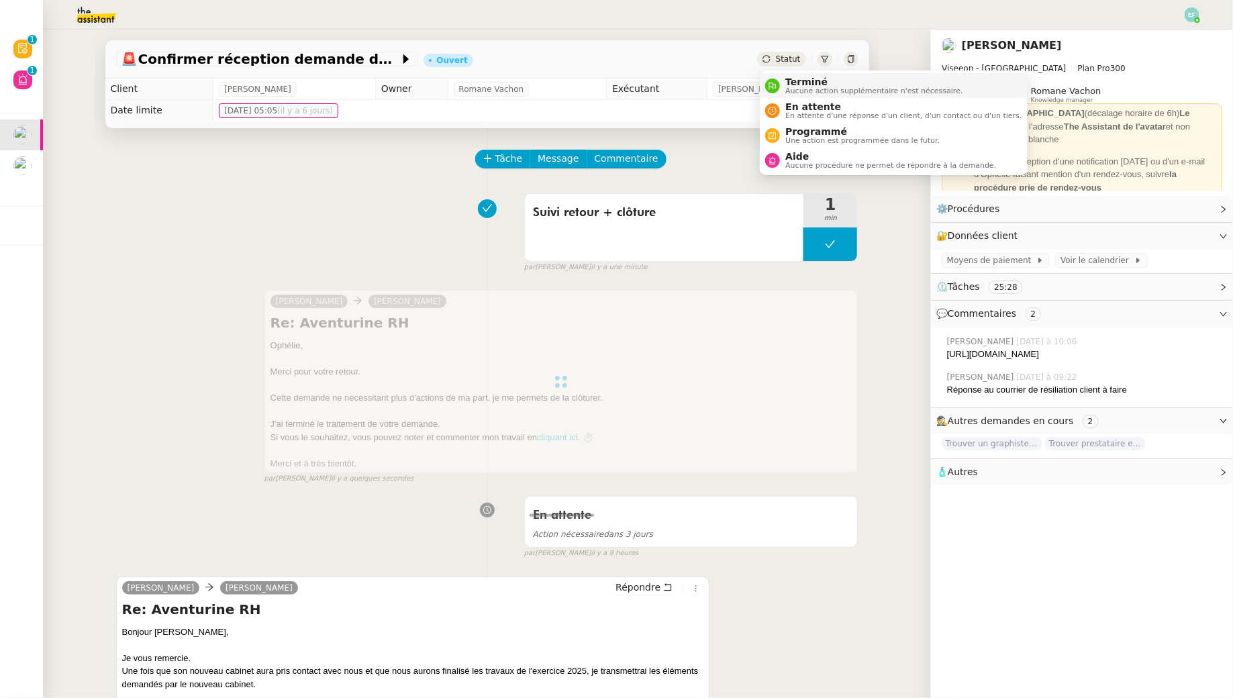
click at [784, 89] on div "Terminé Aucune action supplémentaire n'est nécessaire." at bounding box center [871, 85] width 183 height 18
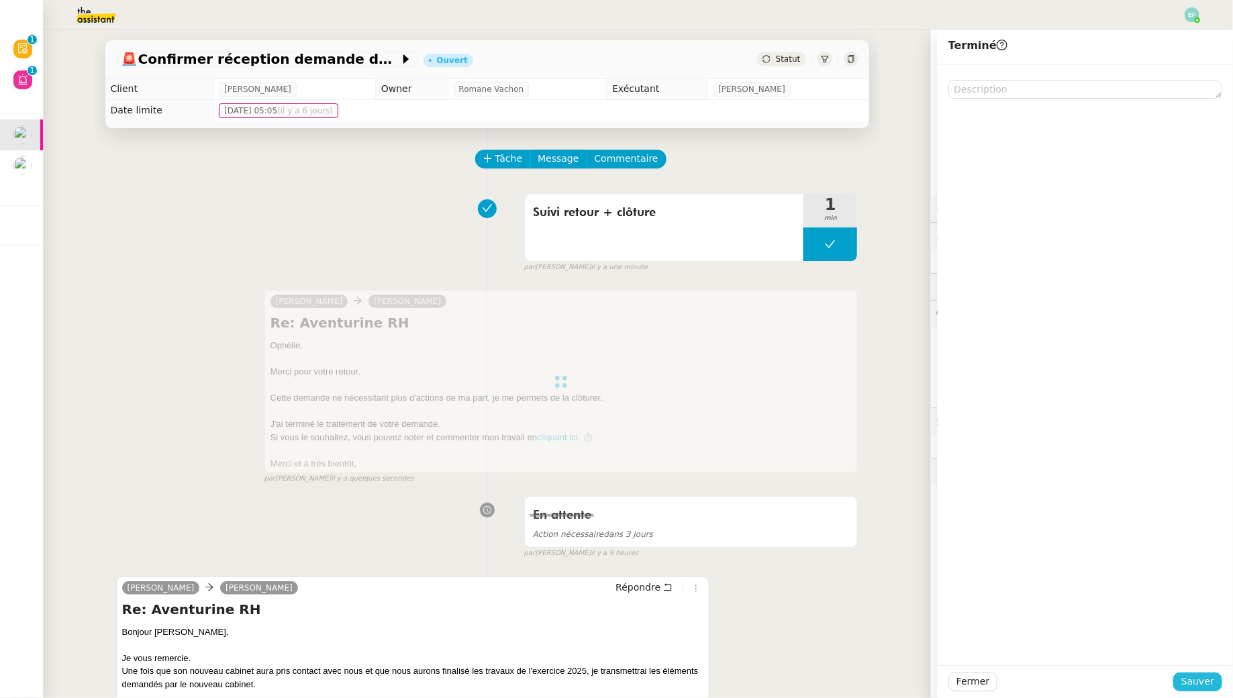
click at [1180, 678] on button "Sauver" at bounding box center [1197, 681] width 49 height 19
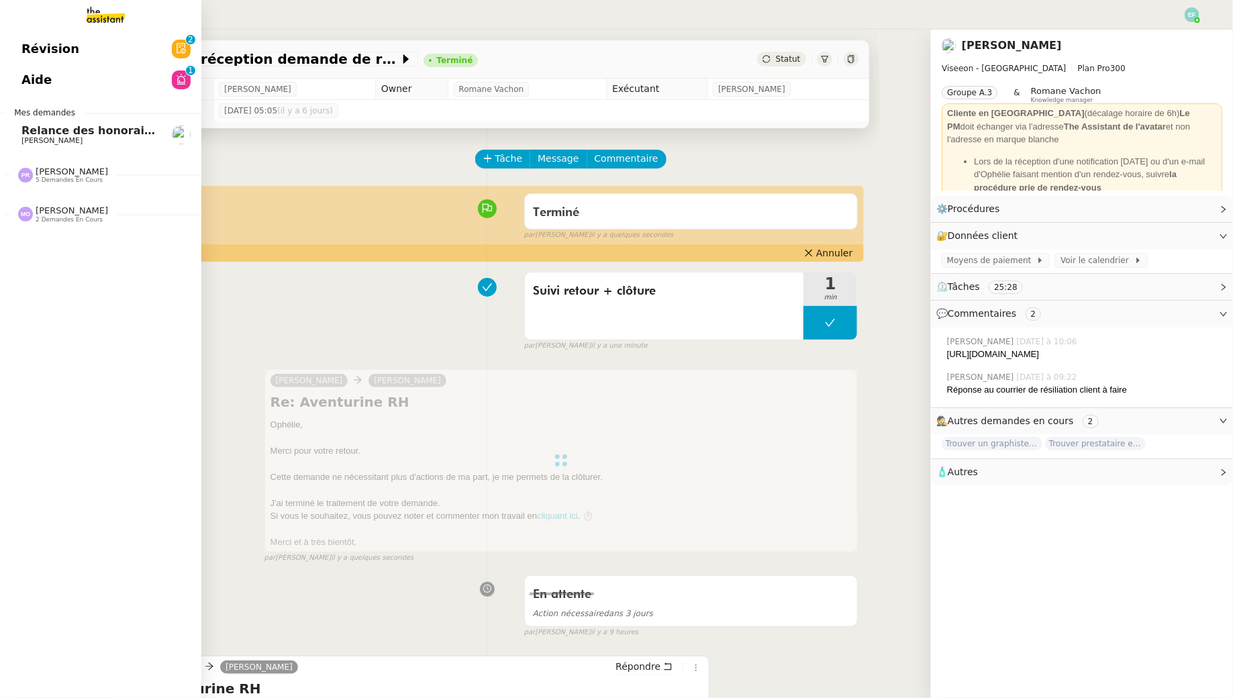
click at [52, 136] on span "[PERSON_NAME]" at bounding box center [51, 140] width 61 height 9
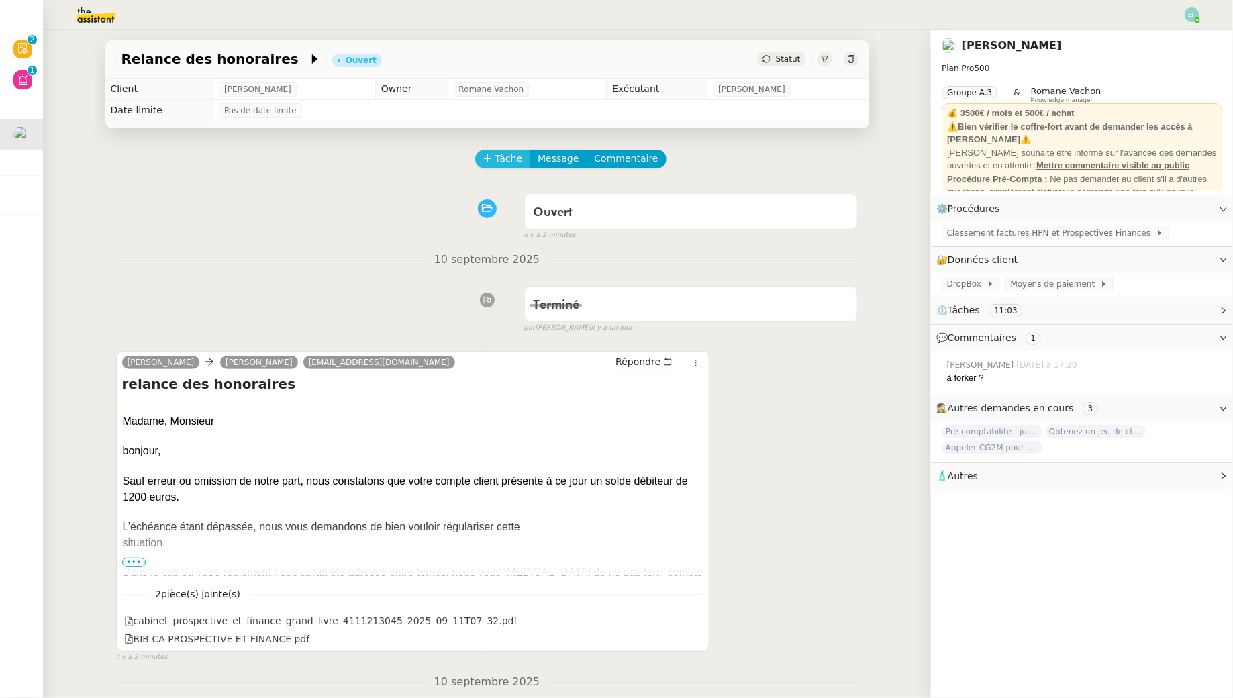
click at [498, 154] on span "Tâche" at bounding box center [509, 158] width 28 height 15
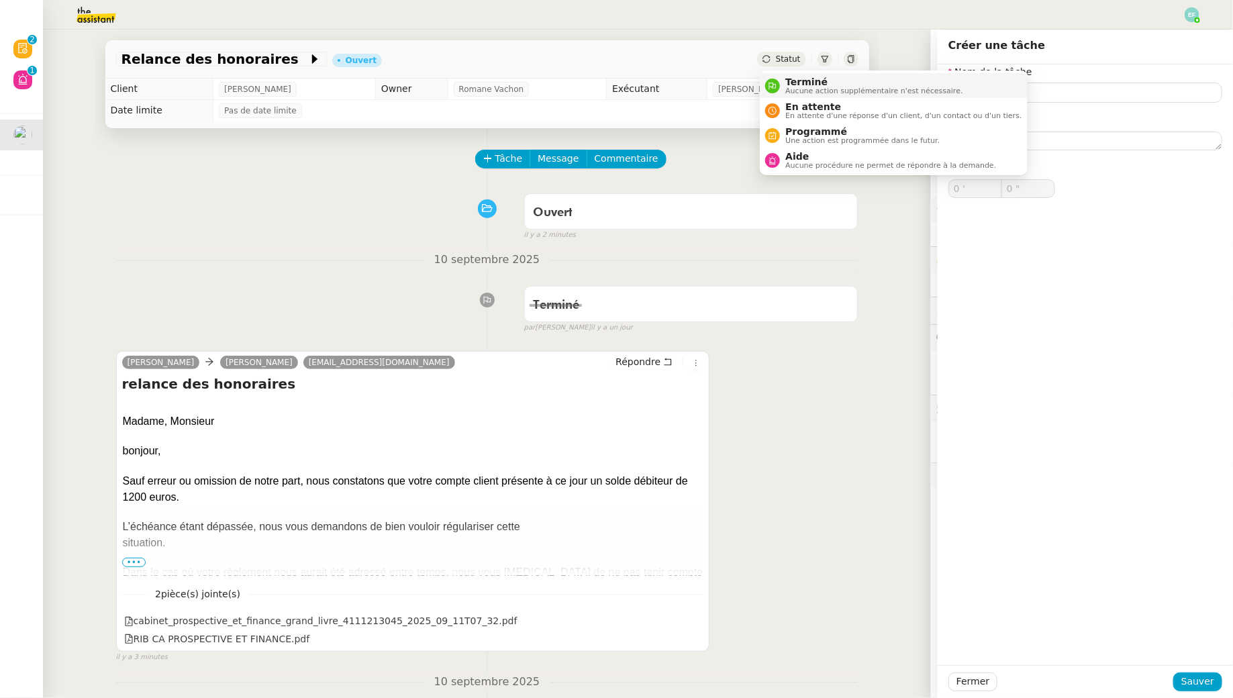
click at [799, 82] on span "Terminé" at bounding box center [873, 81] width 177 height 11
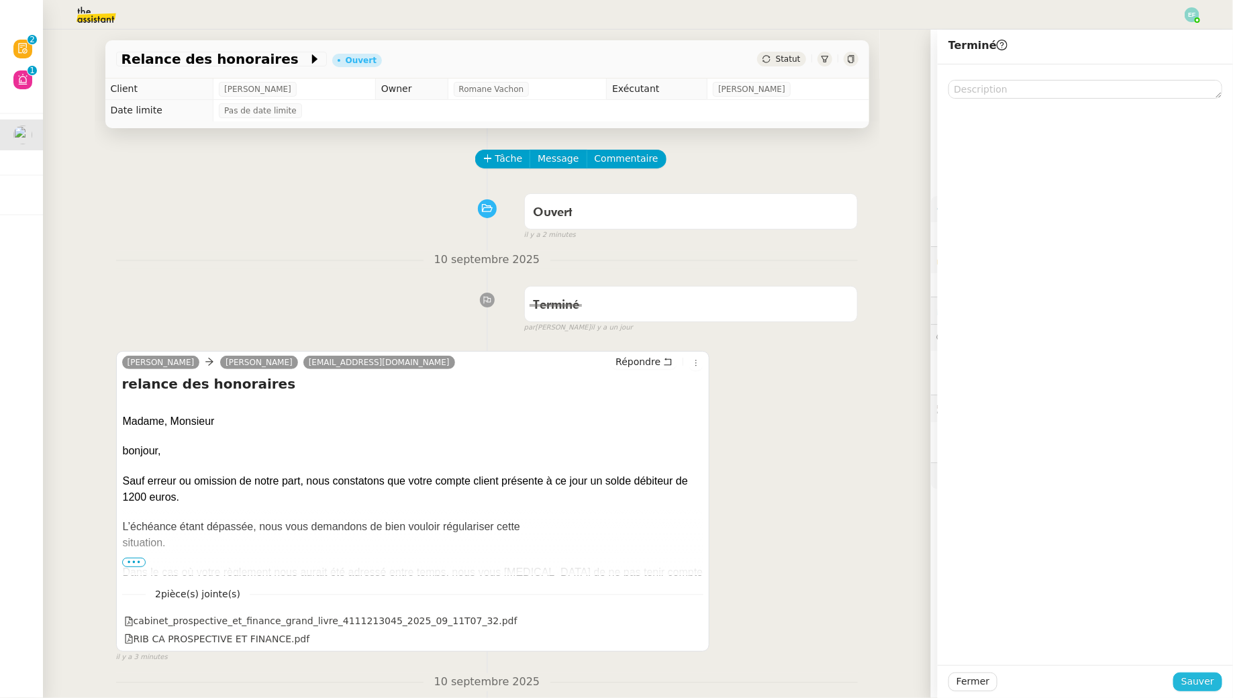
click at [1212, 685] on span "Sauver" at bounding box center [1197, 681] width 33 height 15
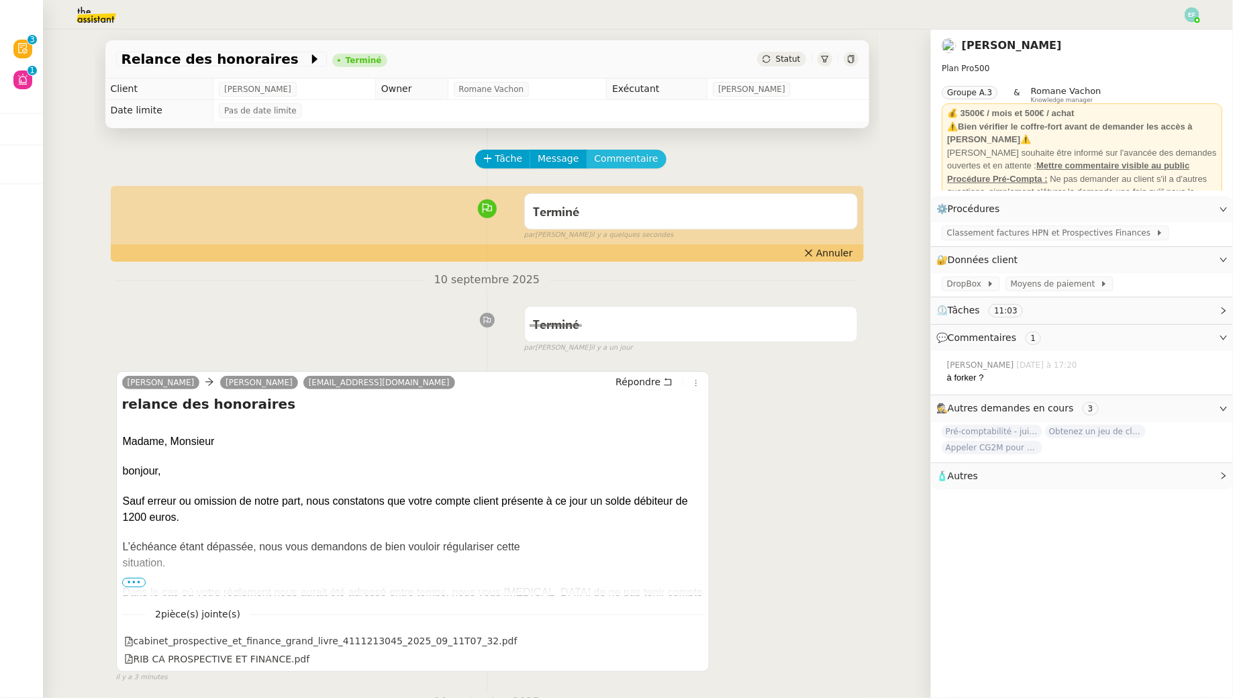
click at [618, 167] on button "Commentaire" at bounding box center [626, 159] width 80 height 19
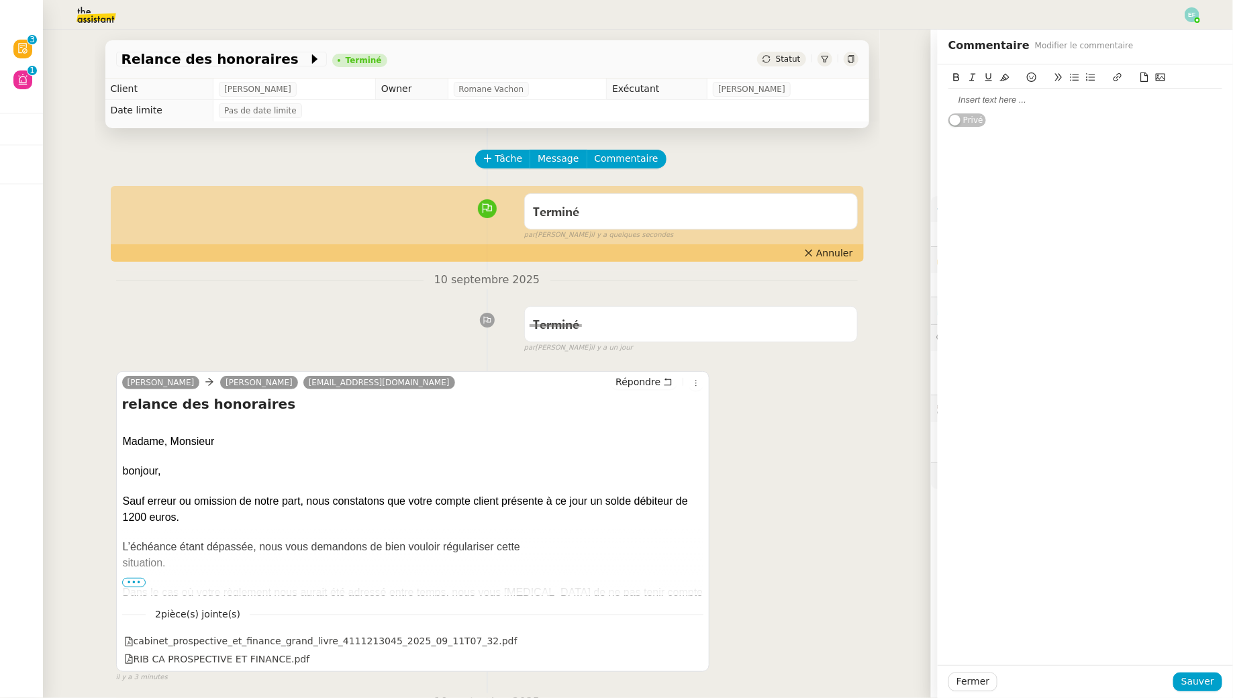
click at [1015, 98] on div at bounding box center [1085, 100] width 274 height 12
click at [1204, 679] on span "Sauver" at bounding box center [1197, 681] width 33 height 15
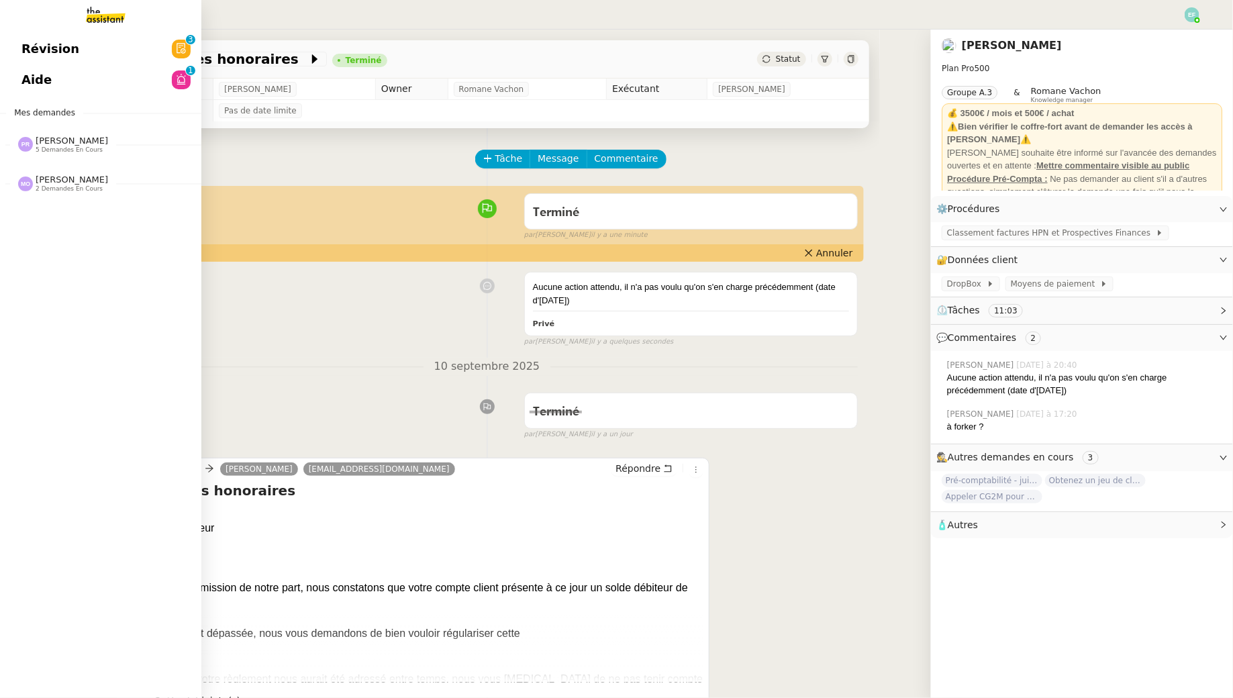
click at [25, 81] on span "Aide" at bounding box center [36, 80] width 30 height 20
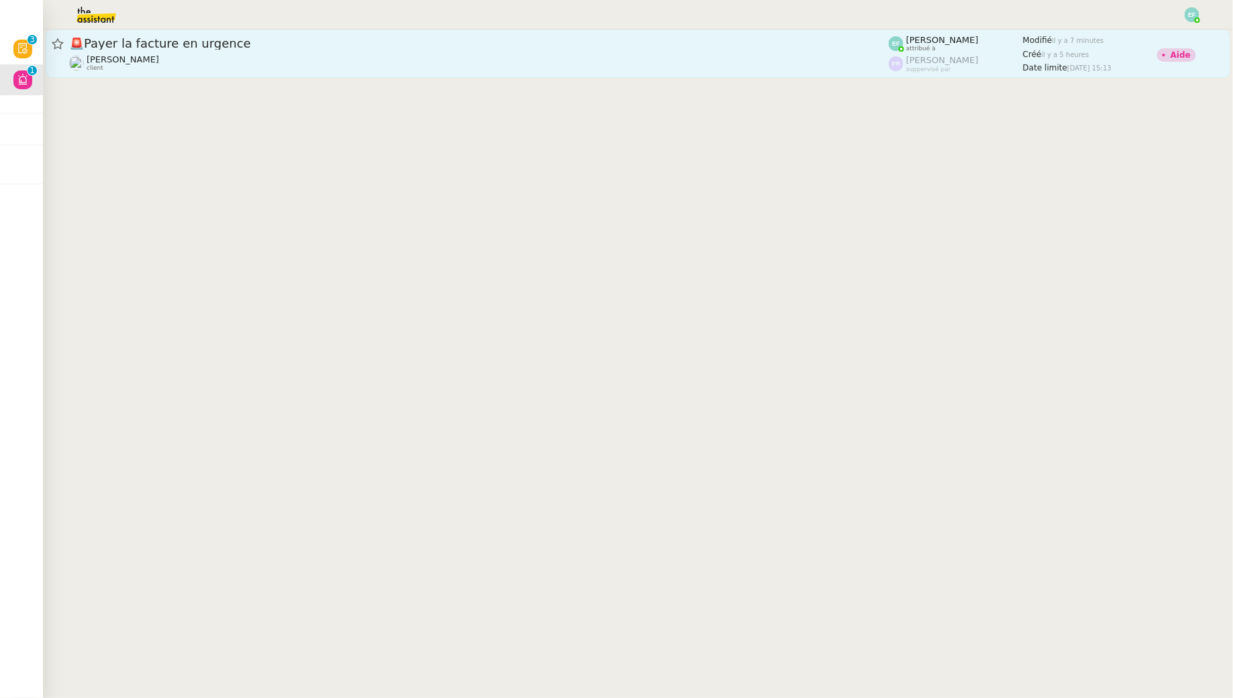
click at [756, 55] on div "[PERSON_NAME] client" at bounding box center [478, 62] width 819 height 17
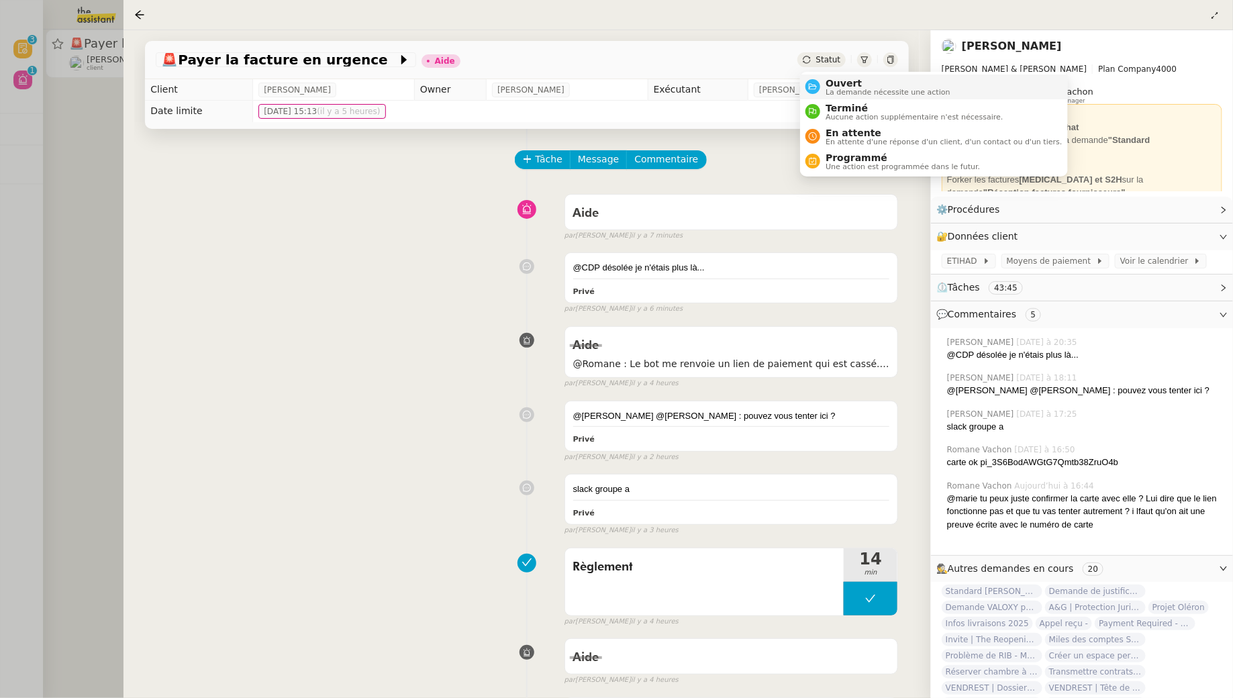
click at [832, 92] on span "La demande nécessite une action" at bounding box center [887, 92] width 125 height 7
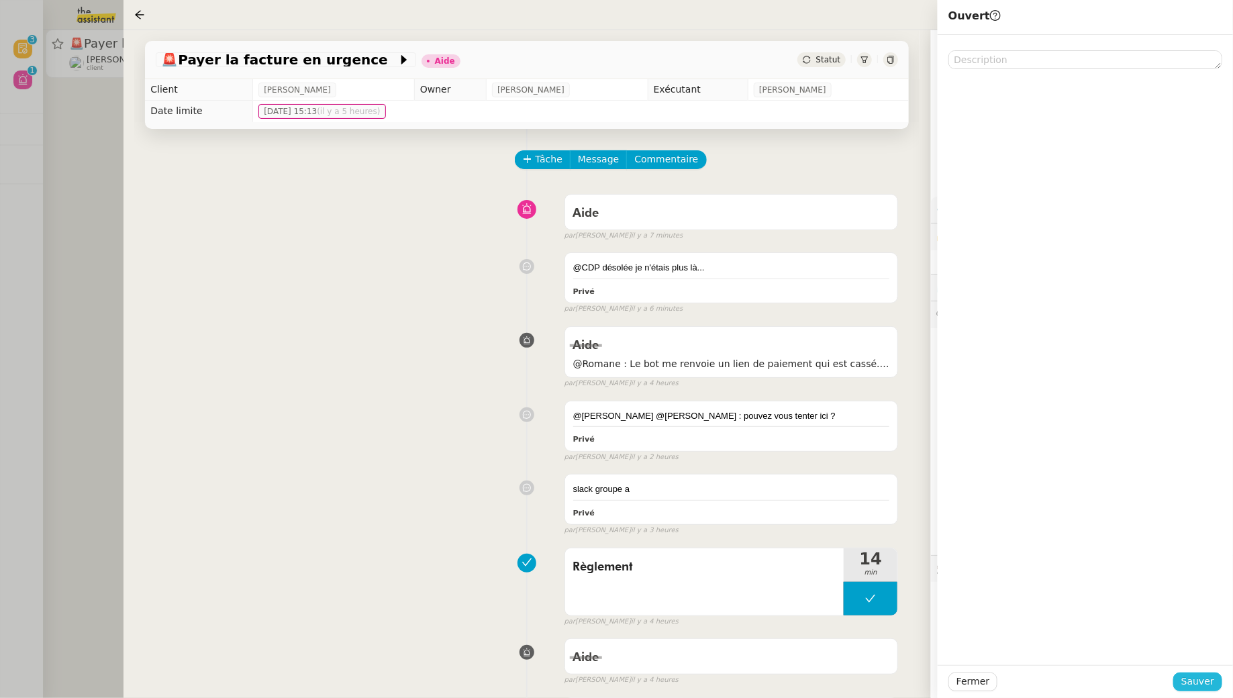
click at [1206, 684] on span "Sauver" at bounding box center [1197, 681] width 33 height 15
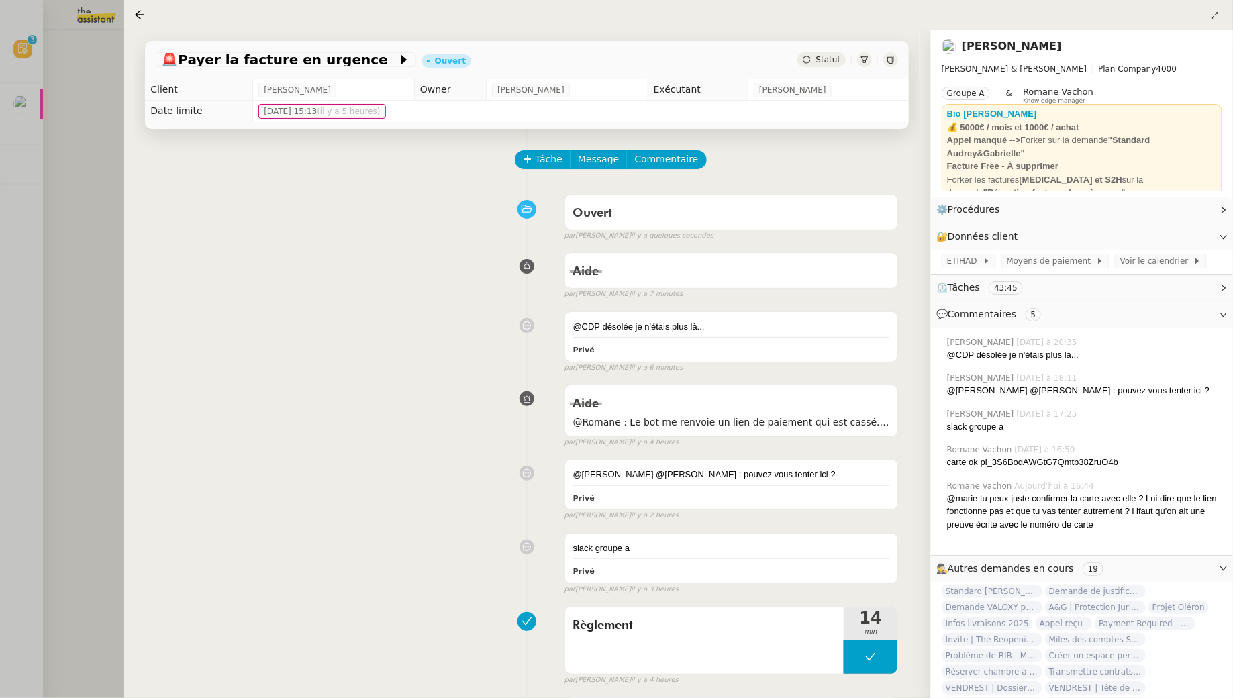
click at [50, 146] on div at bounding box center [616, 349] width 1233 height 698
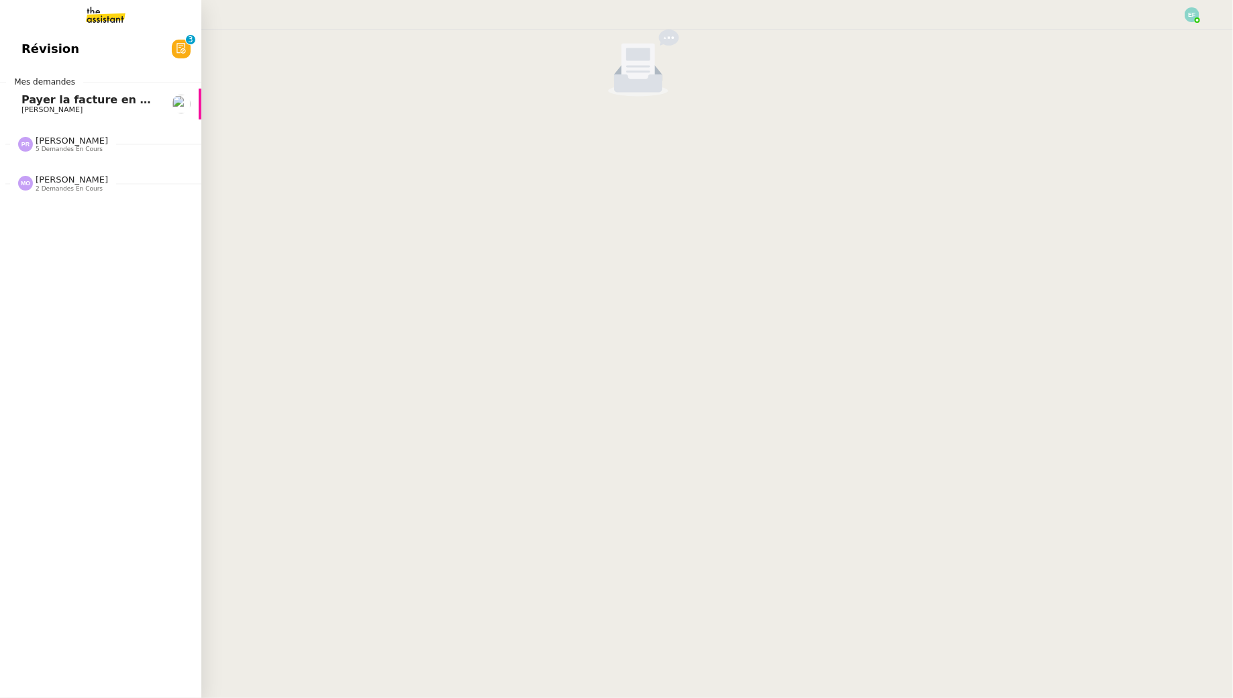
click at [110, 8] on img at bounding box center [95, 15] width 104 height 30
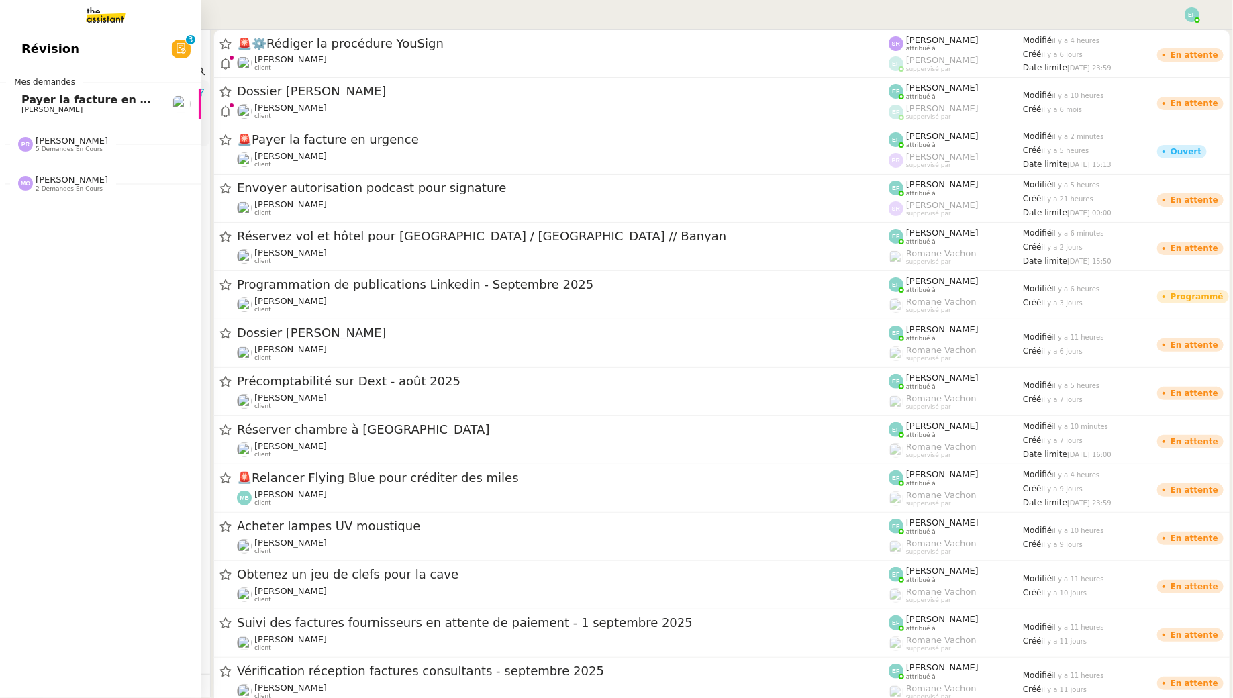
click at [19, 93] on link "Payer la facture en urgence [PERSON_NAME]" at bounding box center [100, 104] width 201 height 31
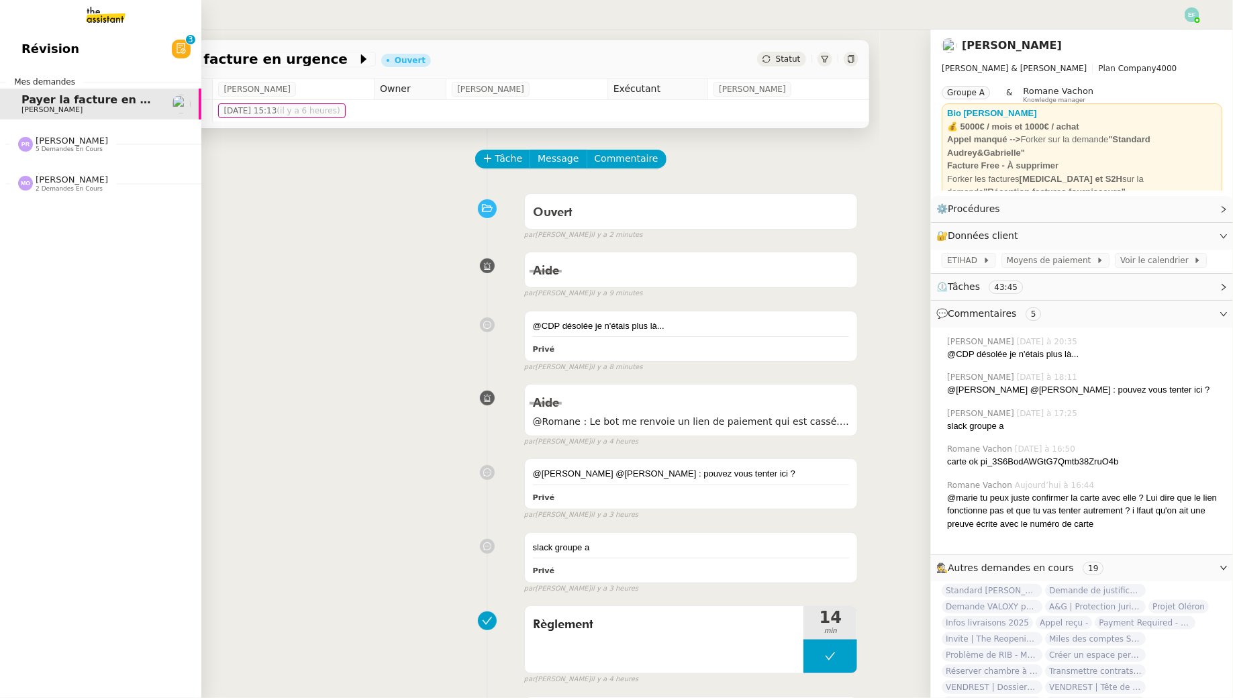
click at [148, 48] on link "Révision 0 1 2 3 4 5 6 7 8 9" at bounding box center [100, 49] width 201 height 31
